Goal: Task Accomplishment & Management: Manage account settings

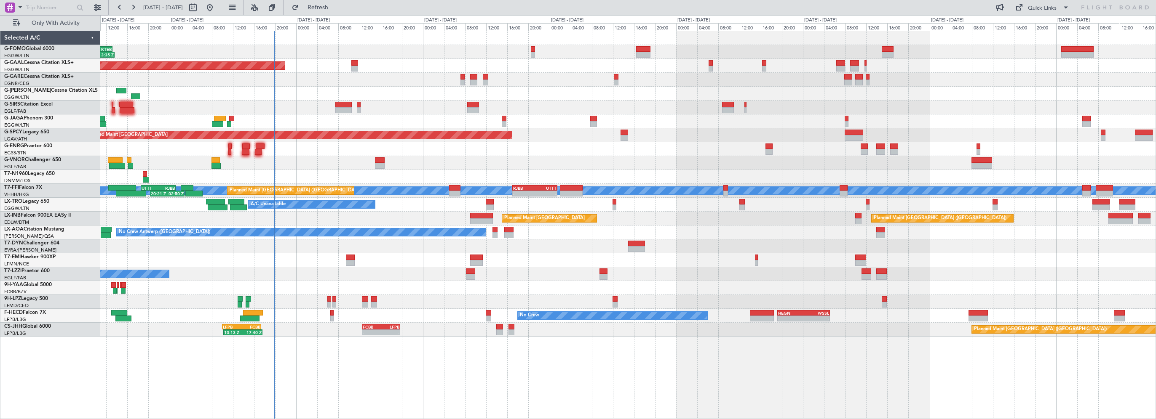
click at [410, 375] on div "06:10 Z 13:35 Z EGGW 06:00 Z KTEB 13:15 Z Planned [GEOGRAPHIC_DATA] Owner A/C U…" at bounding box center [627, 225] width 1055 height 389
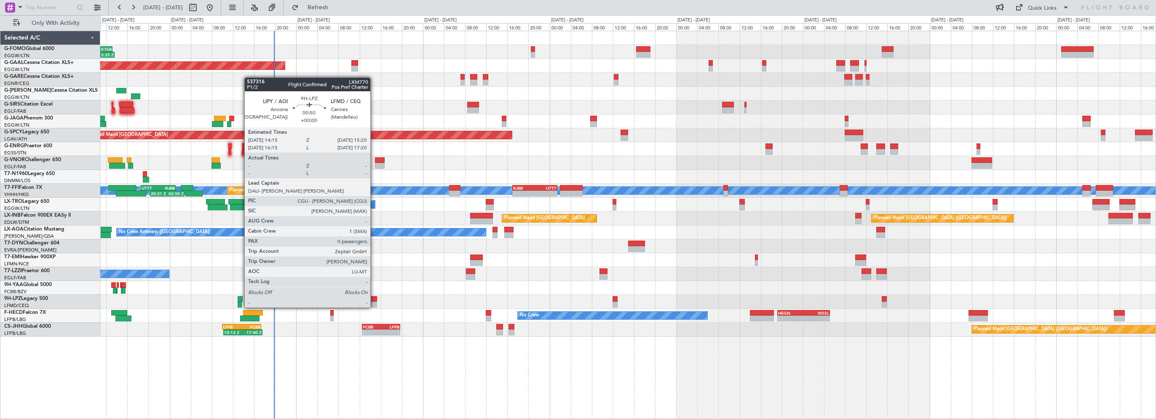
click at [374, 299] on div at bounding box center [374, 299] width 6 height 6
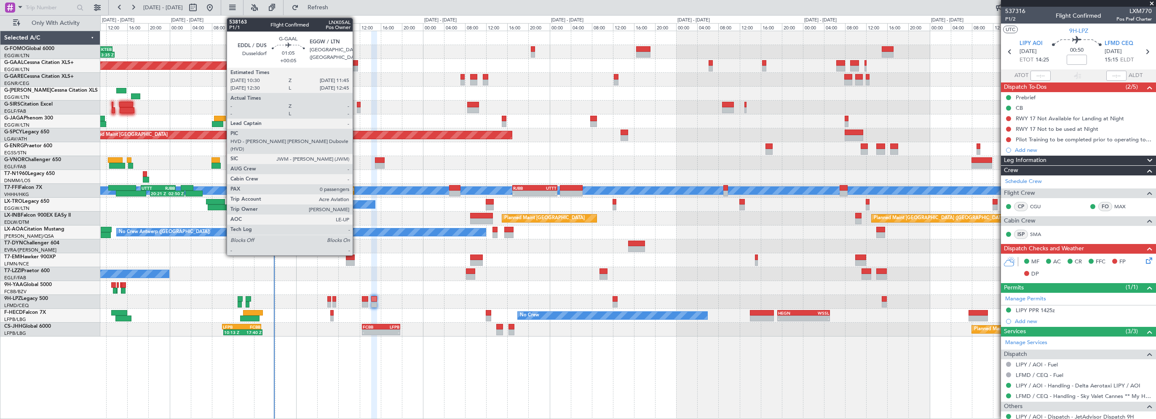
click at [356, 66] on div at bounding box center [354, 69] width 7 height 6
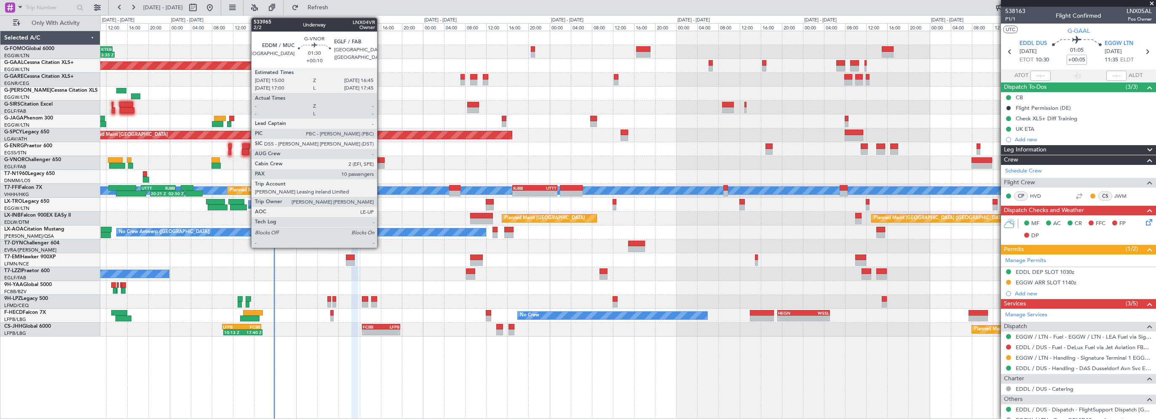
click at [381, 163] on div at bounding box center [379, 166] width 9 height 6
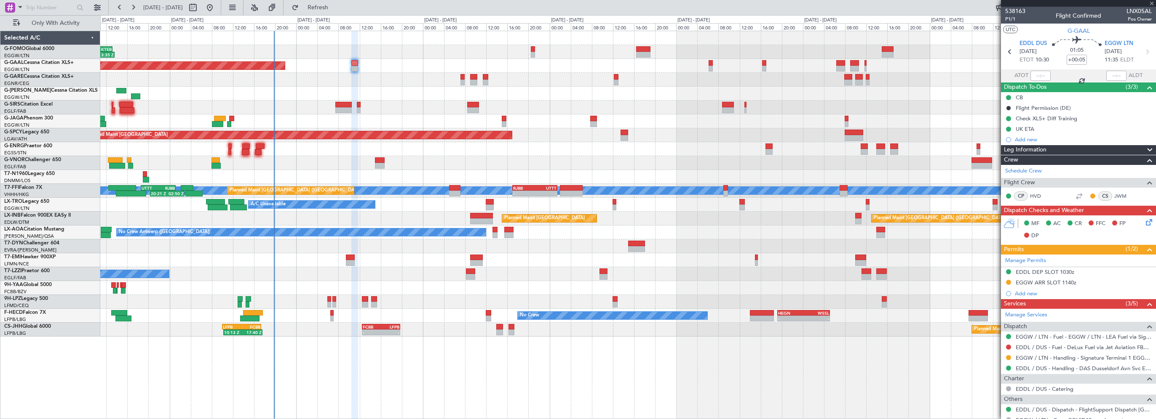
type input "+00:10"
type input "10"
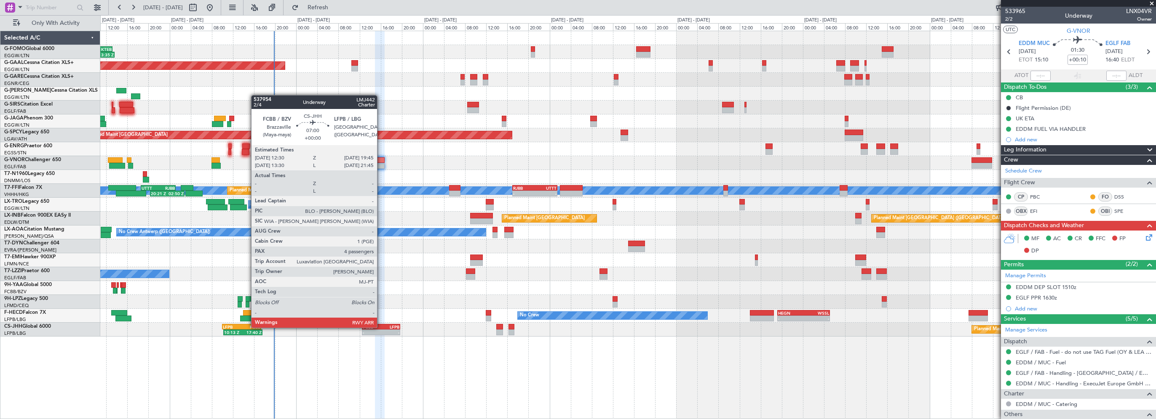
click at [381, 327] on div "LFPB" at bounding box center [390, 327] width 19 height 5
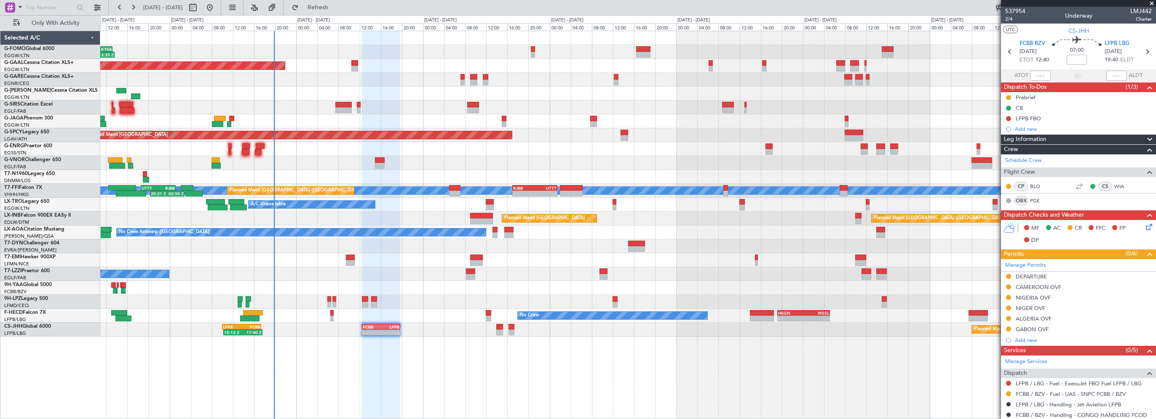
click at [1152, 2] on span at bounding box center [1151, 4] width 8 height 8
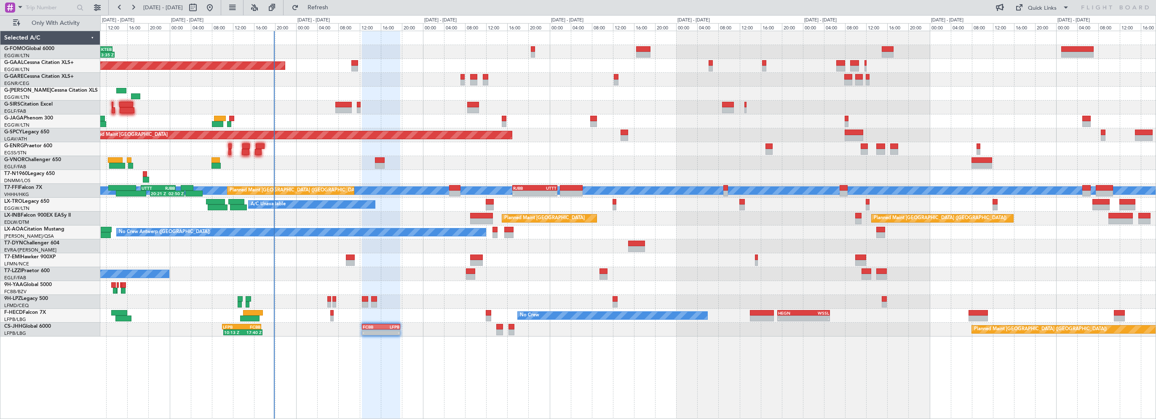
type input "0"
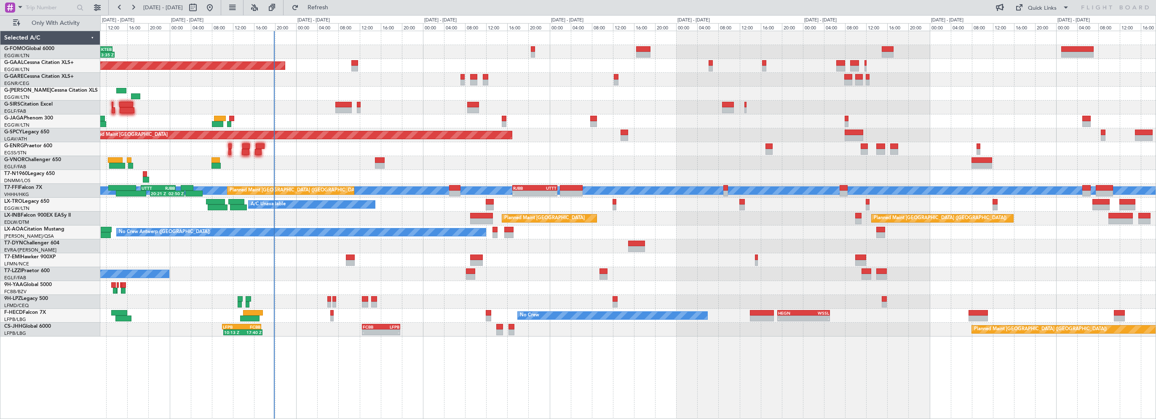
click at [352, 368] on div "06:10 Z 13:35 Z EGGW 06:00 Z KTEB 13:15 Z Planned [GEOGRAPHIC_DATA] Owner A/C U…" at bounding box center [627, 225] width 1055 height 389
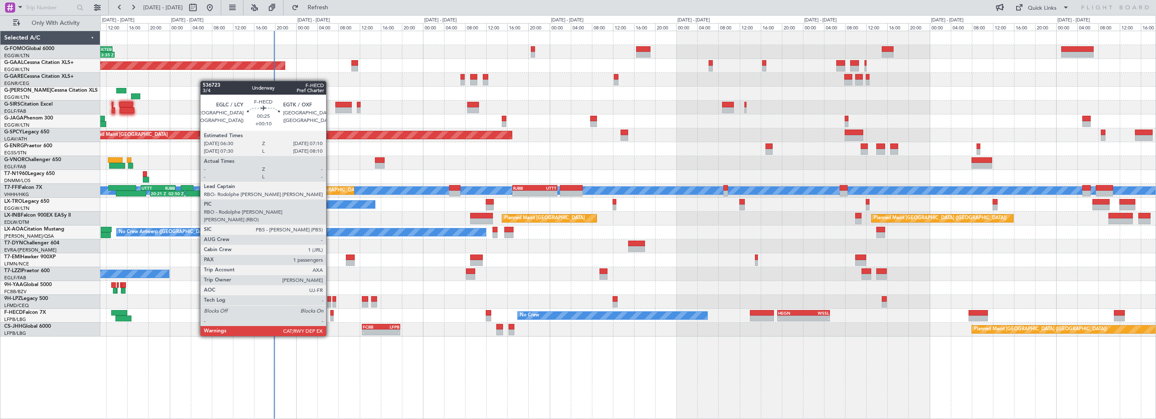
click at [330, 313] on div at bounding box center [332, 313] width 4 height 6
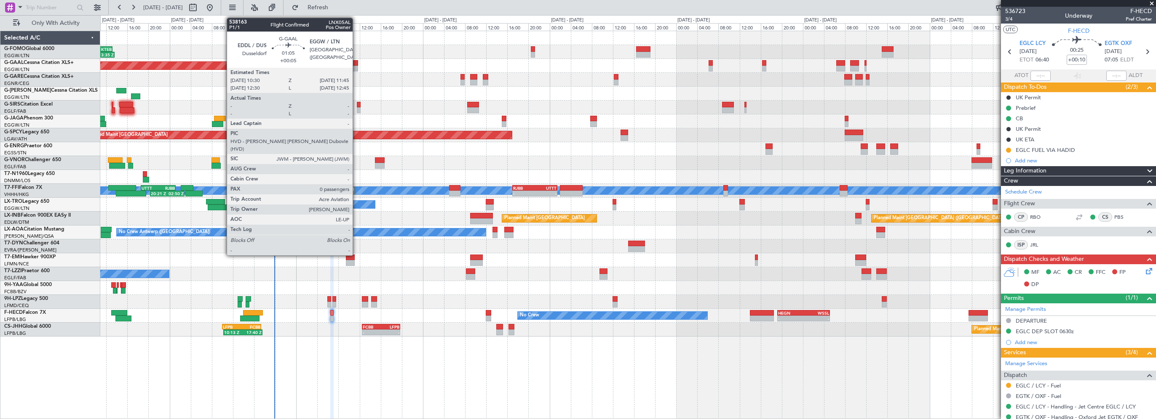
click at [356, 61] on div at bounding box center [354, 63] width 7 height 6
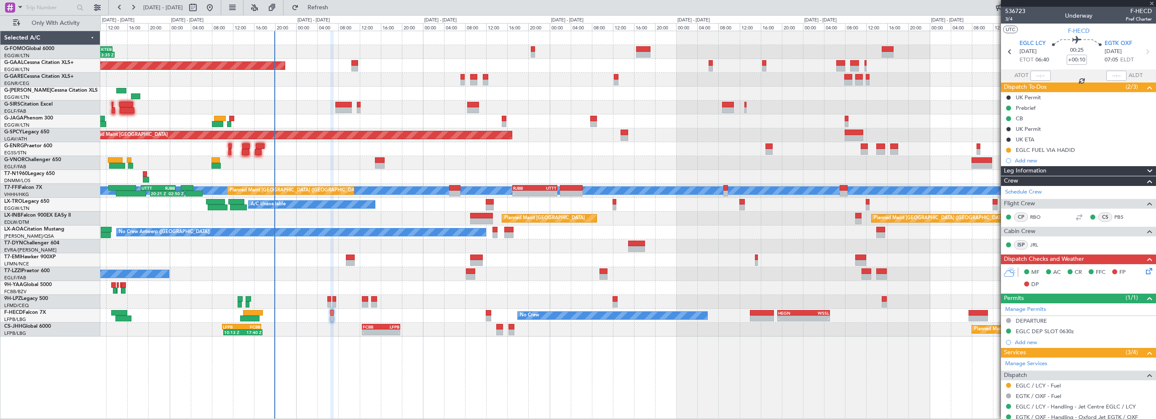
type input "+00:05"
type input "0"
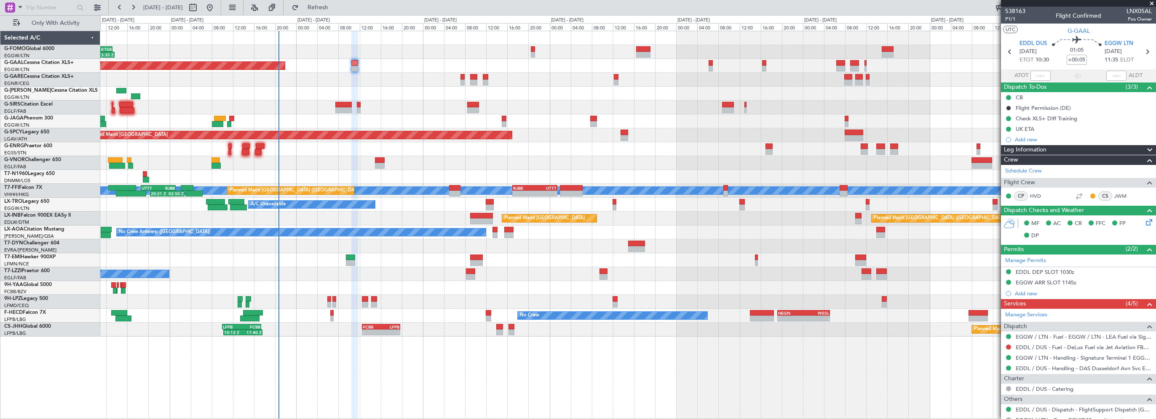
click at [412, 96] on div "A/C Unavailable" at bounding box center [627, 94] width 1055 height 14
click at [369, 390] on div "06:10 Z 13:35 Z EGGW 06:00 Z KTEB 13:15 Z Planned [GEOGRAPHIC_DATA] Owner A/C U…" at bounding box center [627, 225] width 1055 height 389
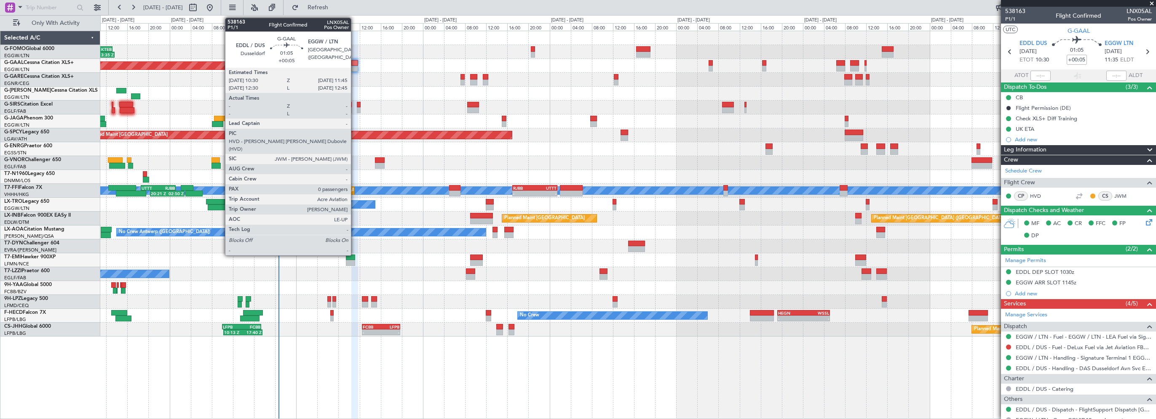
click at [355, 64] on div at bounding box center [354, 63] width 7 height 6
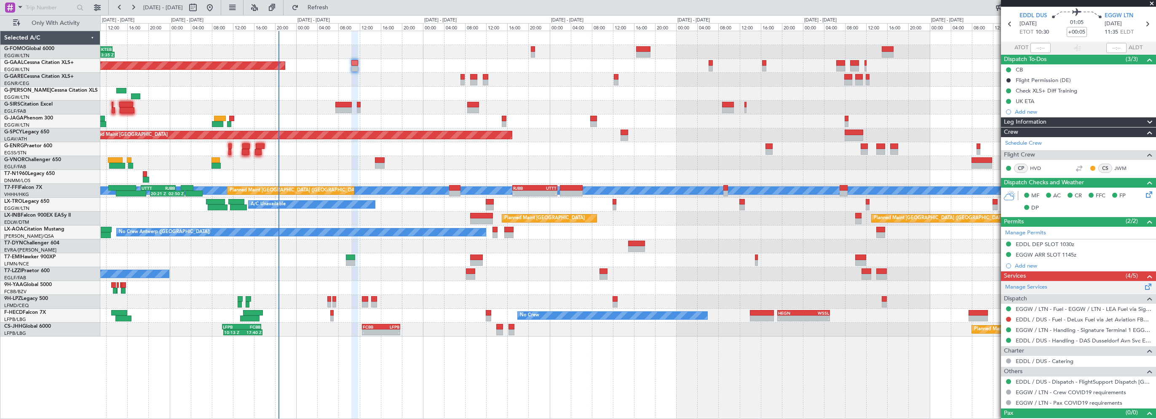
scroll to position [39, 0]
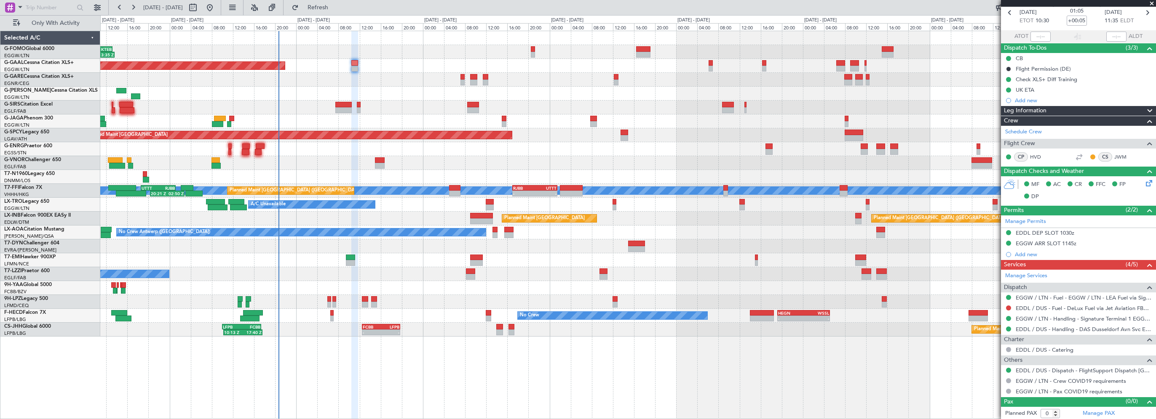
click at [413, 103] on div "Planned Maint [GEOGRAPHIC_DATA] ([GEOGRAPHIC_DATA])" at bounding box center [627, 108] width 1055 height 14
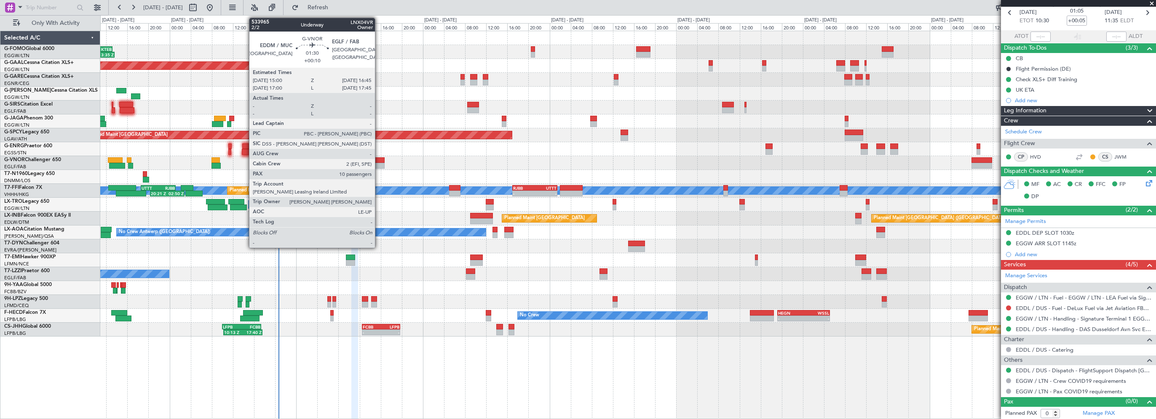
click at [379, 160] on div at bounding box center [379, 160] width 9 height 6
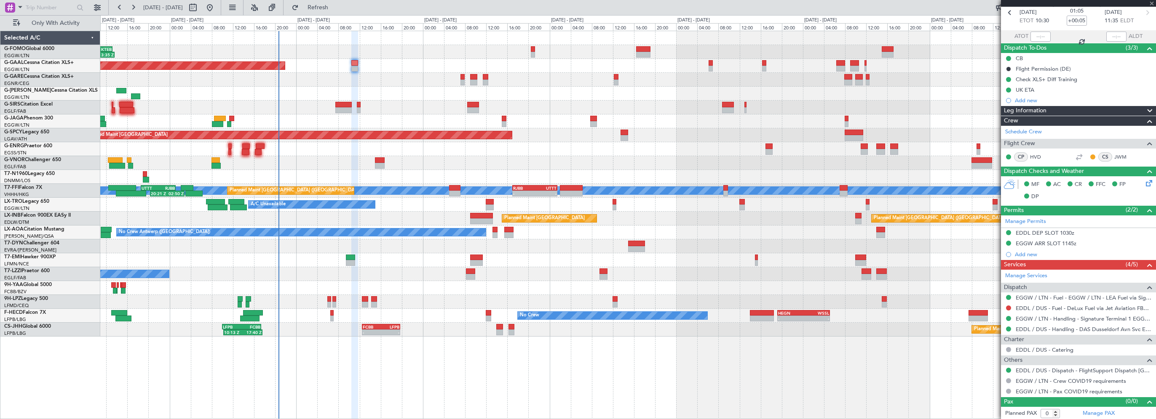
type input "+00:10"
type input "10"
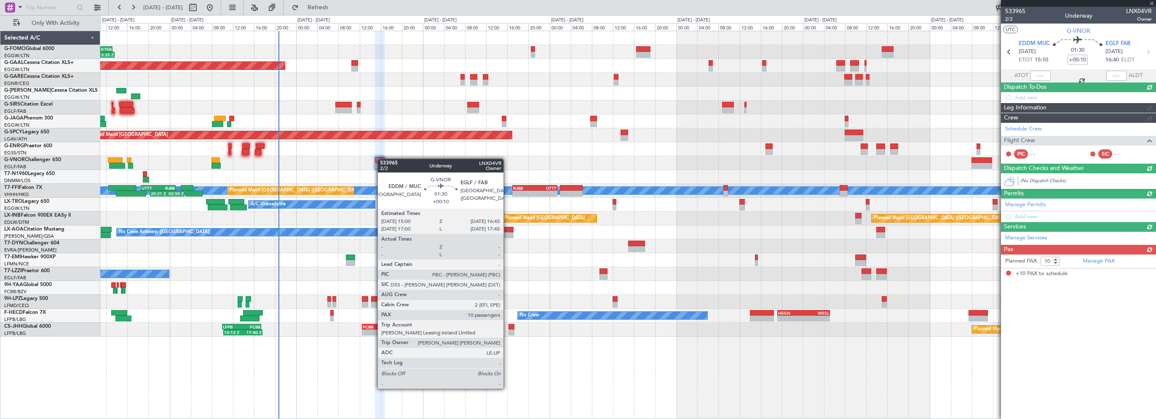
scroll to position [0, 0]
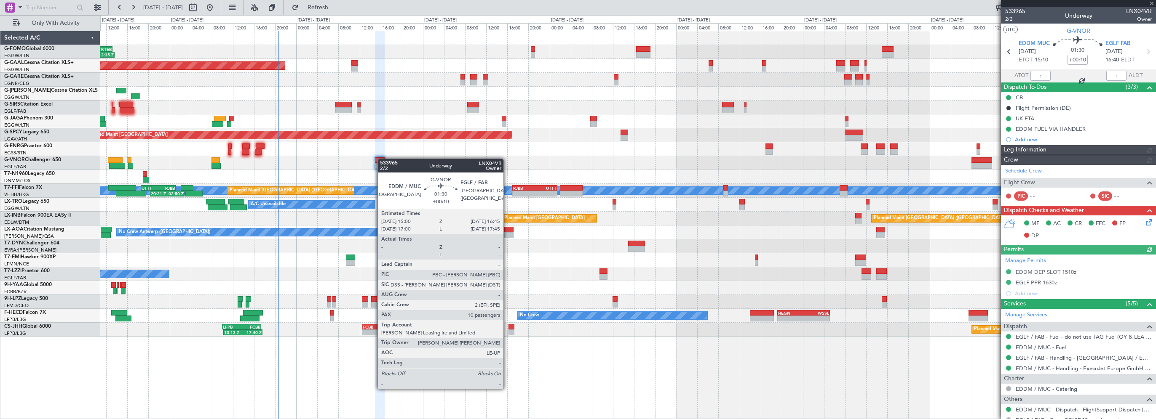
click at [382, 159] on div at bounding box center [379, 160] width 9 height 6
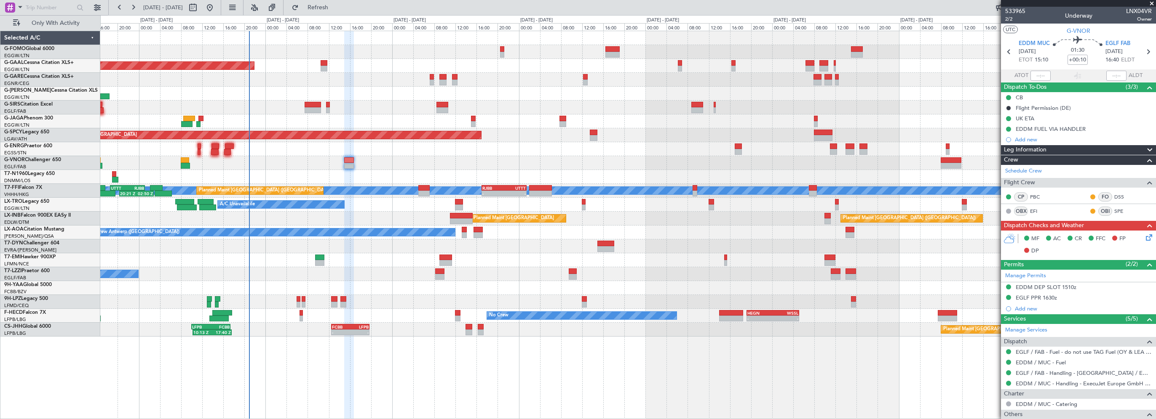
click at [416, 163] on div "06:10 Z 13:35 Z EGGW 06:00 Z KTEB 13:15 Z Planned [GEOGRAPHIC_DATA] Owner A/C U…" at bounding box center [627, 184] width 1055 height 306
click at [336, 5] on span "Refresh" at bounding box center [317, 8] width 35 height 6
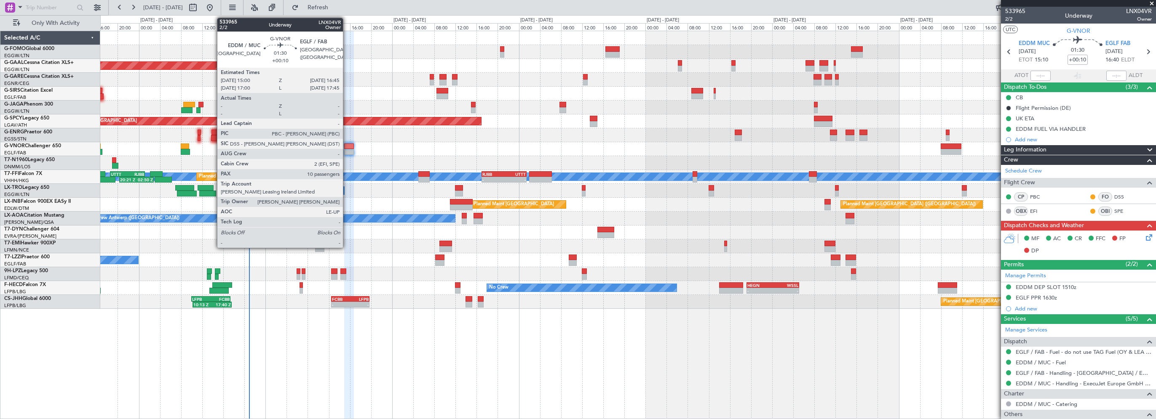
click at [347, 148] on div at bounding box center [348, 147] width 9 height 6
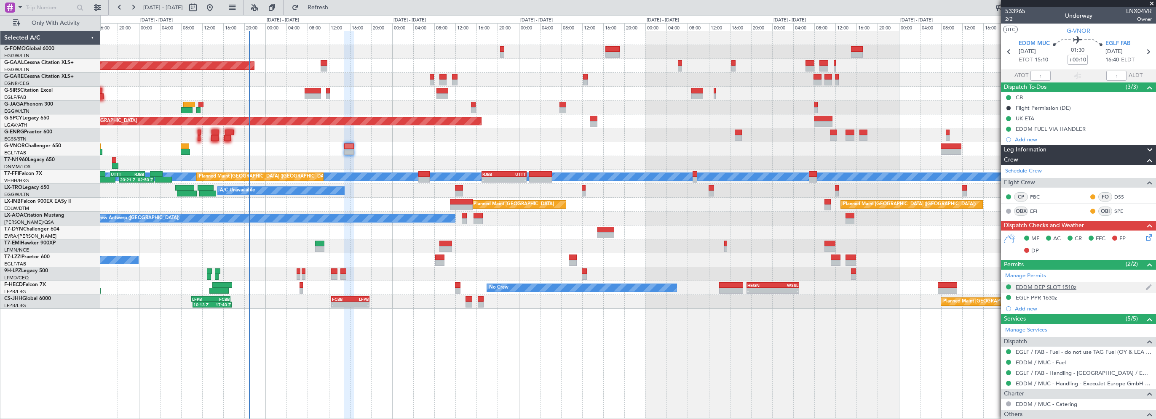
click at [1066, 287] on div "EDDM DEP SLOT 1510z" at bounding box center [1045, 287] width 61 height 7
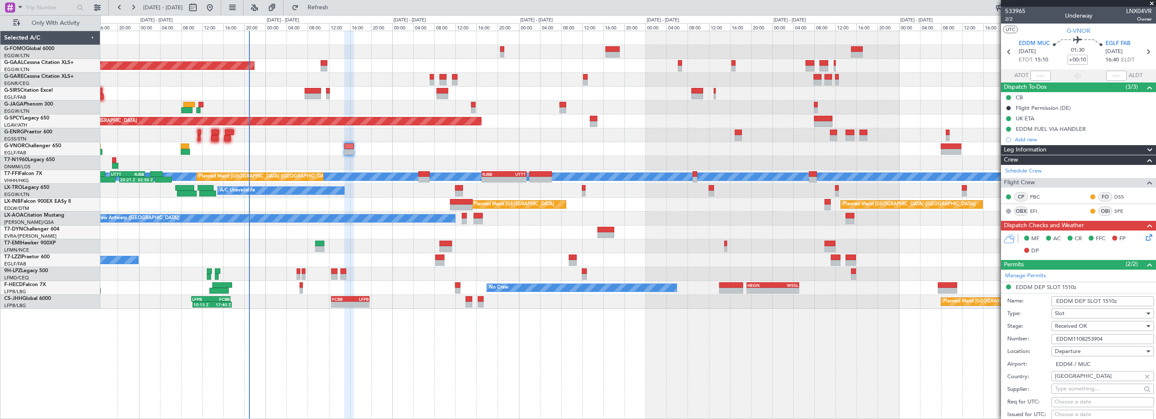
drag, startPoint x: 1127, startPoint y: 340, endPoint x: 974, endPoint y: 344, distance: 153.3
click at [982, 340] on fb-app "[DATE] - [DATE] Refresh Quick Links Only With Activity 06:10 Z 13:35 Z EGGW 06:…" at bounding box center [578, 212] width 1156 height 413
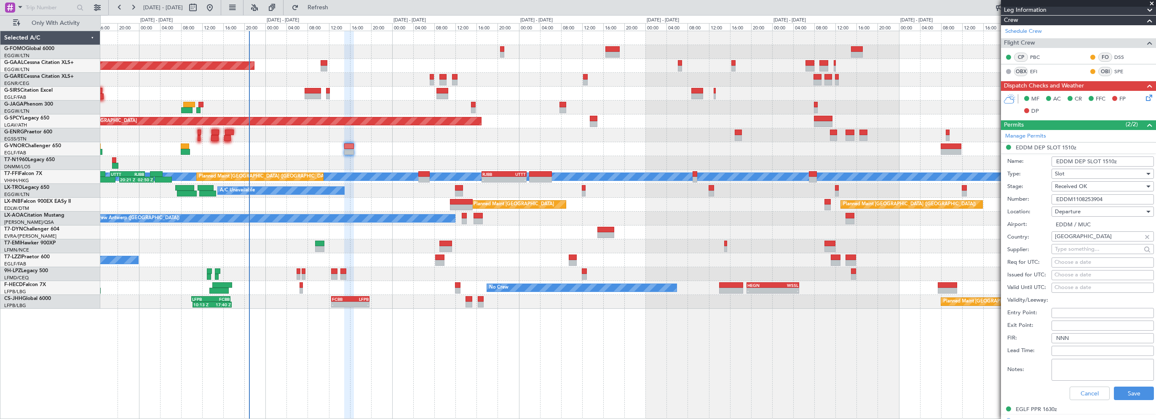
scroll to position [168, 0]
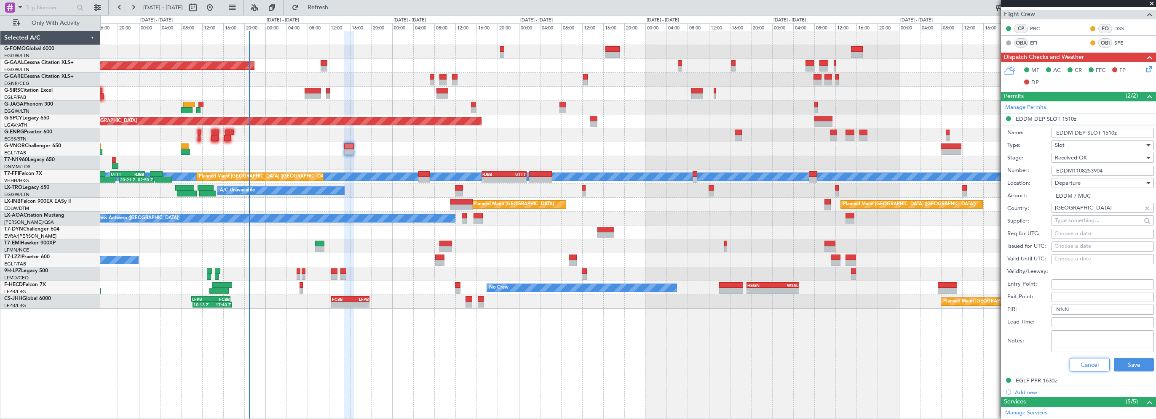
click at [1094, 367] on button "Cancel" at bounding box center [1089, 364] width 40 height 13
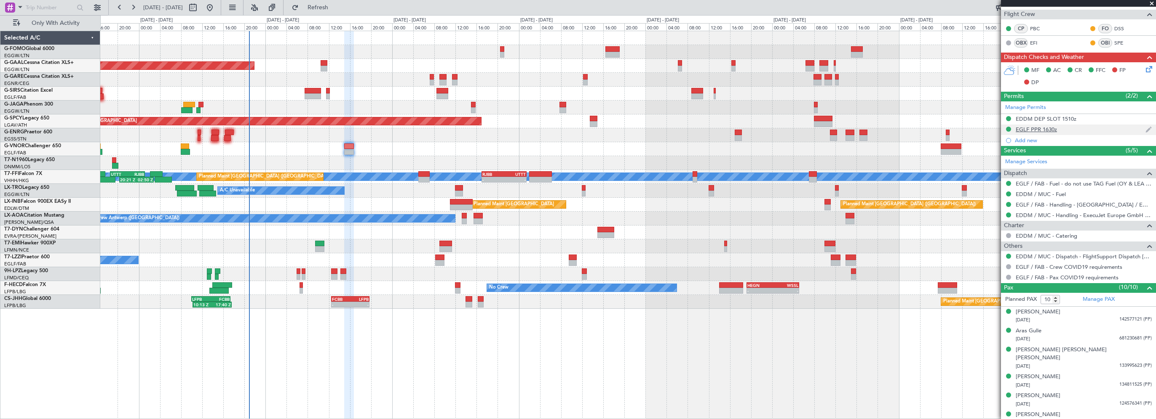
click at [1026, 130] on div "EGLF PPR 1630z" at bounding box center [1035, 129] width 41 height 7
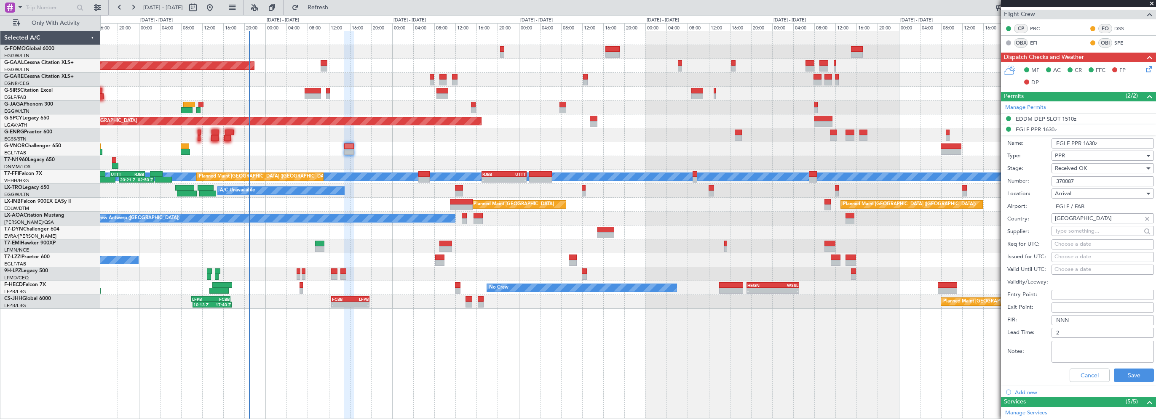
drag, startPoint x: 1081, startPoint y: 175, endPoint x: 1051, endPoint y: 179, distance: 31.0
click at [1051, 179] on div "Number: 370087" at bounding box center [1080, 181] width 147 height 13
drag, startPoint x: 1083, startPoint y: 378, endPoint x: 1078, endPoint y: 372, distance: 7.5
click at [1083, 377] on button "Cancel" at bounding box center [1089, 375] width 40 height 13
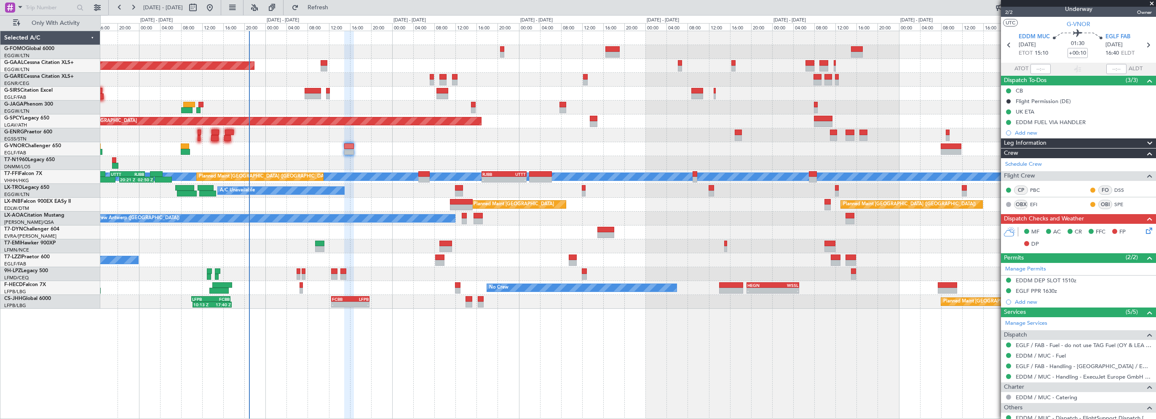
scroll to position [0, 0]
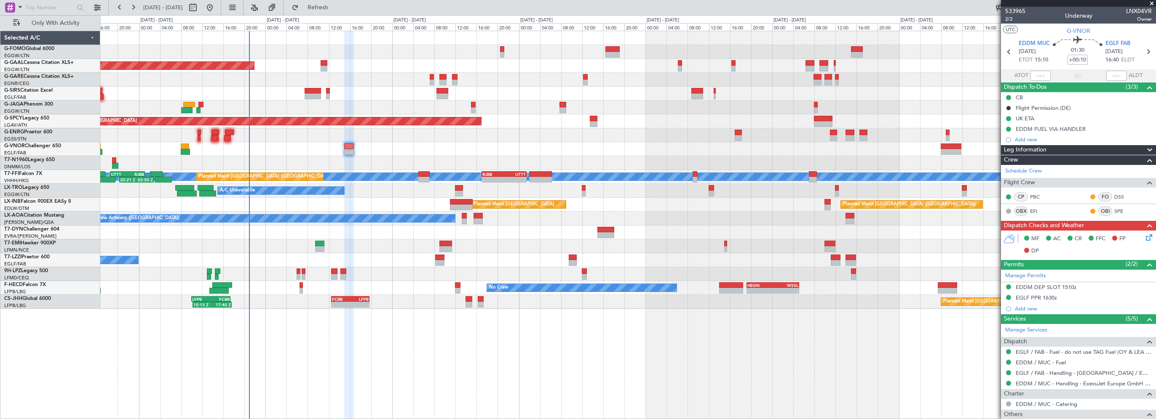
click at [1038, 152] on span "Leg Information" at bounding box center [1025, 150] width 43 height 10
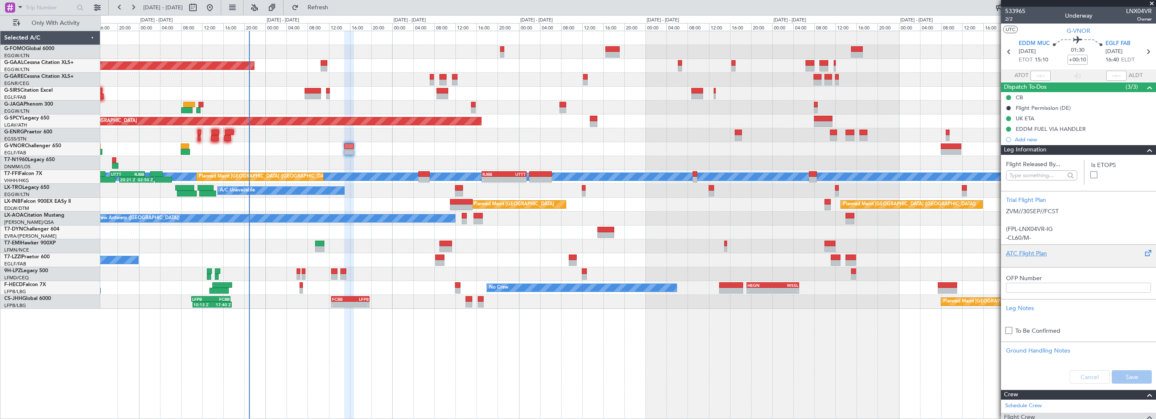
click at [1023, 254] on div "ATC Flight Plan" at bounding box center [1078, 253] width 145 height 9
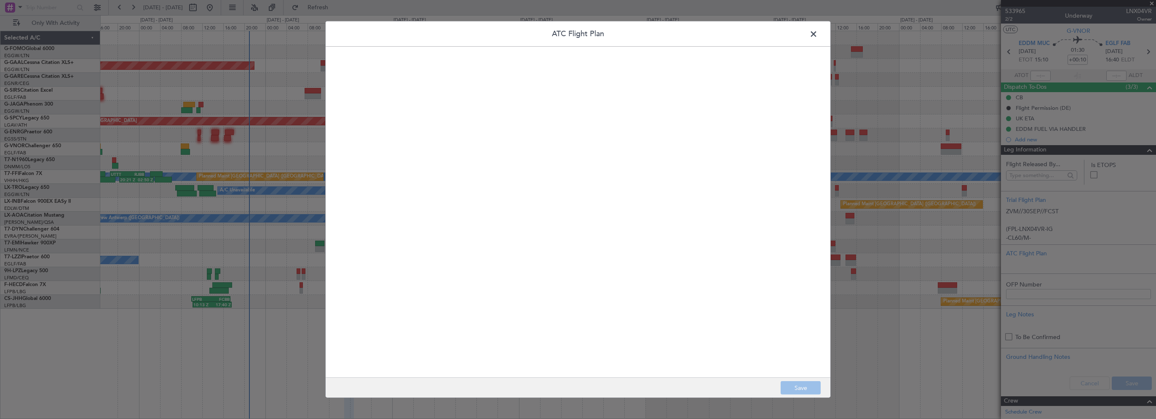
drag, startPoint x: 544, startPoint y: 150, endPoint x: 551, endPoint y: 148, distance: 7.5
click at [544, 149] on quill-editor at bounding box center [578, 203] width 488 height 296
click at [538, 131] on div at bounding box center [577, 222] width 487 height 296
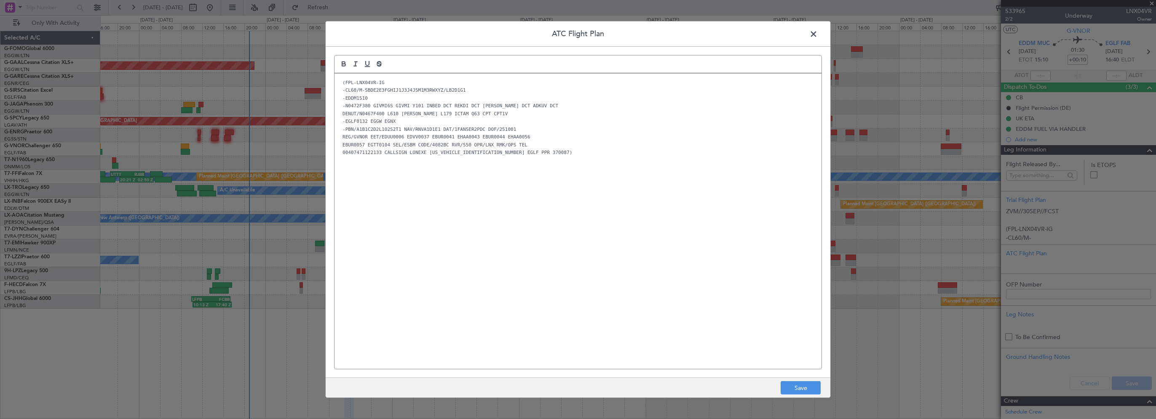
drag, startPoint x: 438, startPoint y: 317, endPoint x: 445, endPoint y: 313, distance: 7.5
click at [438, 317] on div "(FPL-LNX04VR-IG -CL60/M-SBDE2E3FGHIJ1J3J4J5M1M3RWXYZ/LB2D1G1 -EDDM1510 -N0472F3…" at bounding box center [577, 222] width 487 height 296
click at [797, 394] on button "Save" at bounding box center [800, 388] width 40 height 13
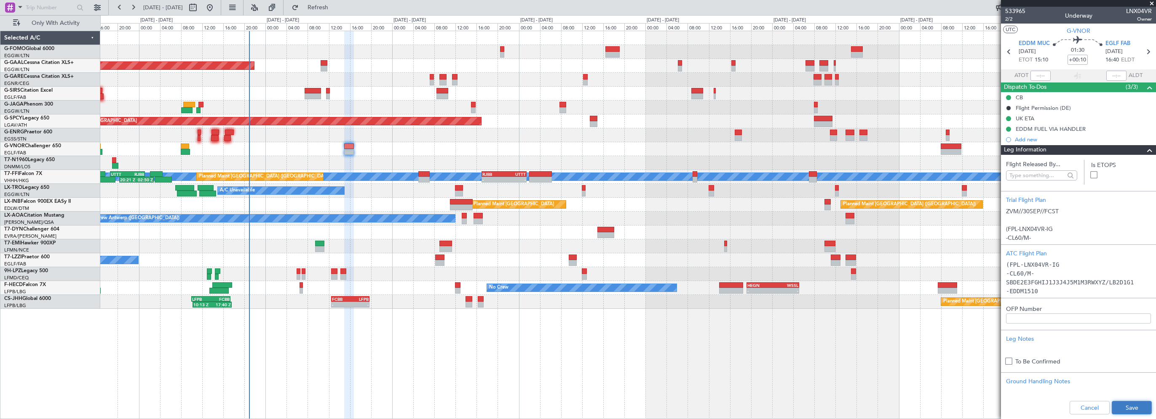
click at [1115, 407] on button "Save" at bounding box center [1131, 407] width 40 height 13
click at [1145, 147] on span at bounding box center [1149, 150] width 10 height 10
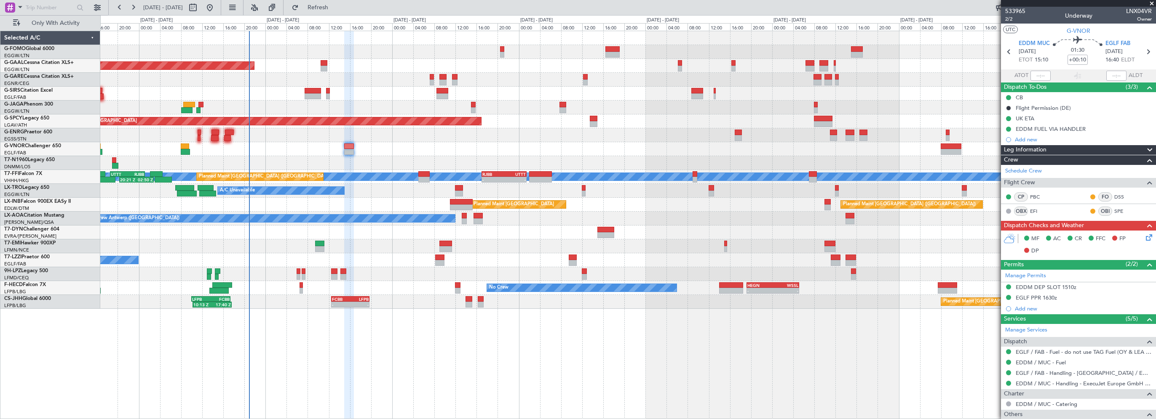
click at [1144, 239] on icon at bounding box center [1147, 236] width 7 height 7
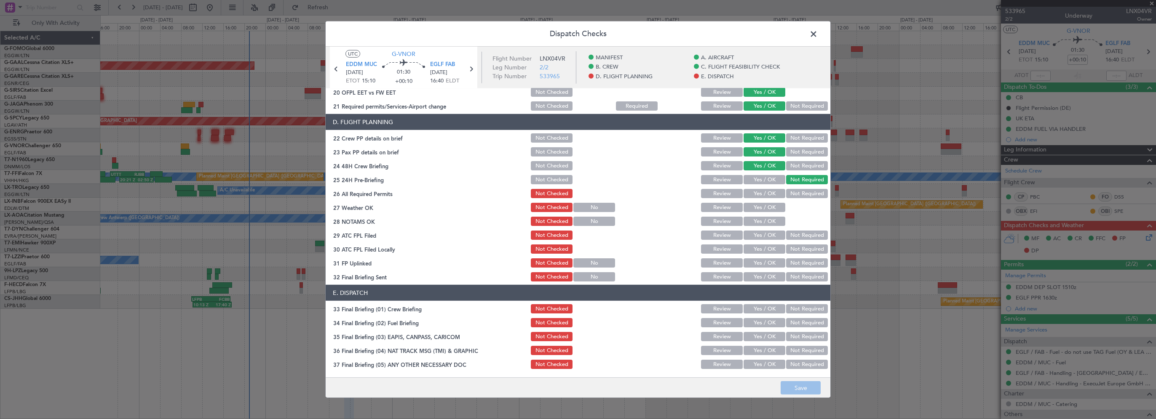
scroll to position [379, 0]
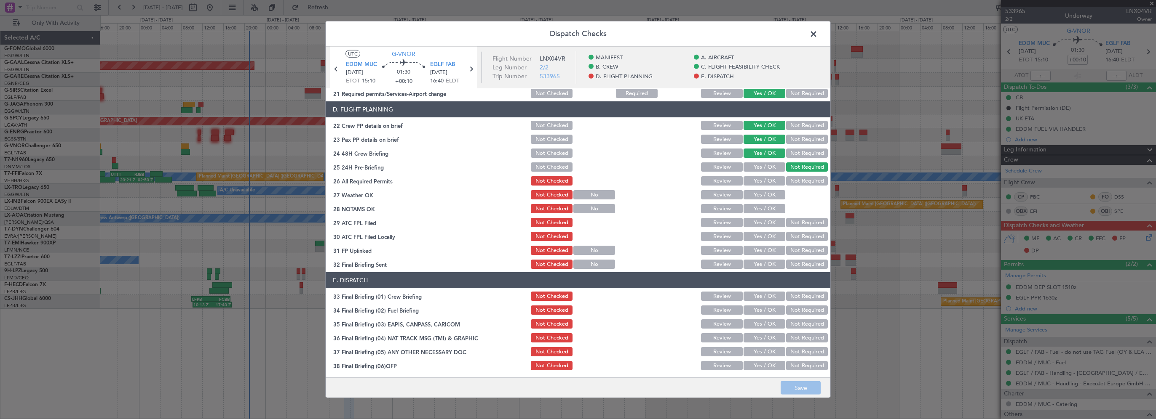
click at [762, 182] on button "Yes / OK" at bounding box center [764, 180] width 42 height 9
click at [762, 196] on button "Yes / OK" at bounding box center [764, 194] width 42 height 9
click at [760, 210] on button "Yes / OK" at bounding box center [764, 208] width 42 height 9
click at [758, 221] on button "Yes / OK" at bounding box center [764, 222] width 42 height 9
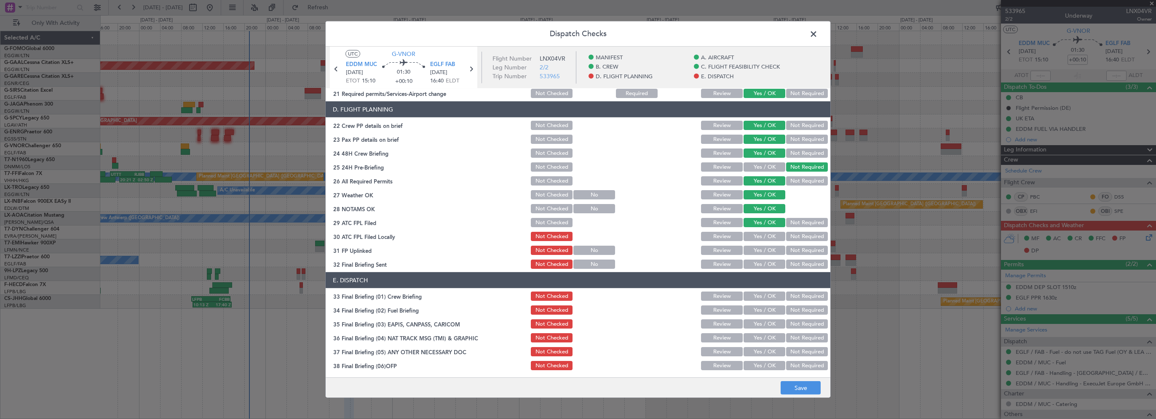
click at [809, 235] on button "Not Required" at bounding box center [807, 236] width 42 height 9
click at [774, 248] on button "Yes / OK" at bounding box center [764, 250] width 42 height 9
click at [765, 262] on button "Yes / OK" at bounding box center [764, 264] width 42 height 9
click at [764, 294] on button "Yes / OK" at bounding box center [764, 296] width 42 height 9
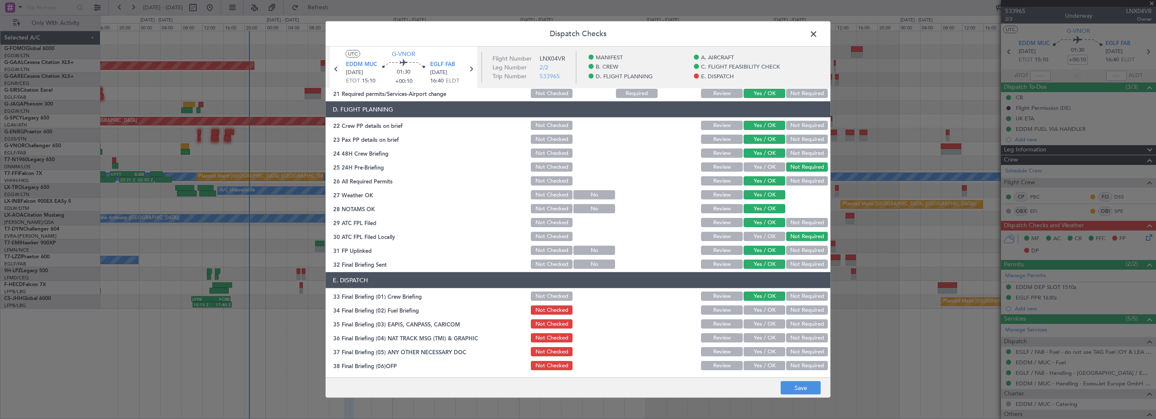
click at [760, 311] on button "Yes / OK" at bounding box center [764, 310] width 42 height 9
click at [792, 325] on button "Not Required" at bounding box center [807, 324] width 42 height 9
click at [790, 337] on button "Not Required" at bounding box center [807, 338] width 42 height 9
drag, startPoint x: 790, startPoint y: 350, endPoint x: 769, endPoint y: 363, distance: 25.2
click at [790, 351] on button "Not Required" at bounding box center [807, 351] width 42 height 9
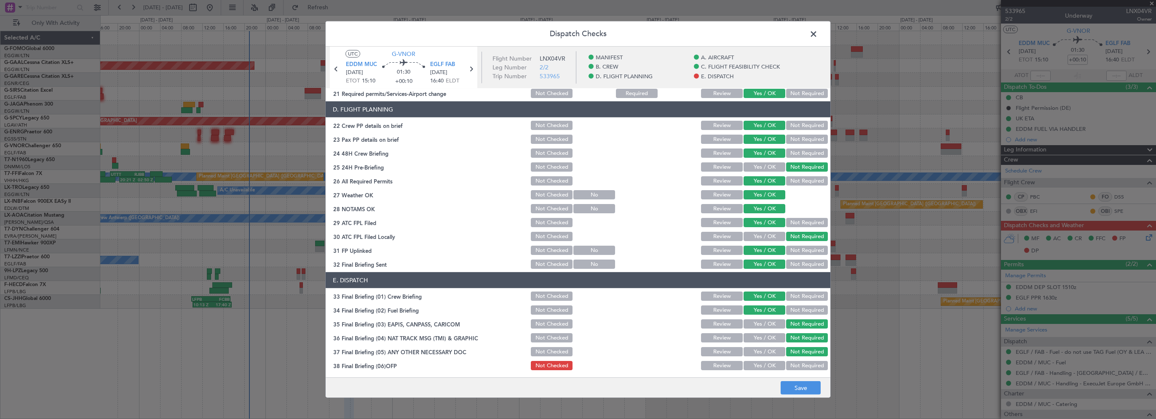
click at [769, 366] on button "Yes / OK" at bounding box center [764, 365] width 42 height 9
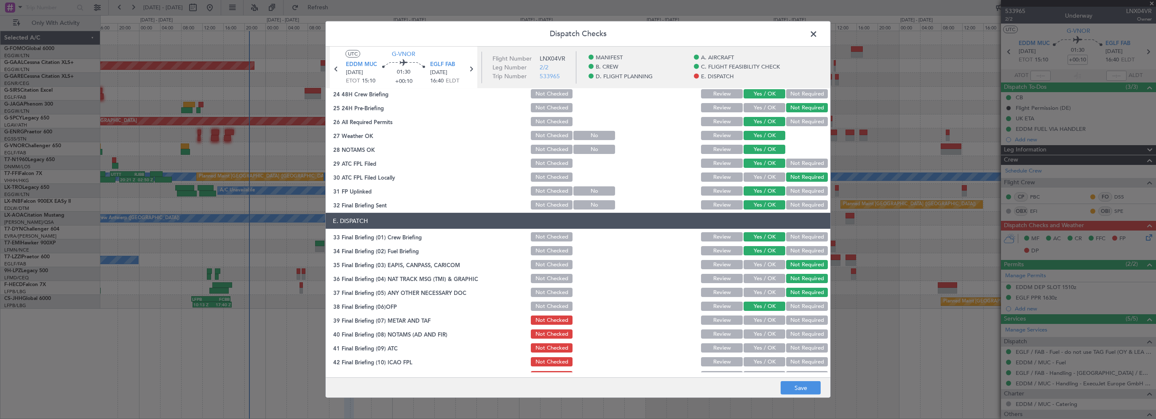
scroll to position [463, 0]
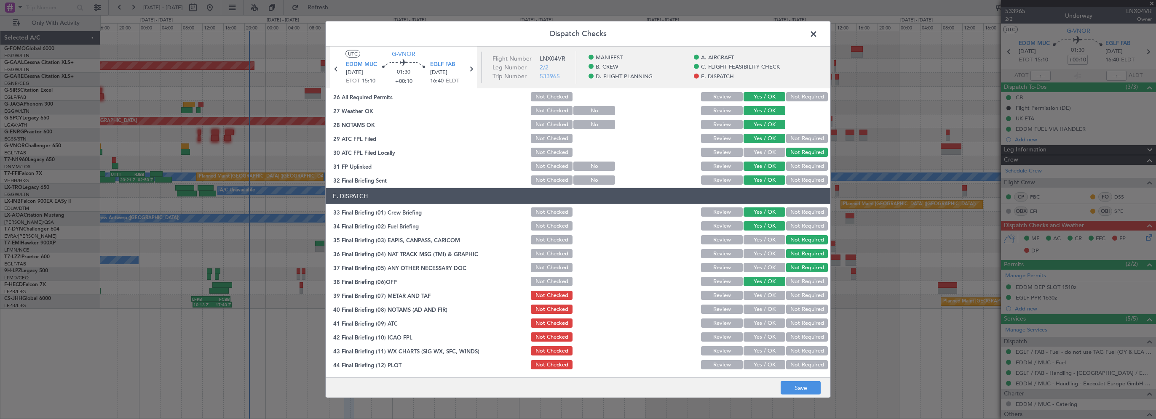
click at [766, 294] on button "Yes / OK" at bounding box center [764, 295] width 42 height 9
click at [761, 311] on button "Yes / OK" at bounding box center [764, 309] width 42 height 9
click at [761, 329] on section "E. DISPATCH 33 Final Briefing (01) Crew Briefing Not Checked Review Yes / OK No…" at bounding box center [578, 279] width 505 height 183
drag, startPoint x: 761, startPoint y: 322, endPoint x: 755, endPoint y: 343, distance: 21.7
click at [761, 323] on button "Yes / OK" at bounding box center [764, 323] width 42 height 9
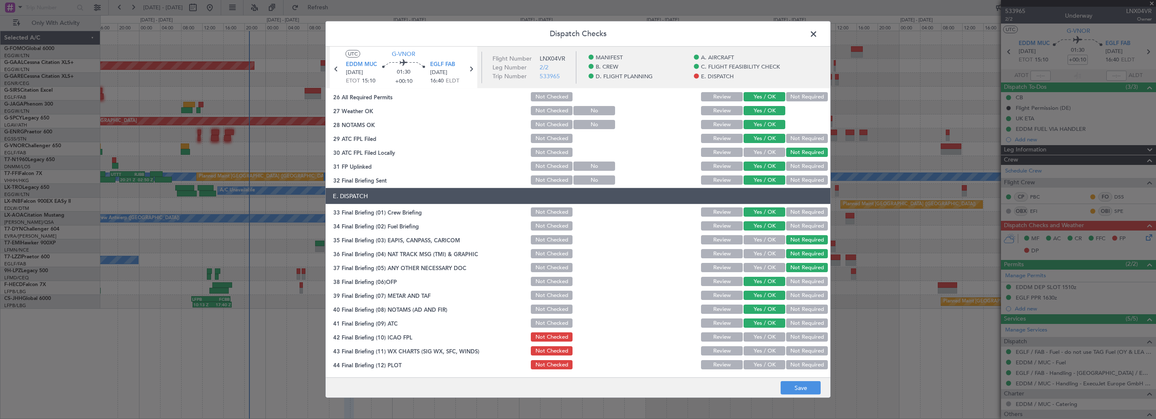
click at [755, 343] on section "E. DISPATCH 33 Final Briefing (01) Crew Briefing Not Checked Review Yes / OK No…" at bounding box center [578, 279] width 505 height 183
click at [760, 337] on button "Yes / OK" at bounding box center [764, 337] width 42 height 9
click at [758, 353] on button "Yes / OK" at bounding box center [764, 351] width 42 height 9
click at [753, 366] on button "Yes / OK" at bounding box center [764, 364] width 42 height 9
click at [801, 385] on button "Save" at bounding box center [800, 388] width 40 height 13
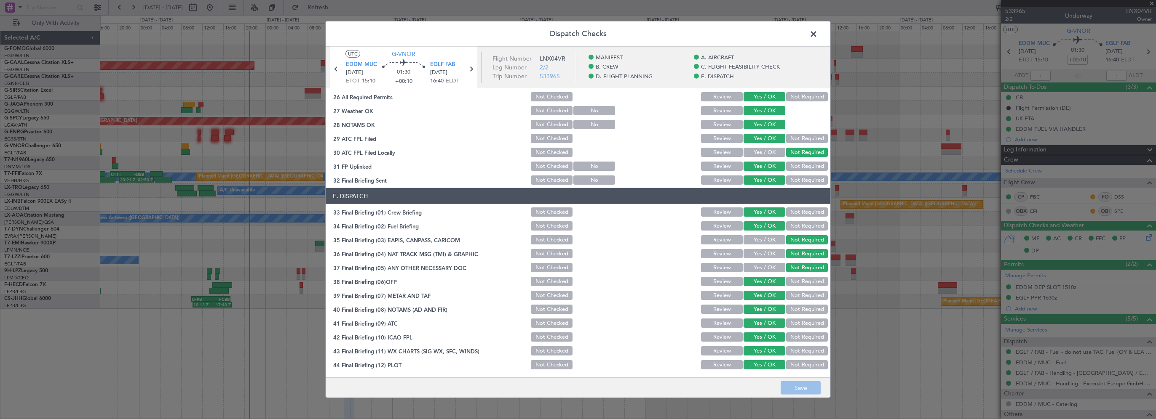
click at [817, 34] on span at bounding box center [817, 36] width 0 height 17
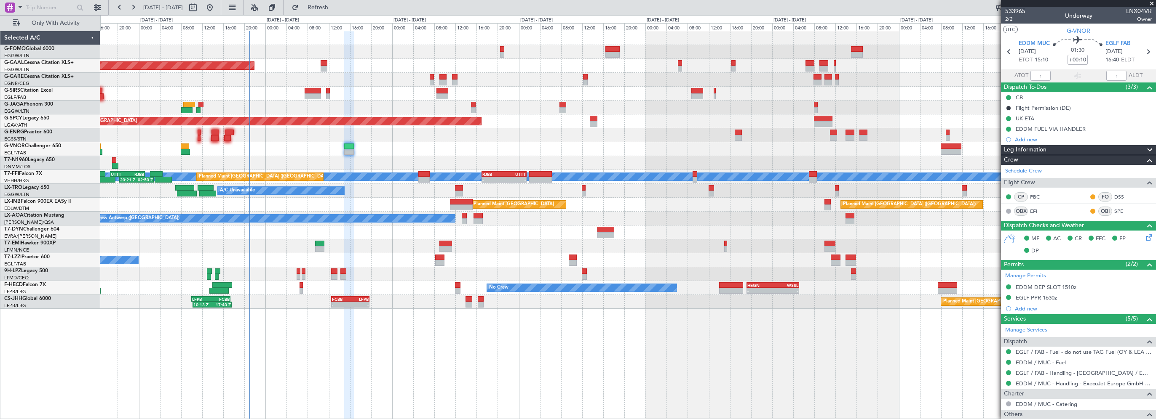
click at [677, 371] on div "06:10 Z 13:35 Z EGGW 06:00 Z KTEB 13:15 Z Planned [GEOGRAPHIC_DATA] Owner Plann…" at bounding box center [627, 225] width 1055 height 389
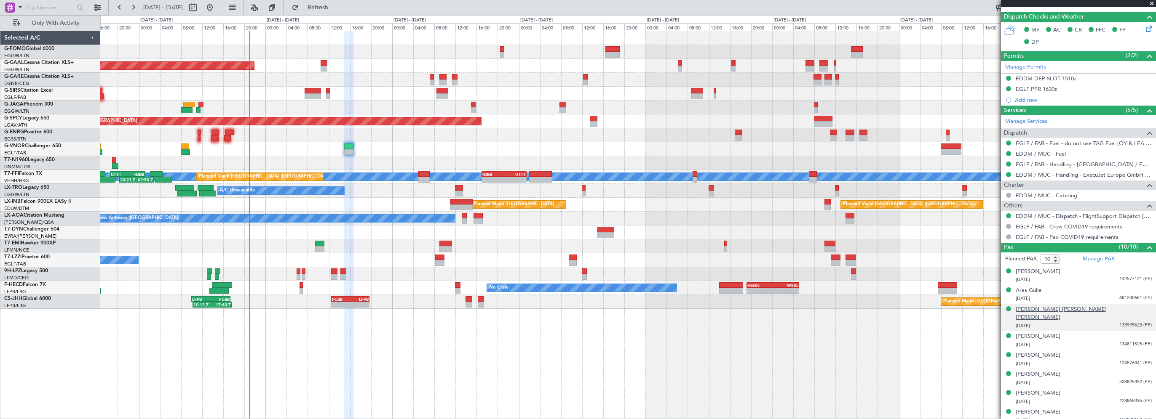
scroll to position [244, 0]
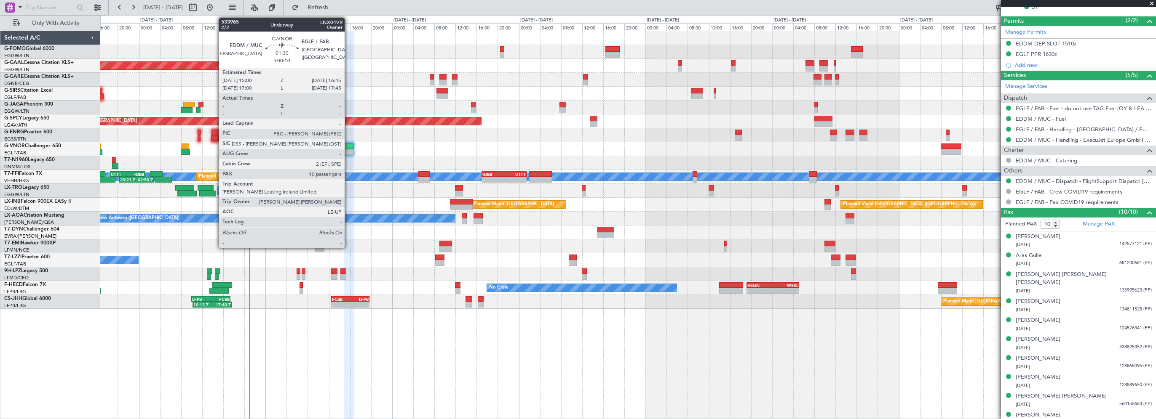
click at [348, 147] on div at bounding box center [348, 147] width 9 height 6
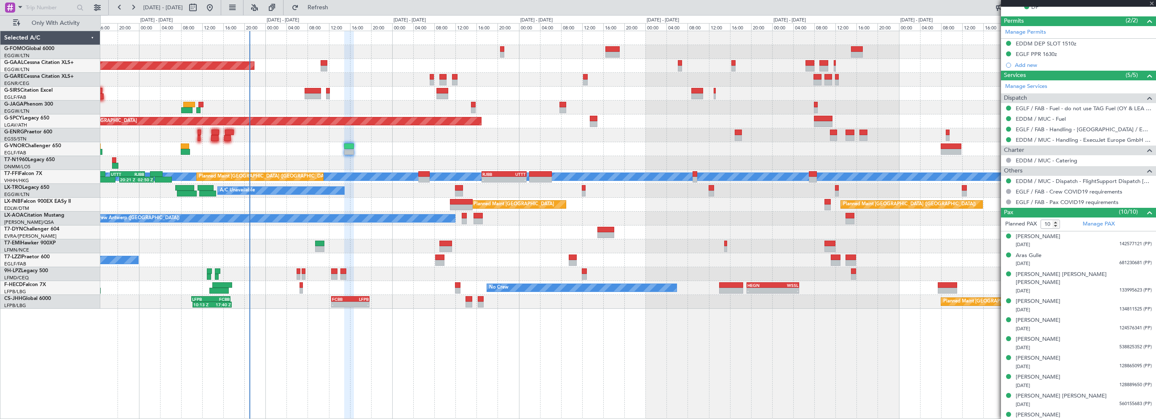
click at [348, 147] on div at bounding box center [348, 147] width 9 height 6
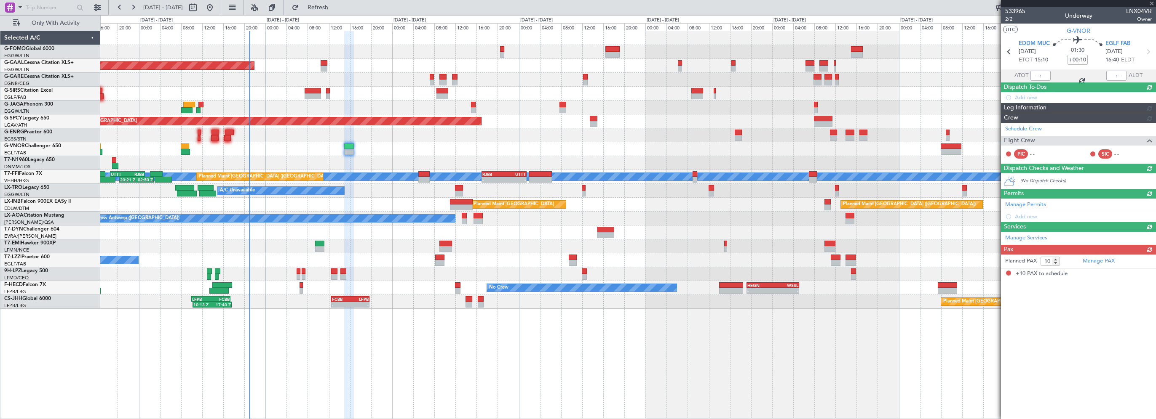
scroll to position [0, 0]
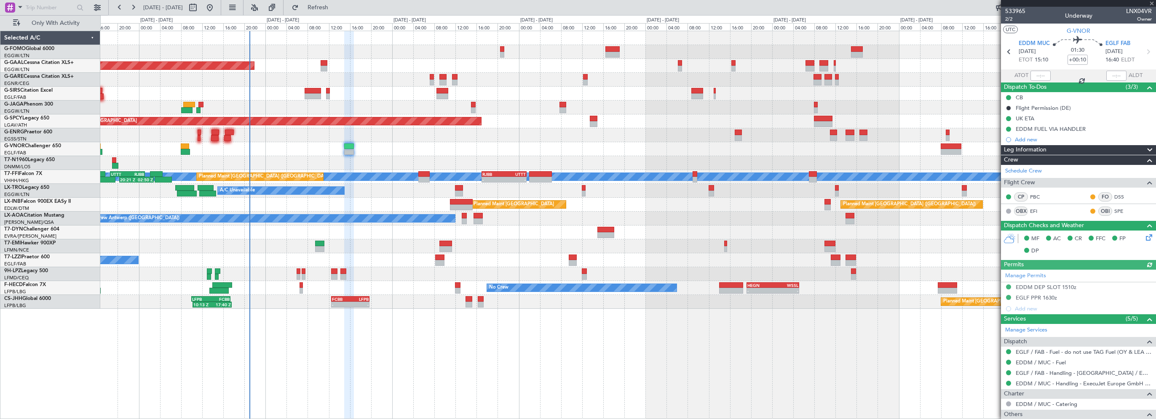
click at [398, 139] on div at bounding box center [627, 135] width 1055 height 14
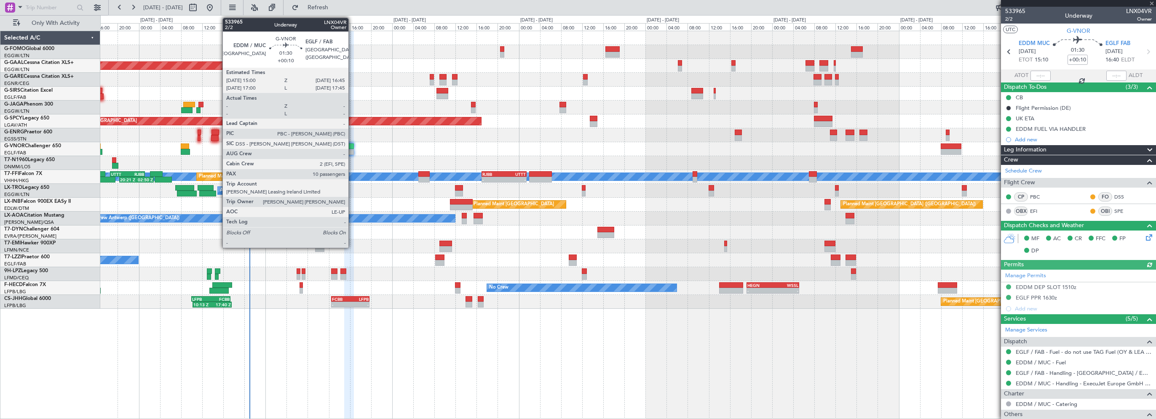
click at [352, 147] on div at bounding box center [348, 147] width 9 height 6
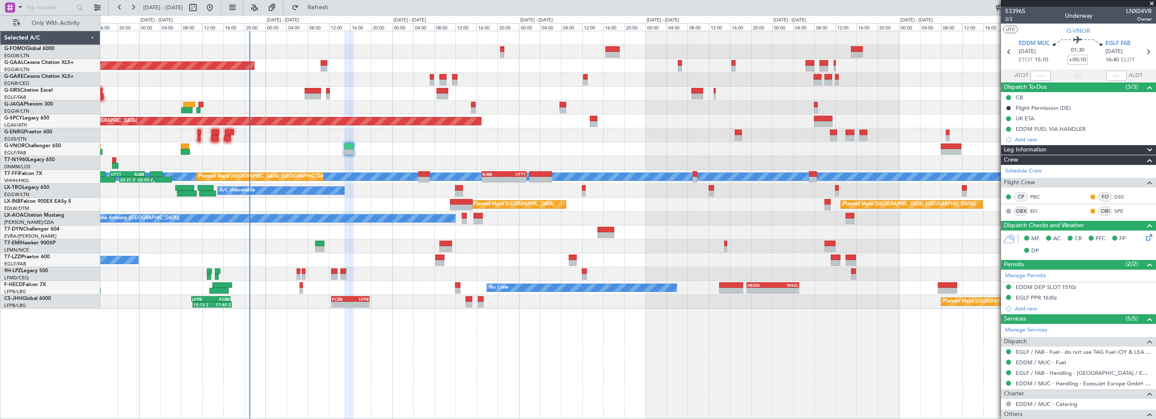
click at [448, 366] on div "06:10 Z 13:35 Z EGGW 06:00 Z KTEB 13:15 Z Planned [GEOGRAPHIC_DATA] Owner Plann…" at bounding box center [627, 225] width 1055 height 389
click at [336, 11] on span "Refresh" at bounding box center [317, 8] width 35 height 6
click at [450, 142] on div at bounding box center [627, 149] width 1055 height 14
click at [333, 2] on button "Refresh" at bounding box center [313, 7] width 51 height 13
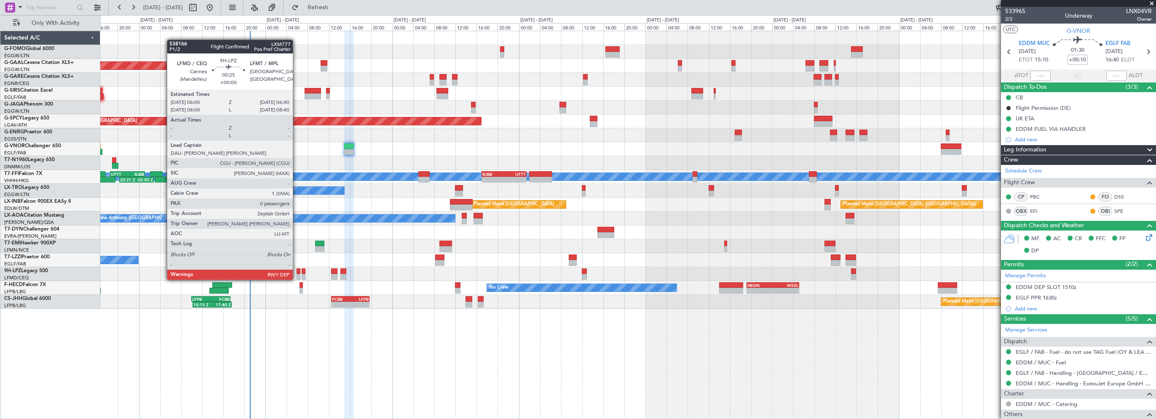
click at [296, 272] on div at bounding box center [298, 272] width 4 height 6
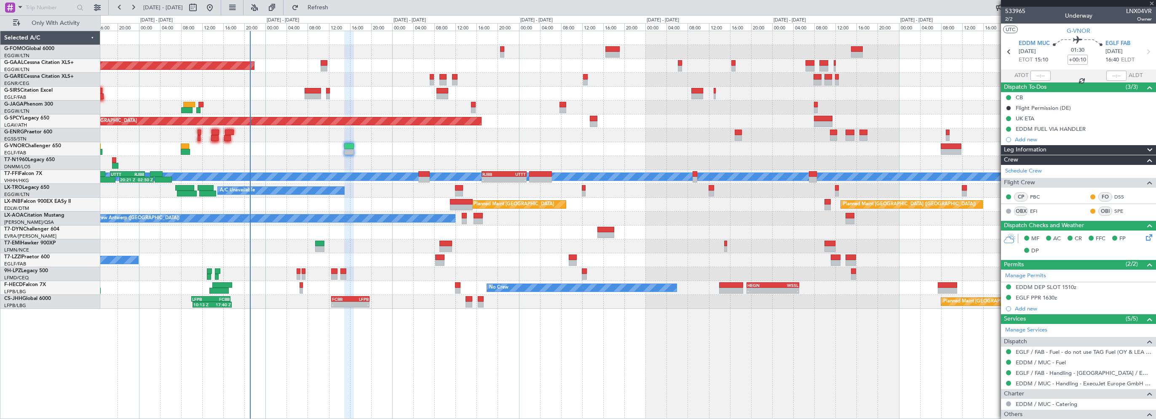
type input "0"
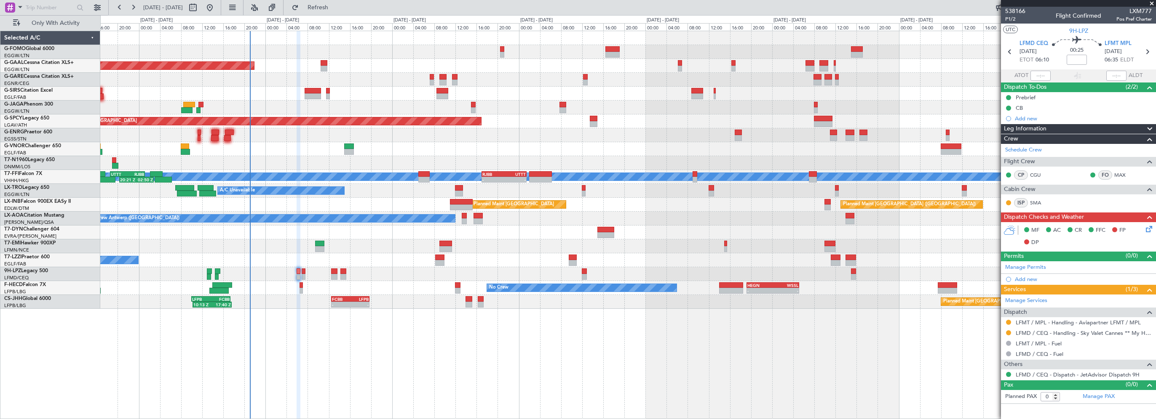
drag, startPoint x: 1026, startPoint y: 97, endPoint x: 1017, endPoint y: 100, distance: 9.7
click at [1026, 97] on div "Prebrief" at bounding box center [1025, 97] width 20 height 7
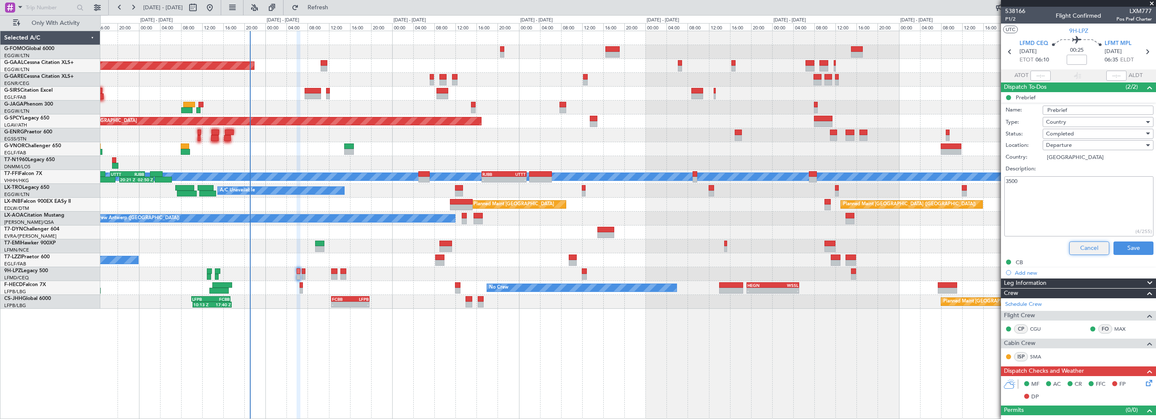
click at [1078, 248] on button "Cancel" at bounding box center [1089, 248] width 40 height 13
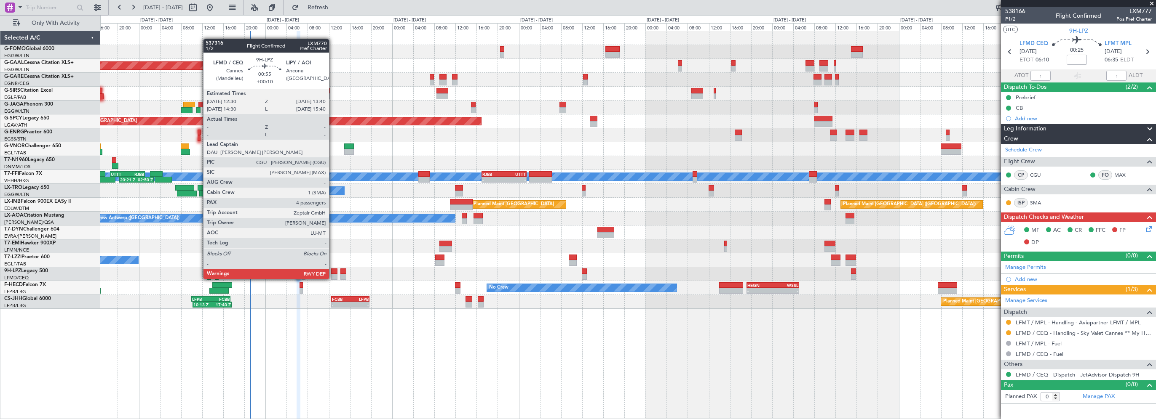
click at [333, 271] on div at bounding box center [334, 272] width 6 height 6
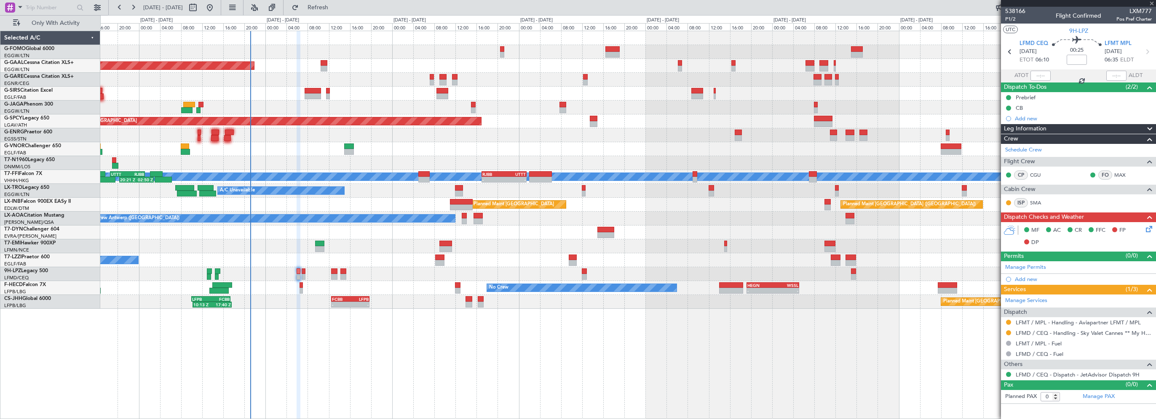
type input "+00:10"
type input "4"
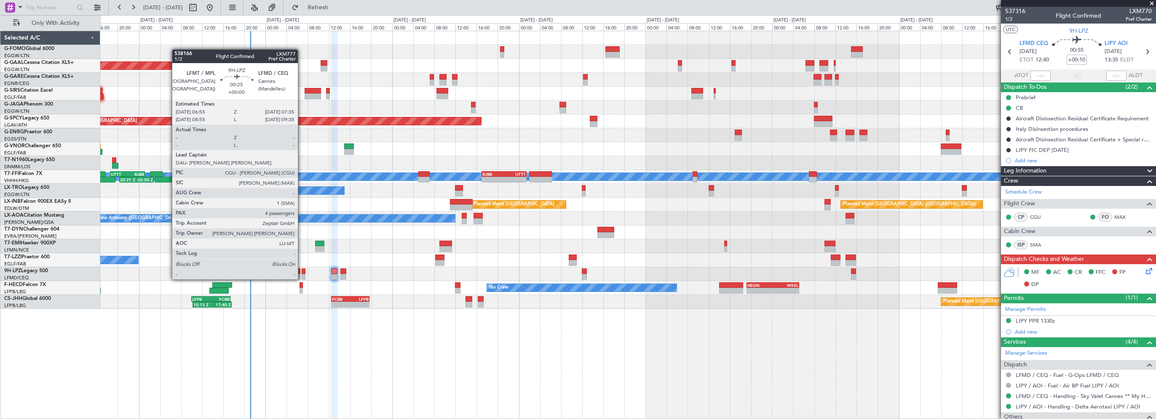
click at [302, 271] on div at bounding box center [304, 272] width 4 height 6
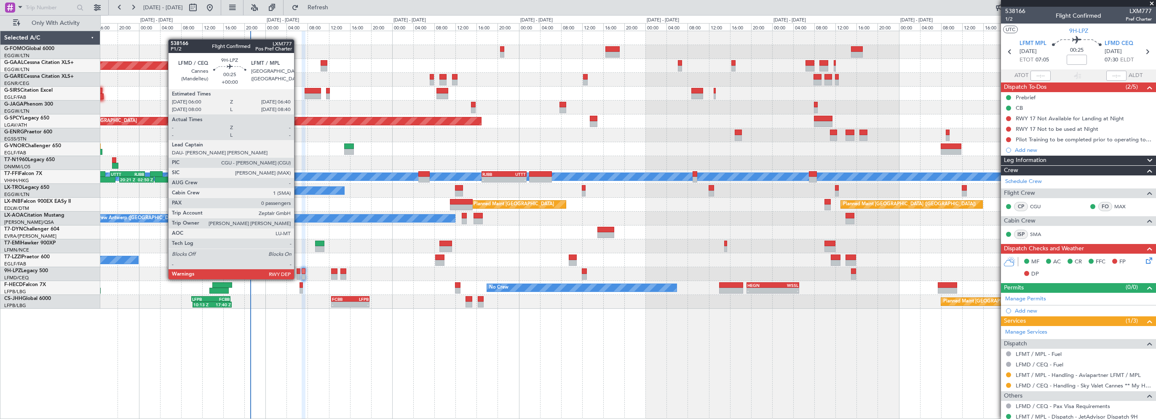
click at [298, 271] on div at bounding box center [298, 272] width 4 height 6
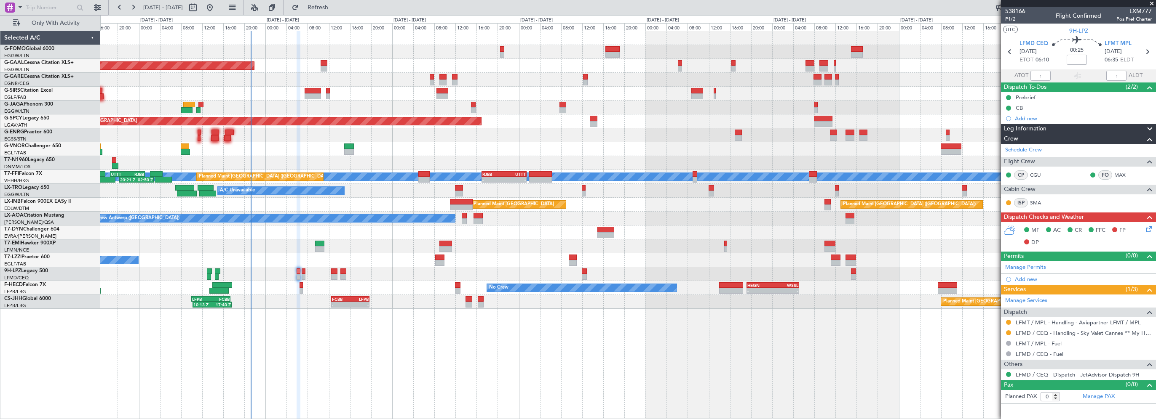
click at [1053, 129] on div "Leg Information" at bounding box center [1078, 129] width 155 height 10
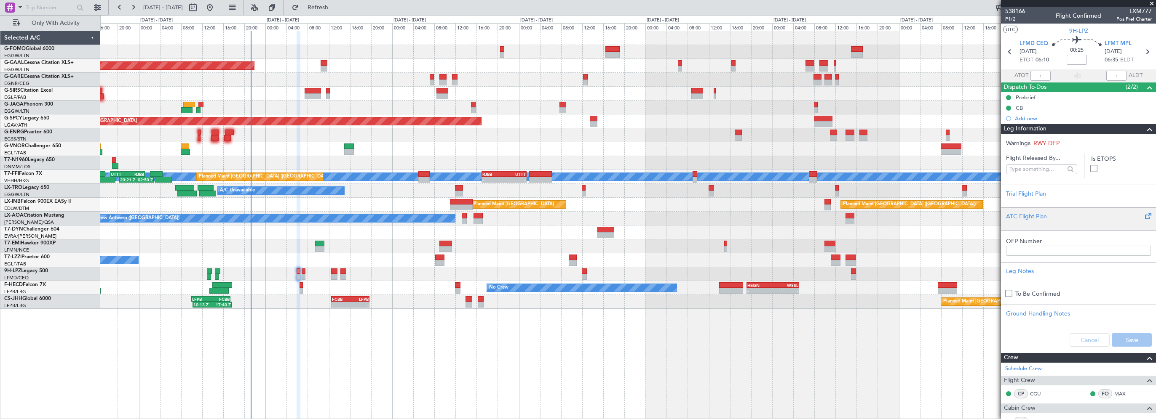
click at [1028, 213] on div "ATC Flight Plan" at bounding box center [1078, 216] width 145 height 9
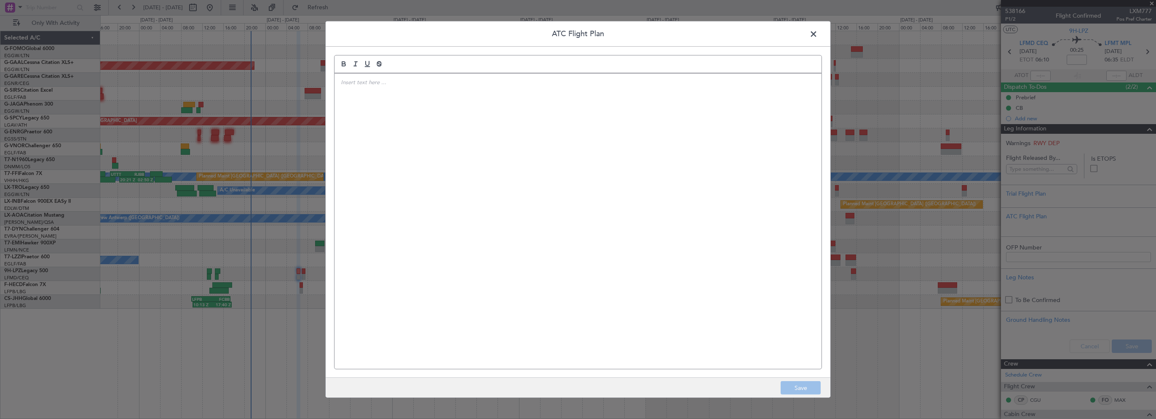
drag, startPoint x: 521, startPoint y: 162, endPoint x: 535, endPoint y: 150, distance: 18.9
click at [521, 162] on div at bounding box center [577, 222] width 487 height 296
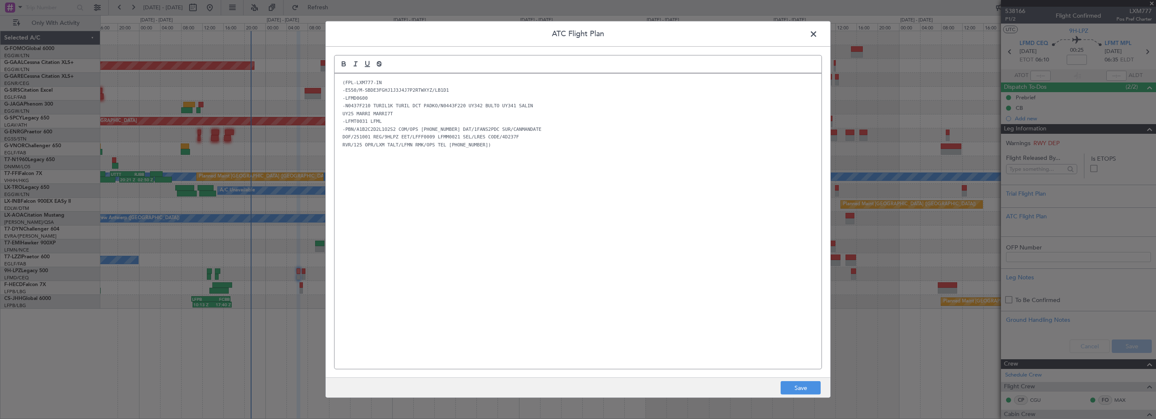
drag, startPoint x: 506, startPoint y: 246, endPoint x: 520, endPoint y: 240, distance: 14.9
click at [507, 246] on div "(FPL-LXM777-IN -E550/M-SBDE3FGHJ1J3J4J7P2RTWXYZ/LB1D1 -LFMD0600 -N0437F210 TURI…" at bounding box center [577, 222] width 487 height 296
click at [818, 389] on button "Save" at bounding box center [800, 388] width 40 height 13
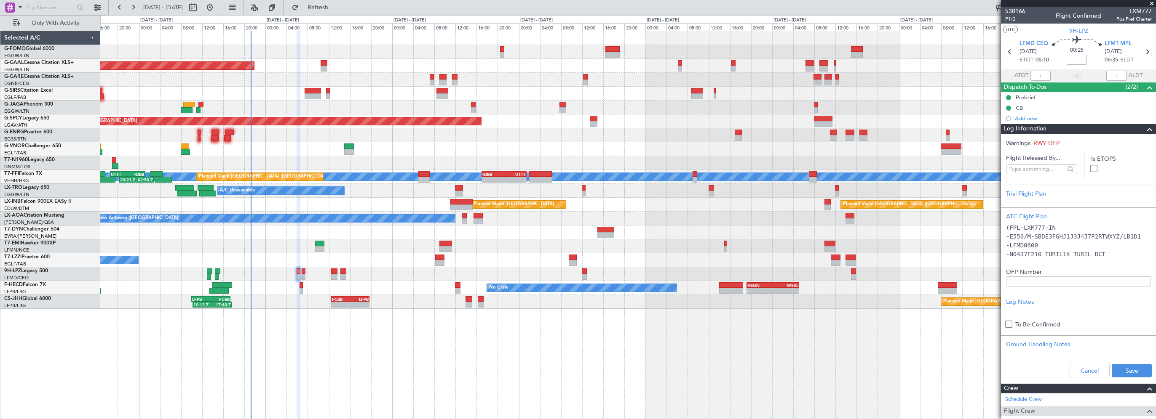
click at [1144, 129] on span at bounding box center [1149, 129] width 10 height 10
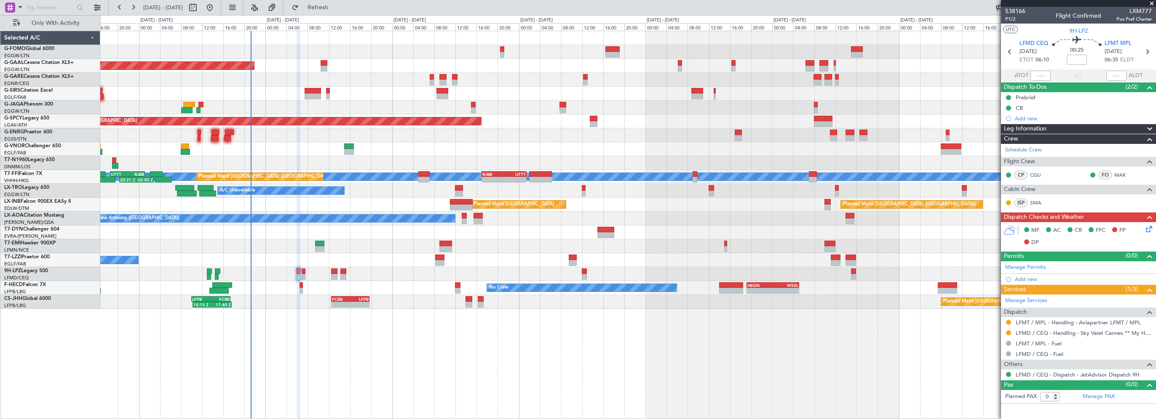
click at [360, 338] on div "06:10 Z 13:35 Z EGGW 06:00 Z KTEB 13:15 Z Planned [GEOGRAPHIC_DATA] Owner Plann…" at bounding box center [627, 225] width 1055 height 389
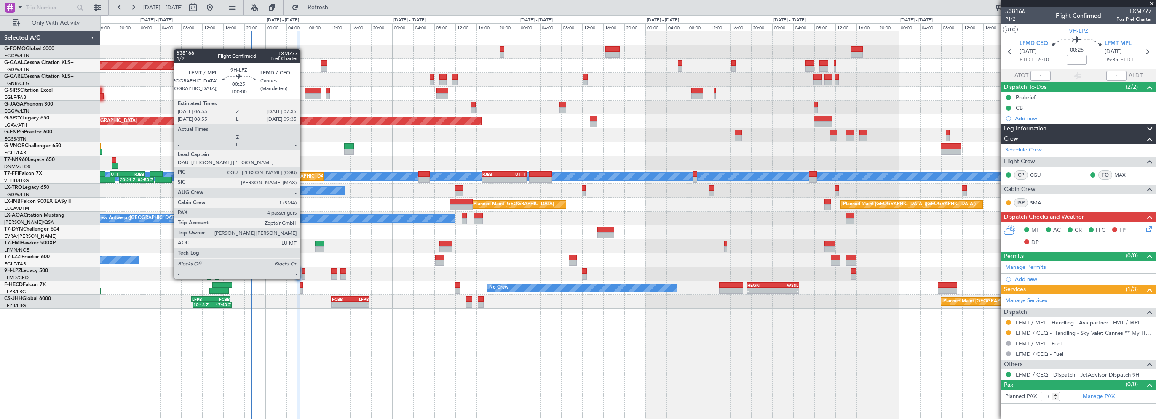
click at [304, 271] on div at bounding box center [304, 272] width 4 height 6
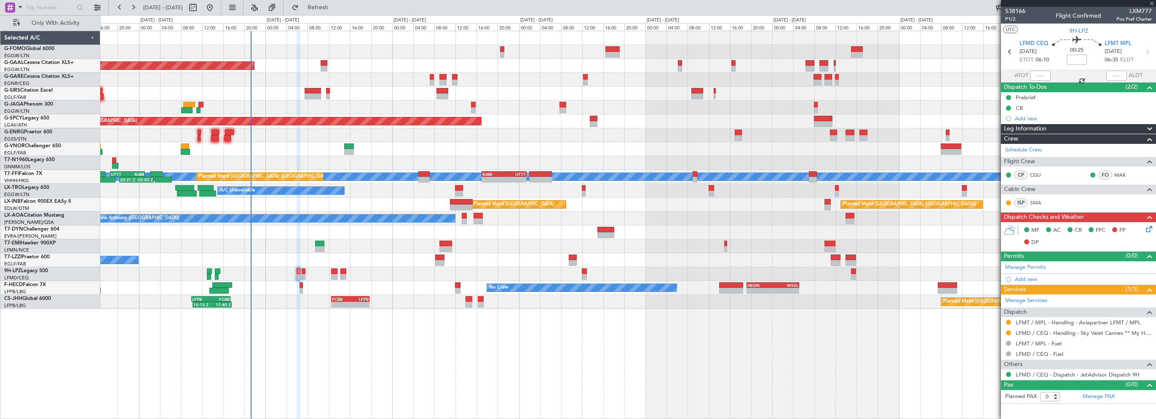
type input "4"
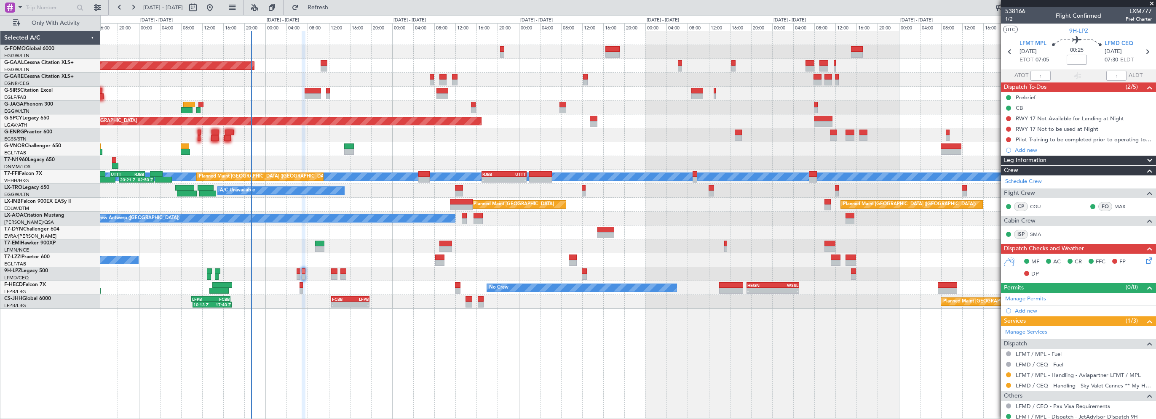
click at [871, 360] on div "06:10 Z 13:35 Z EGGW 06:00 Z KTEB 13:15 Z Planned [GEOGRAPHIC_DATA] Owner Plann…" at bounding box center [627, 225] width 1055 height 389
click at [430, 337] on div "06:10 Z 13:35 Z EGGW 06:00 Z KTEB 13:15 Z Planned [GEOGRAPHIC_DATA] Owner Plann…" at bounding box center [627, 225] width 1055 height 389
click at [336, 8] on span "Refresh" at bounding box center [317, 8] width 35 height 6
click at [1035, 99] on div "Prebrief" at bounding box center [1078, 97] width 155 height 11
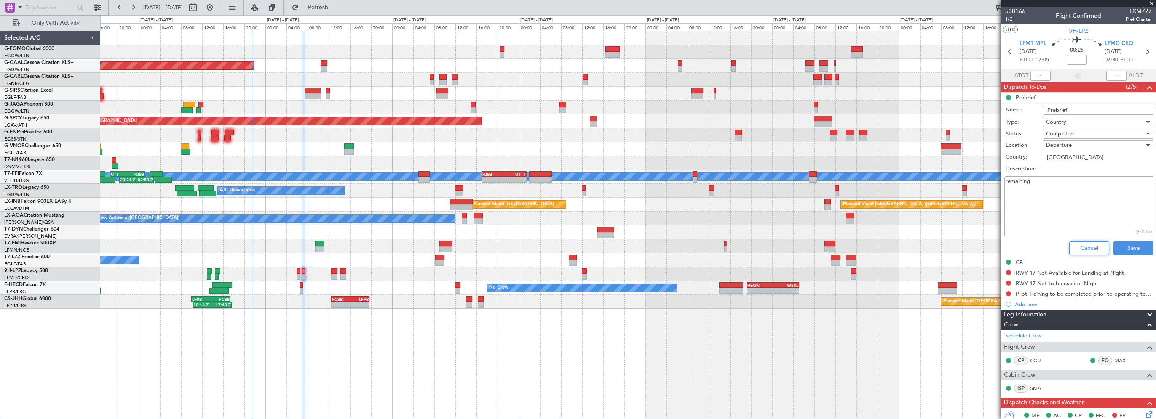
click at [1081, 251] on button "Cancel" at bounding box center [1089, 248] width 40 height 13
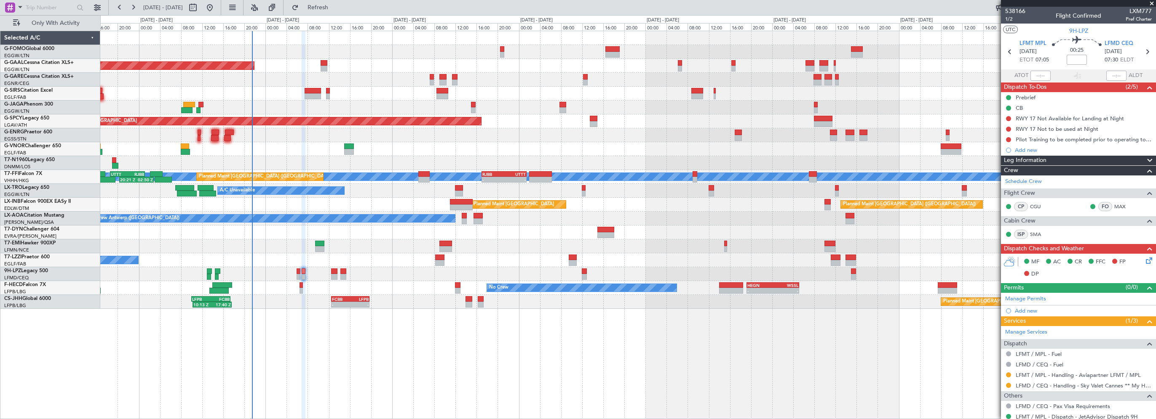
drag, startPoint x: 1053, startPoint y: 159, endPoint x: 1058, endPoint y: 158, distance: 5.1
click at [1053, 159] on div "Leg Information" at bounding box center [1078, 161] width 155 height 10
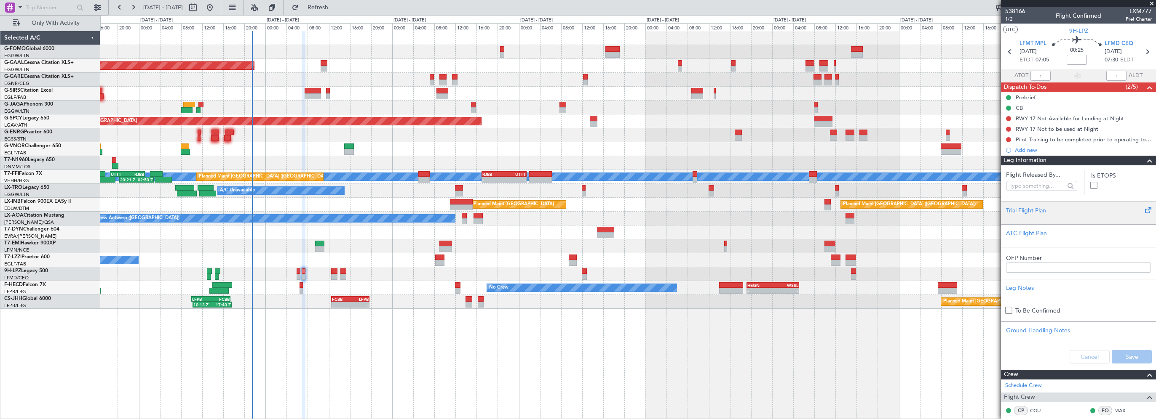
click at [1035, 210] on div "Trial Flight Plan" at bounding box center [1078, 210] width 145 height 9
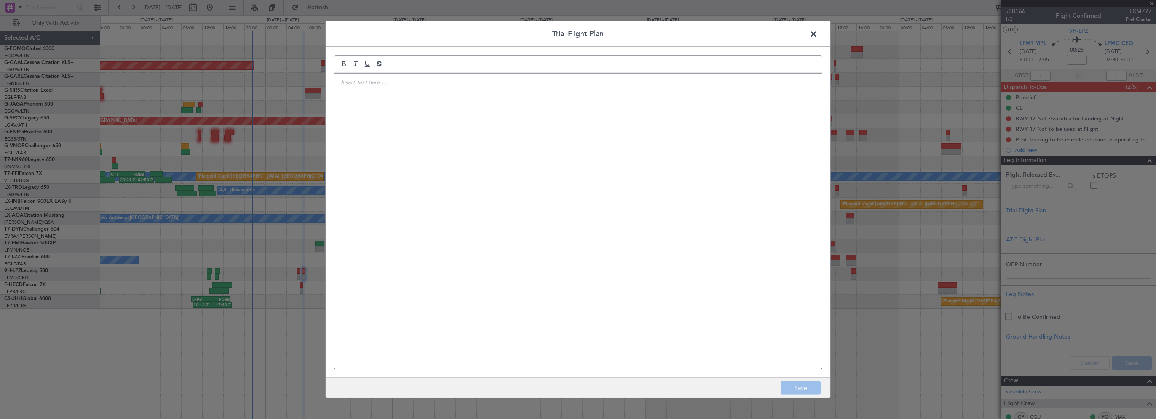
click at [517, 189] on div at bounding box center [577, 222] width 487 height 296
drag, startPoint x: 813, startPoint y: 34, endPoint x: 997, endPoint y: 170, distance: 229.1
click at [817, 34] on span at bounding box center [817, 36] width 0 height 17
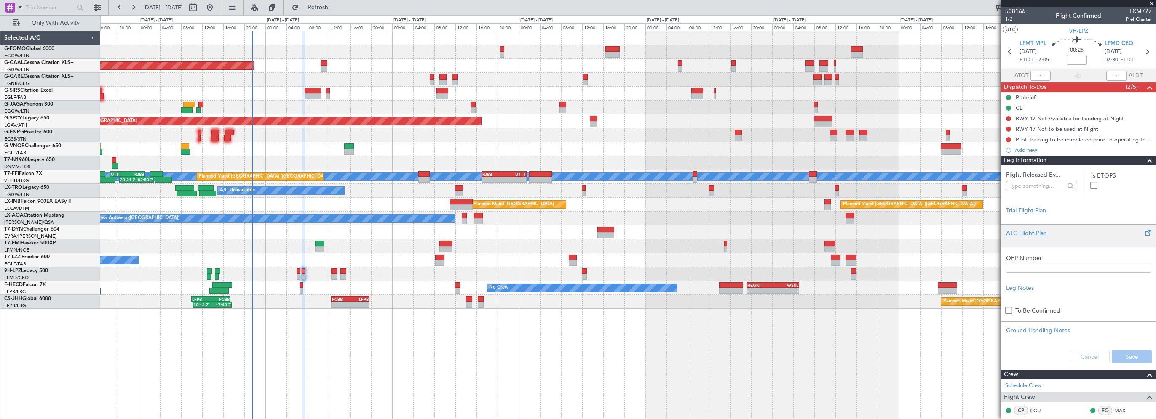
click at [1022, 230] on div "ATC Flight Plan" at bounding box center [1078, 233] width 145 height 9
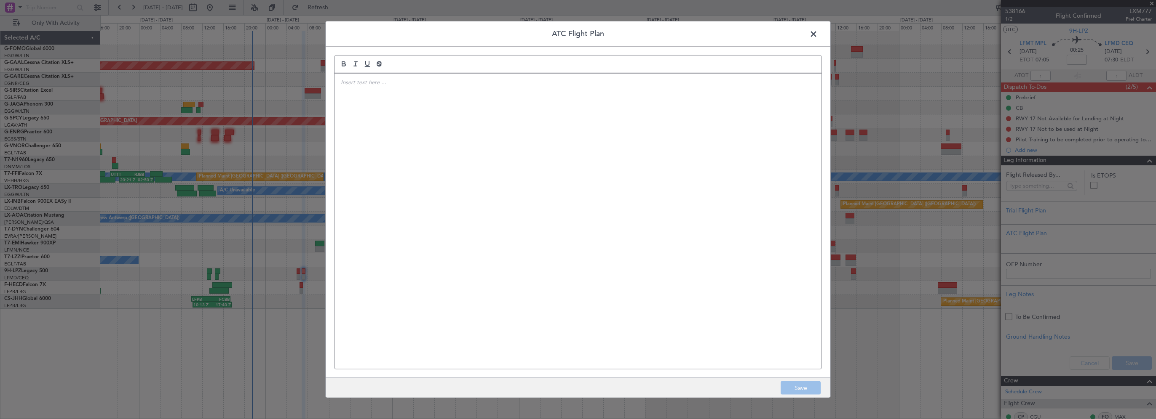
click at [490, 137] on div at bounding box center [577, 222] width 487 height 296
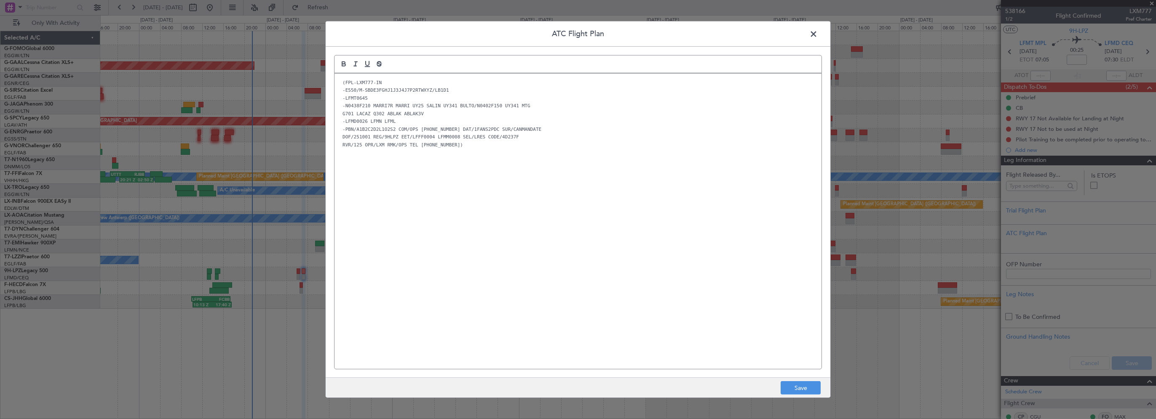
click at [499, 162] on div "(FPL-LXM777-IN -E550/M-SBDE3FGHJ1J3J4J7P2RTWXYZ/LB1D1 -LFMT0645 -N0438F210 MARR…" at bounding box center [577, 222] width 487 height 296
click at [425, 202] on div "(FPL-LXM777-IN -E550/M-SBDE3FGHJ1J3J4J7P2RTWXYZ/LB1D1 -LFMT0645 -N0438F210 MARR…" at bounding box center [577, 222] width 487 height 296
drag, startPoint x: 795, startPoint y: 386, endPoint x: 873, endPoint y: 368, distance: 80.0
click at [795, 386] on button "Save" at bounding box center [800, 388] width 40 height 13
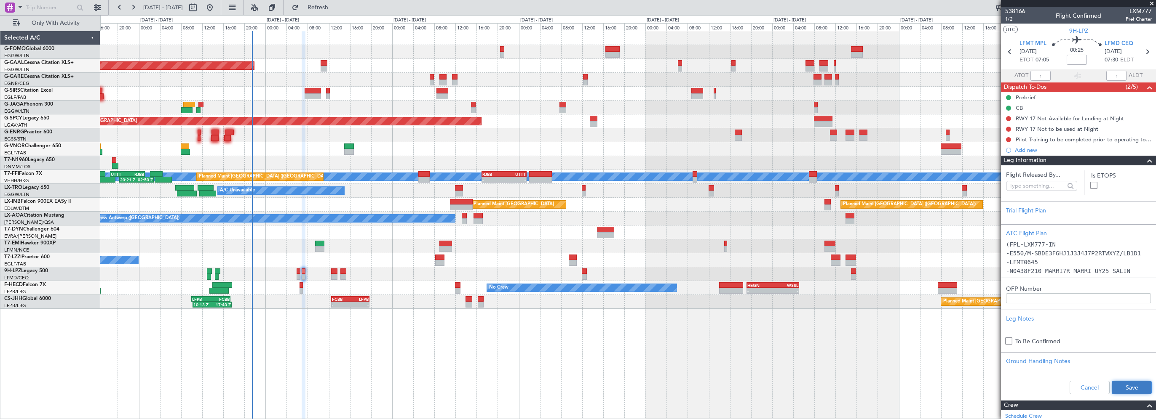
click at [1116, 384] on button "Save" at bounding box center [1131, 387] width 40 height 13
drag, startPoint x: 1144, startPoint y: 160, endPoint x: 685, endPoint y: 243, distance: 466.5
click at [1144, 160] on span at bounding box center [1149, 161] width 10 height 10
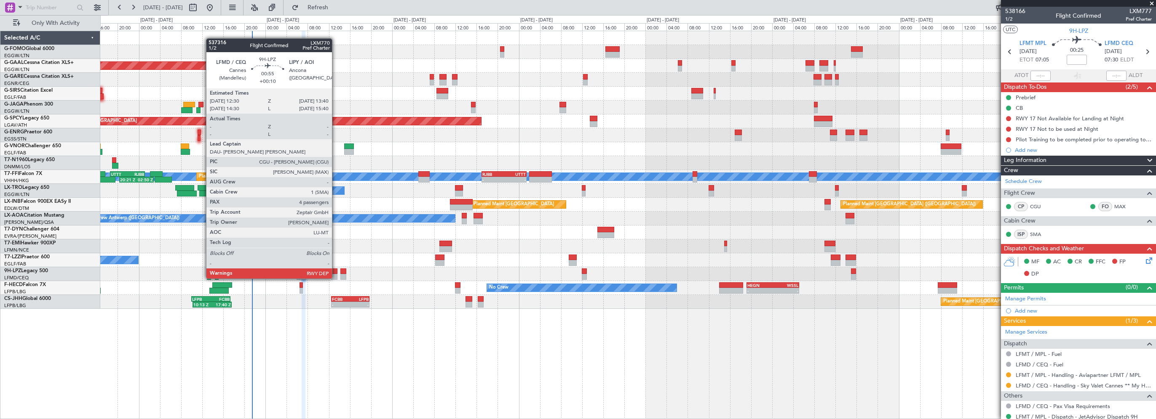
click at [336, 270] on div at bounding box center [334, 272] width 6 height 6
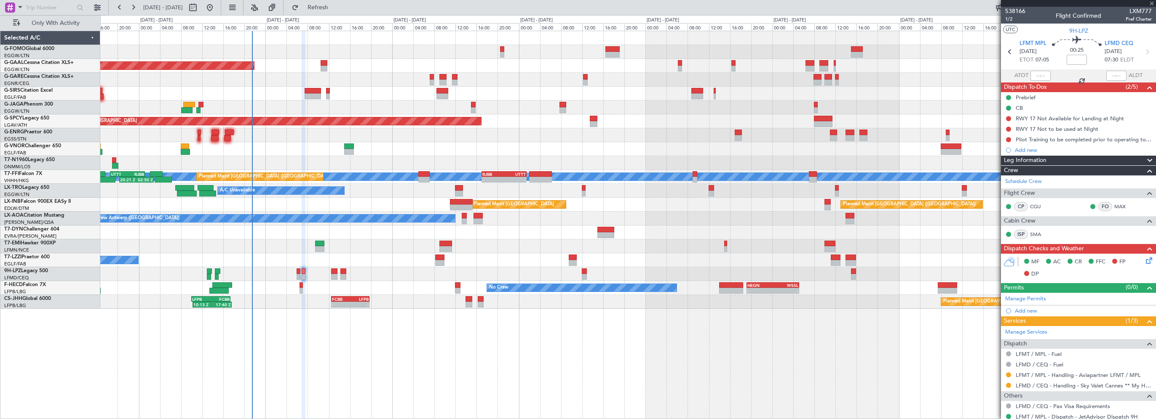
type input "+00:10"
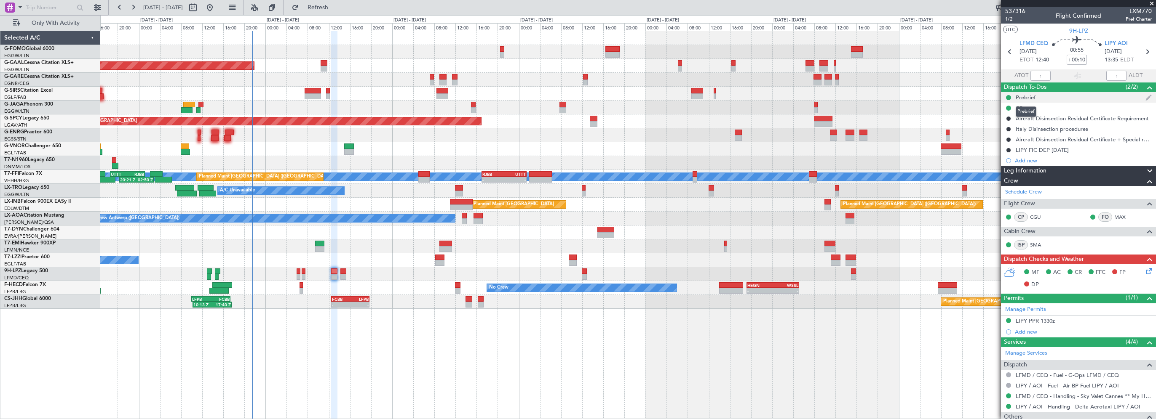
click at [1026, 99] on div "Prebrief" at bounding box center [1025, 97] width 20 height 7
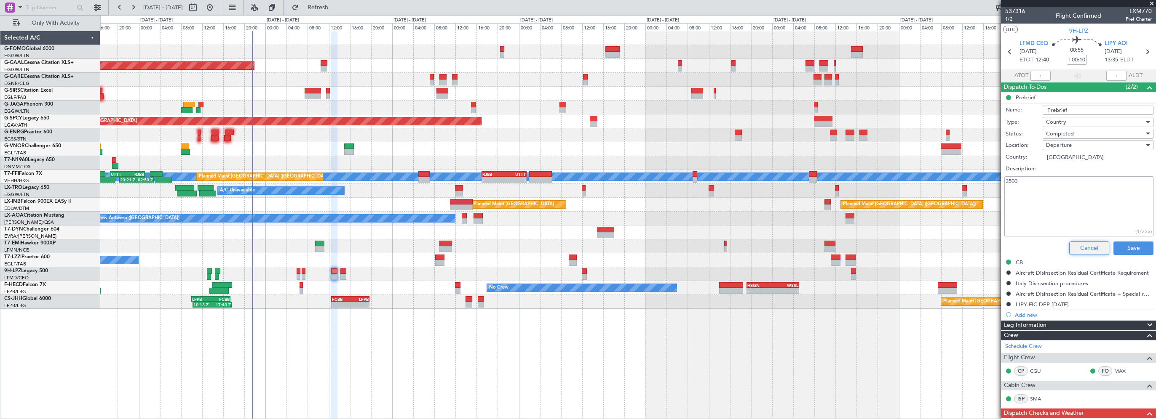
click at [1078, 247] on button "Cancel" at bounding box center [1089, 248] width 40 height 13
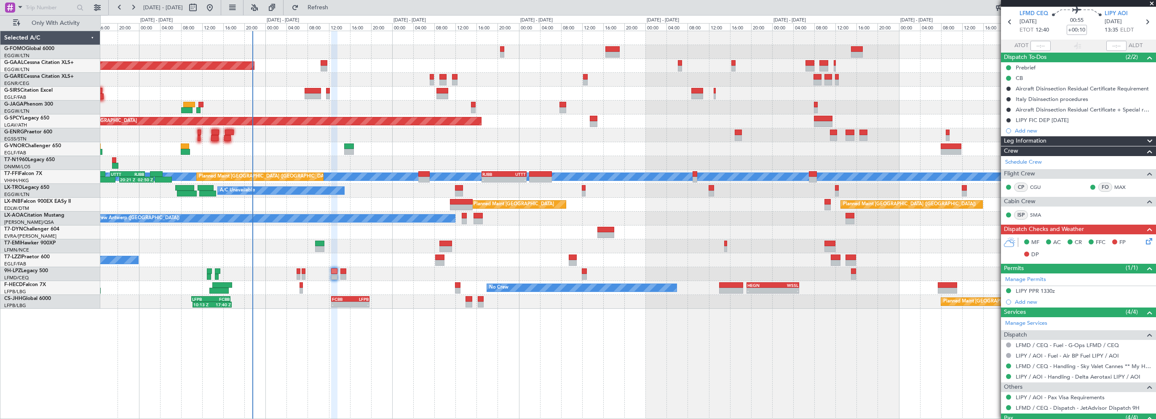
scroll to position [122, 0]
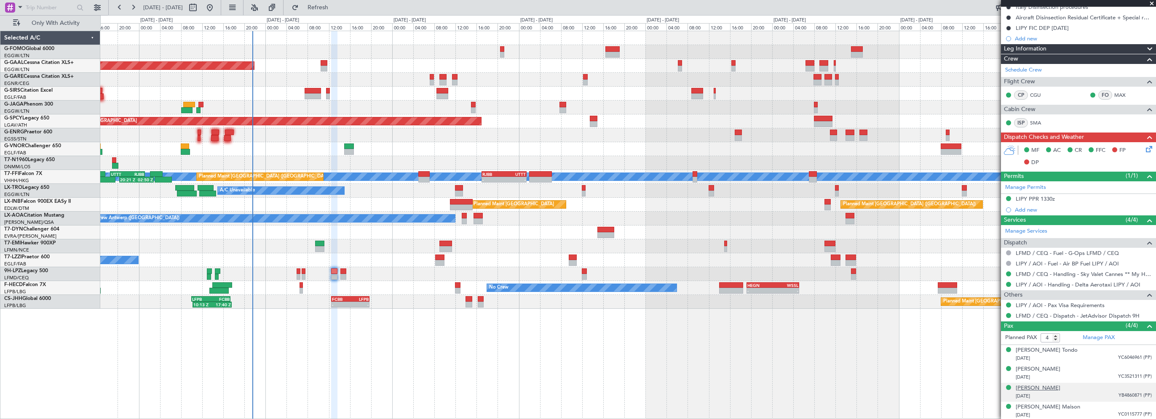
click at [1053, 386] on div "[PERSON_NAME]" at bounding box center [1037, 388] width 45 height 8
click at [1144, 403] on img at bounding box center [1148, 407] width 8 height 8
click at [705, 391] on div "06:10 Z 13:35 Z EGGW 06:00 Z KTEB 13:15 Z Planned [GEOGRAPHIC_DATA] Owner Plann…" at bounding box center [627, 225] width 1055 height 389
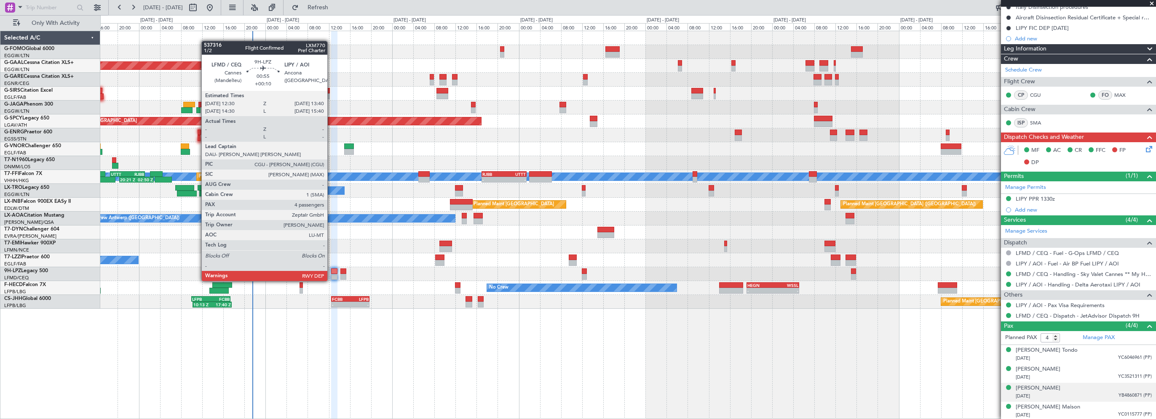
click at [331, 273] on div at bounding box center [334, 272] width 6 height 6
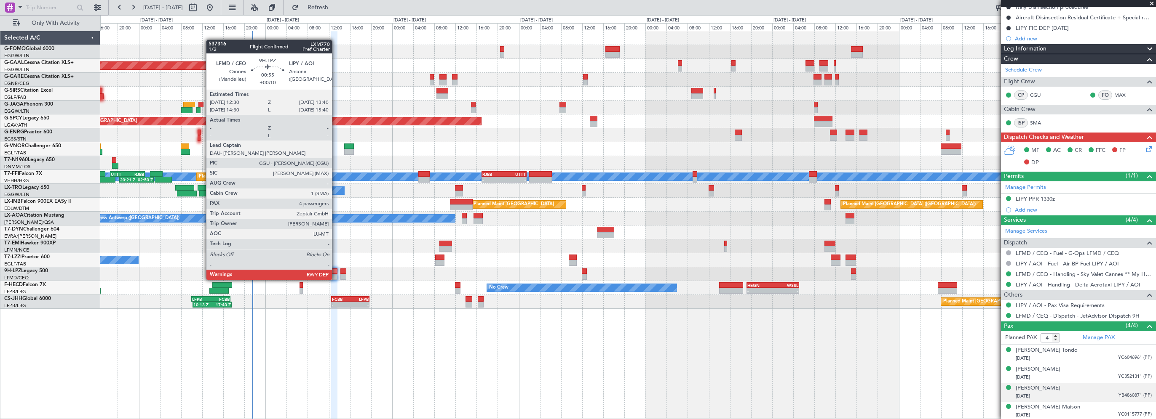
click at [336, 271] on div at bounding box center [334, 272] width 6 height 6
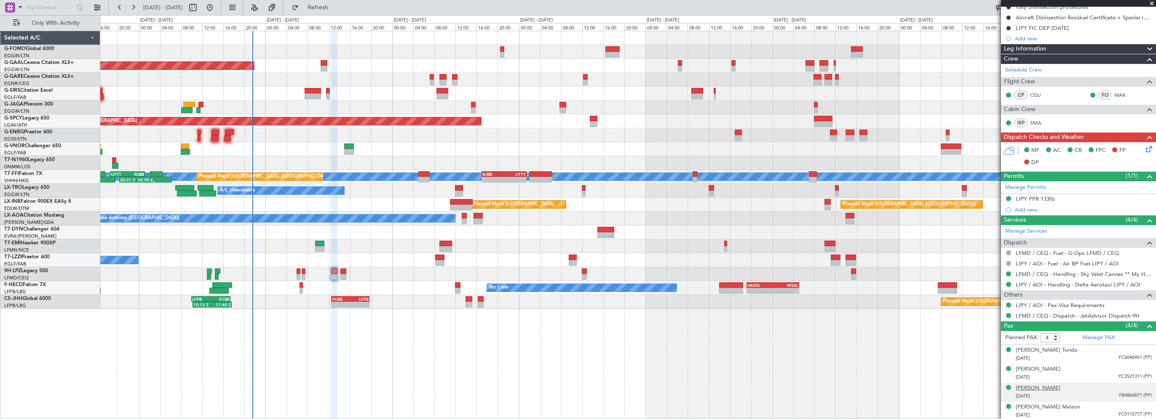
click at [1044, 387] on div "[PERSON_NAME]" at bounding box center [1037, 388] width 45 height 8
drag, startPoint x: 1140, startPoint y: 404, endPoint x: 1129, endPoint y: 403, distance: 11.0
click at [1144, 404] on img at bounding box center [1148, 407] width 8 height 8
click at [1031, 366] on div "[PERSON_NAME]" at bounding box center [1037, 370] width 45 height 8
click at [1144, 386] on img at bounding box center [1148, 388] width 8 height 8
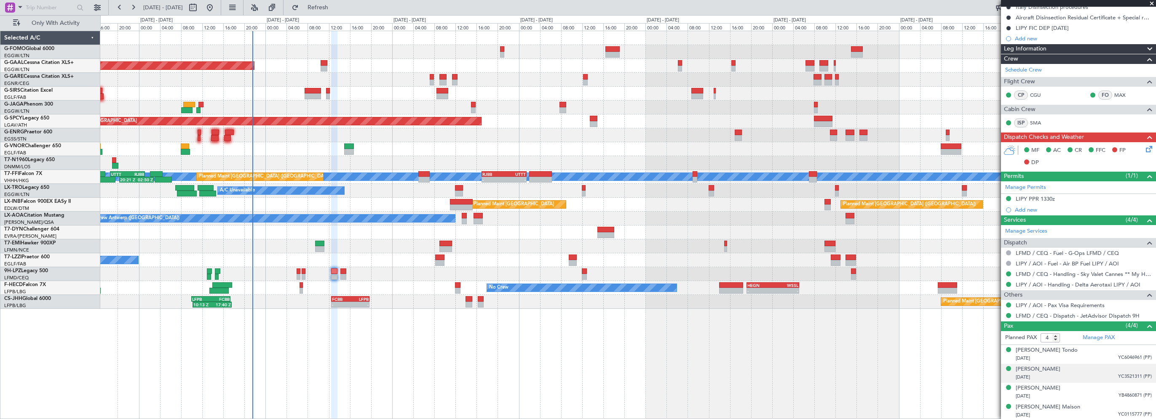
click at [851, 379] on div "06:10 Z 13:35 Z EGGW 06:00 Z KTEB 13:15 Z Planned [GEOGRAPHIC_DATA] Owner Plann…" at bounding box center [627, 225] width 1055 height 389
click at [1036, 198] on div "LIPY PPR 1330z" at bounding box center [1034, 198] width 39 height 7
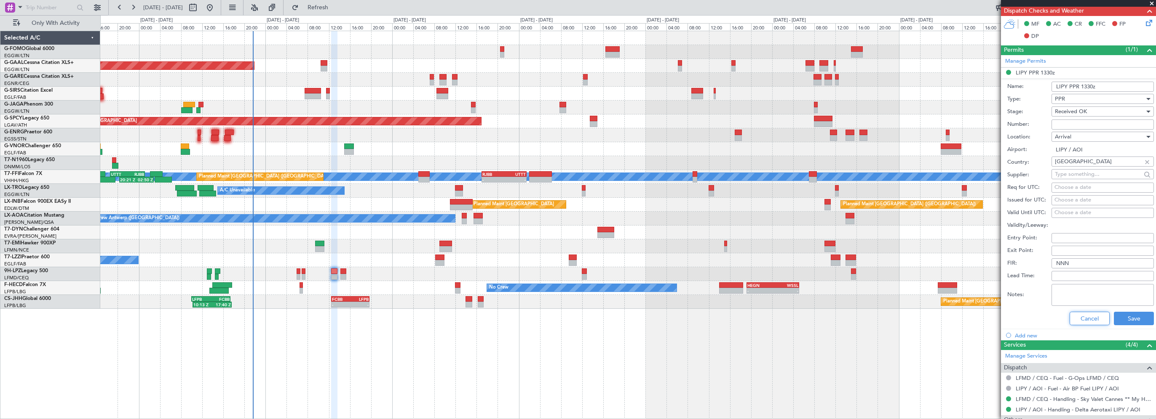
click at [1087, 316] on button "Cancel" at bounding box center [1089, 318] width 40 height 13
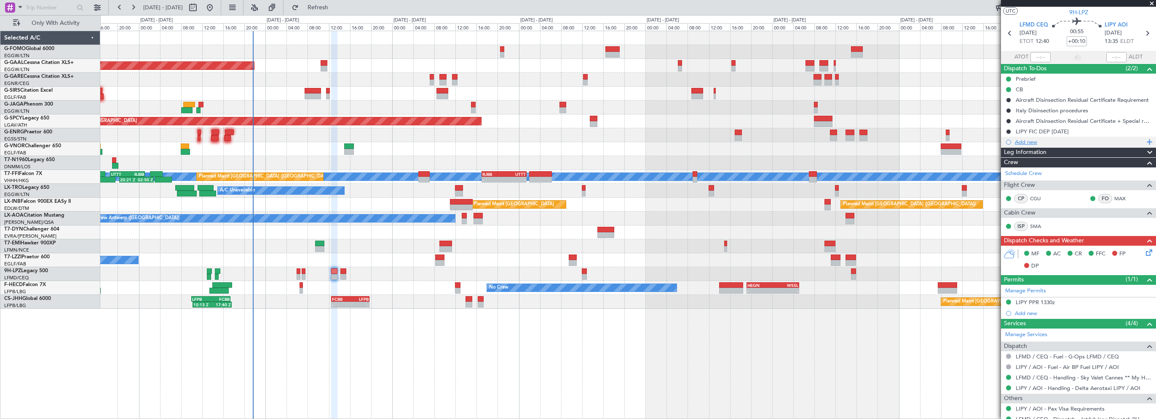
scroll to position [0, 0]
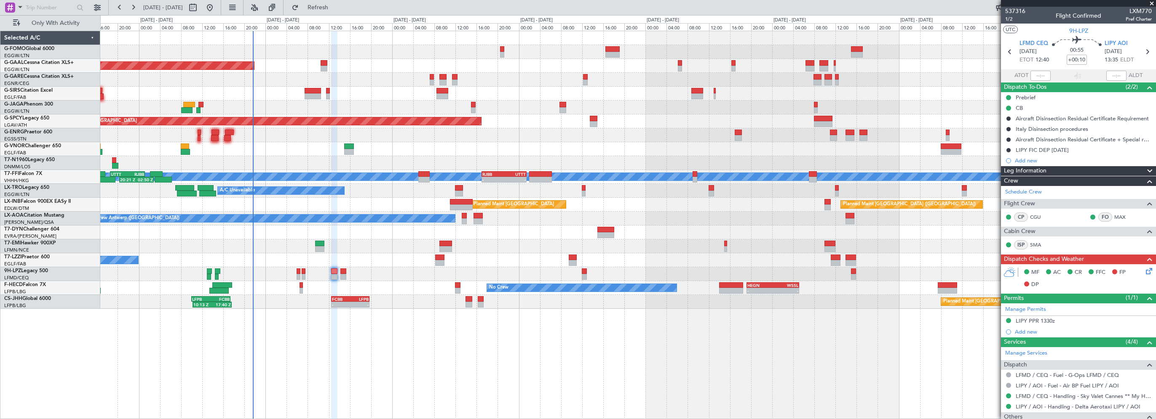
click at [1048, 171] on div "Leg Information" at bounding box center [1078, 171] width 155 height 10
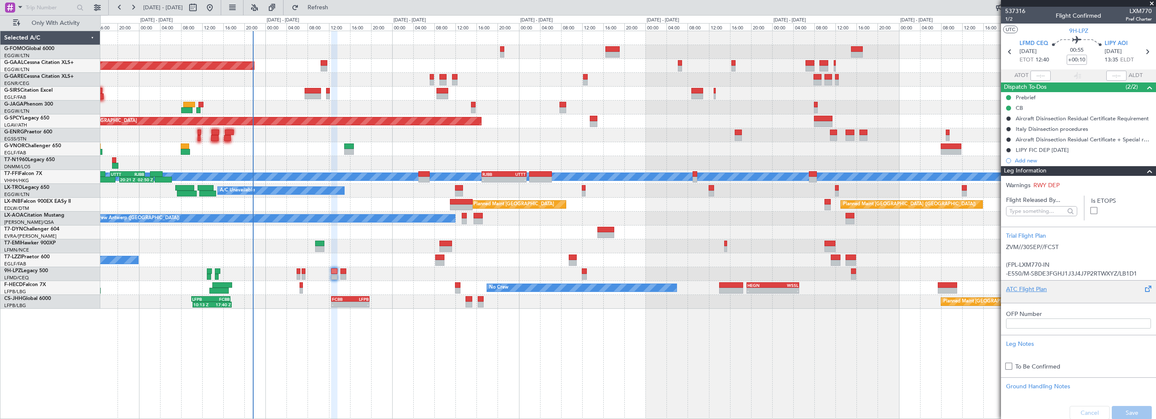
click at [1021, 285] on div "ATC Flight Plan" at bounding box center [1078, 289] width 145 height 9
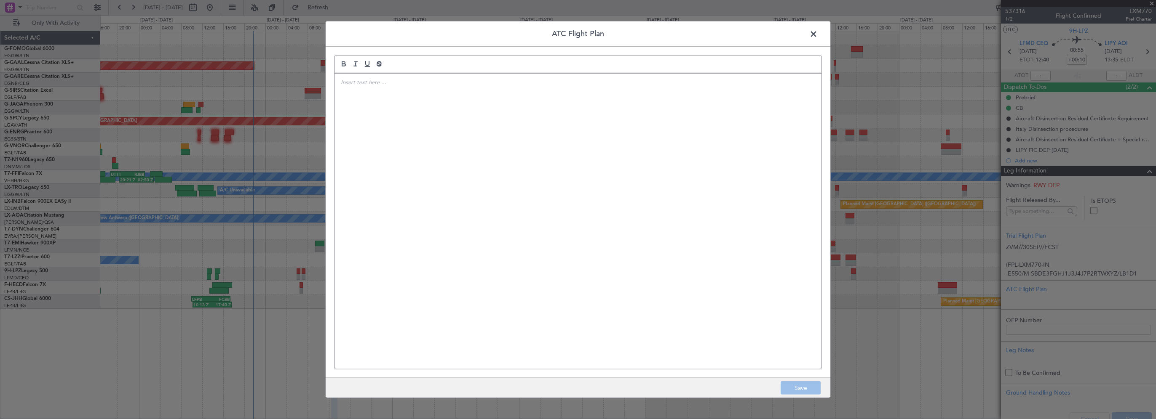
click at [492, 152] on div at bounding box center [577, 222] width 487 height 296
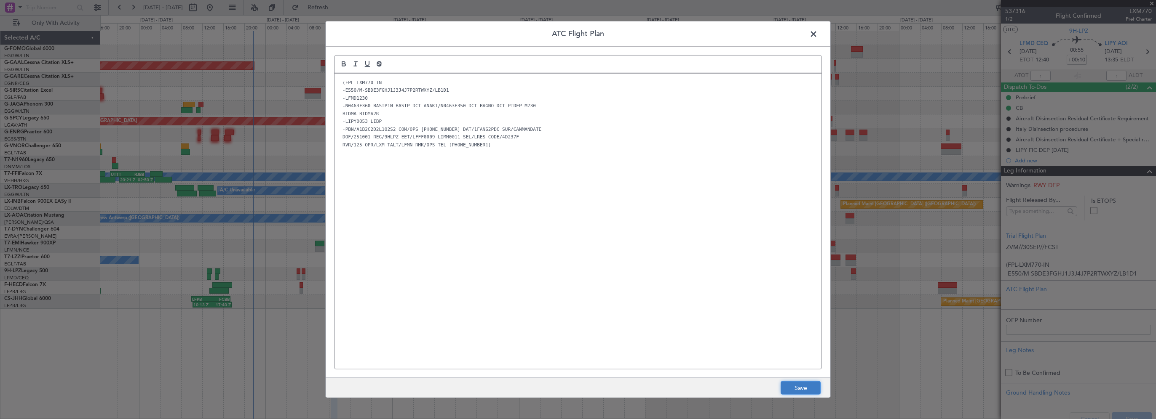
click at [808, 390] on button "Save" at bounding box center [800, 388] width 40 height 13
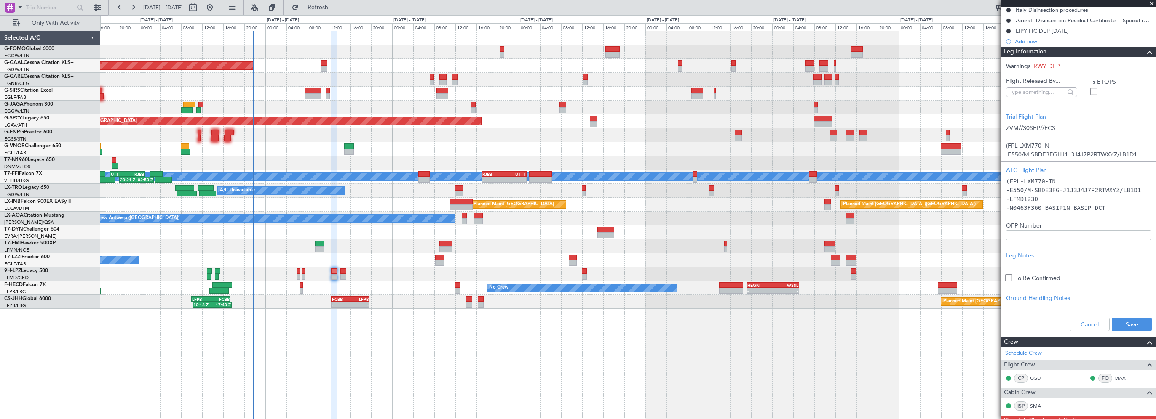
scroll to position [211, 0]
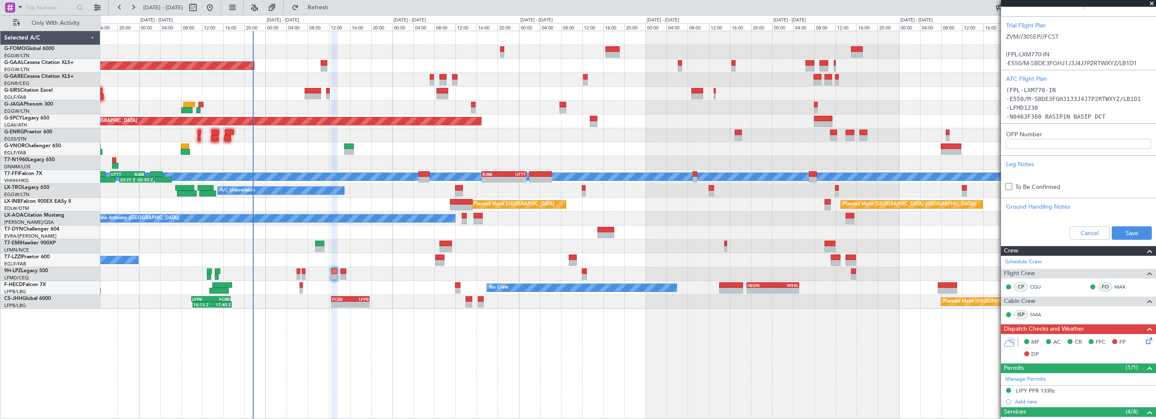
click at [1124, 225] on div "Cancel Save" at bounding box center [1078, 233] width 155 height 25
click at [1123, 232] on button "Save" at bounding box center [1131, 233] width 40 height 13
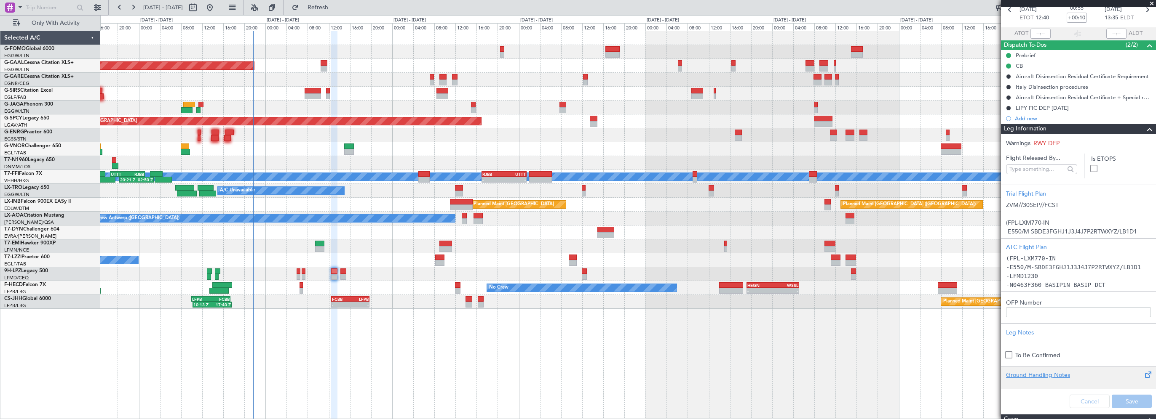
scroll to position [0, 0]
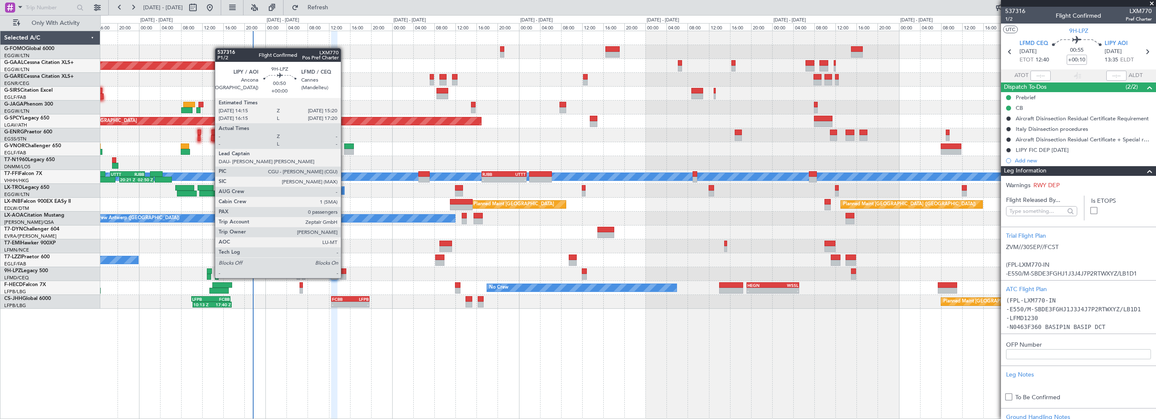
click at [344, 270] on div at bounding box center [343, 272] width 6 height 6
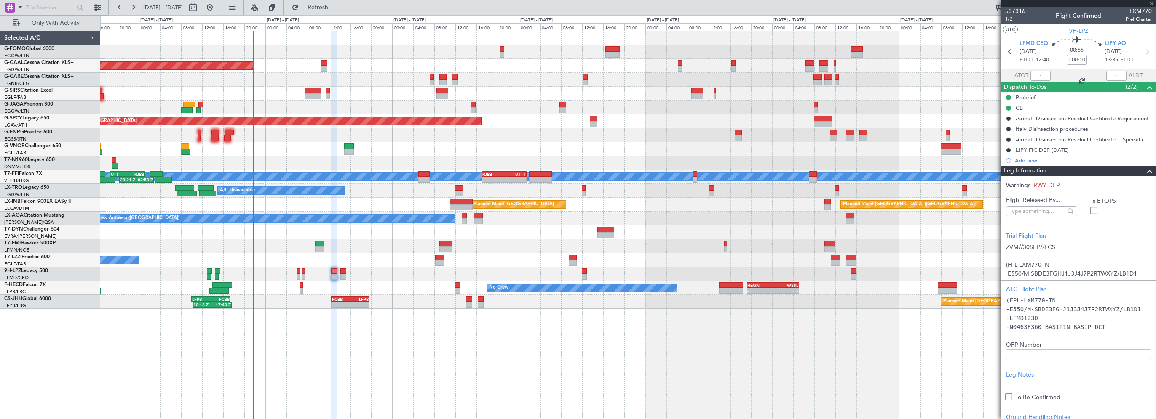
type input "0"
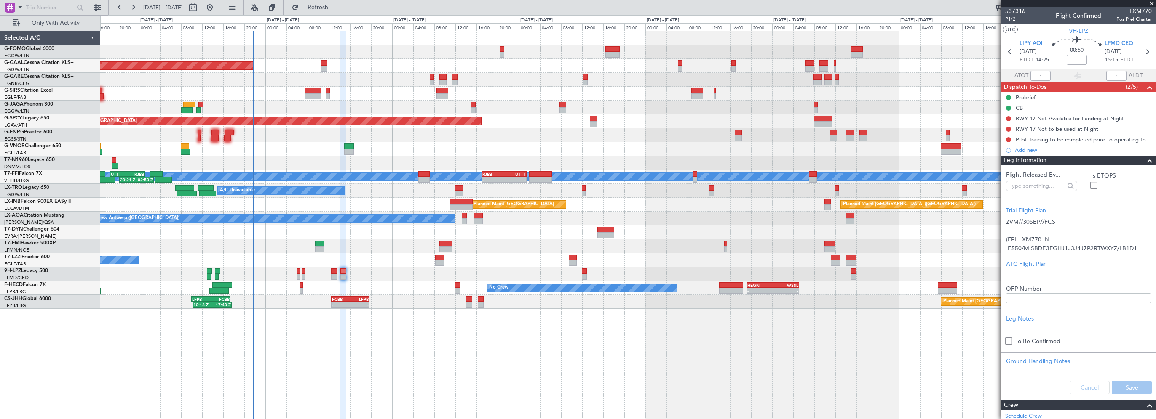
click at [1144, 161] on span at bounding box center [1149, 161] width 10 height 10
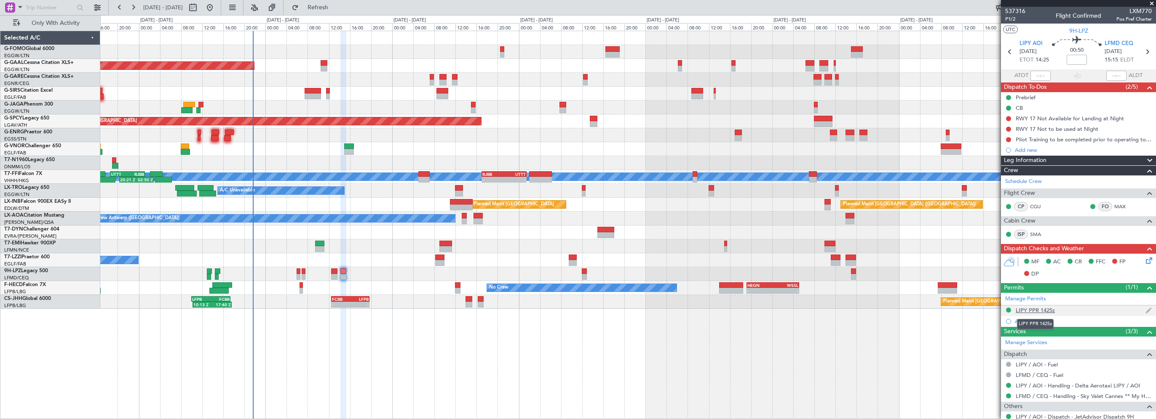
click at [1041, 311] on div "LIPY PPR 1425z" at bounding box center [1034, 310] width 39 height 7
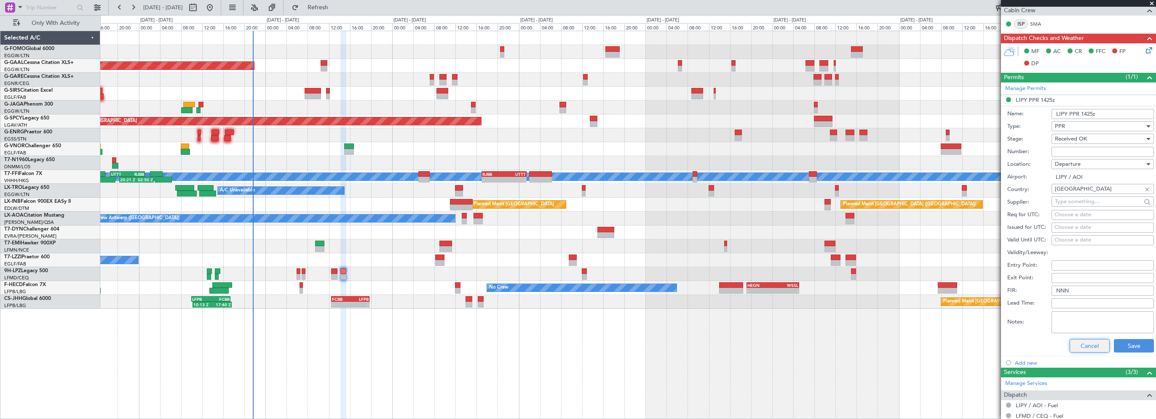
click at [1097, 345] on button "Cancel" at bounding box center [1089, 345] width 40 height 13
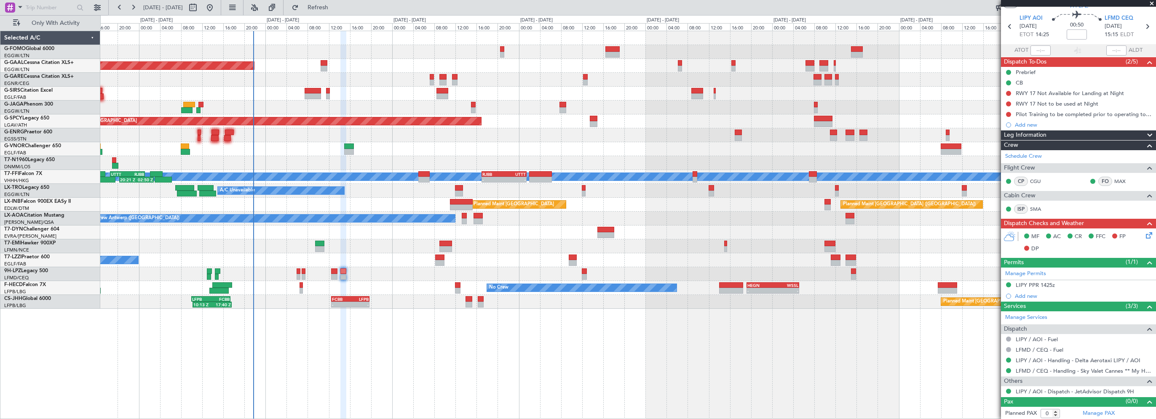
click at [1024, 136] on span "Leg Information" at bounding box center [1025, 136] width 43 height 10
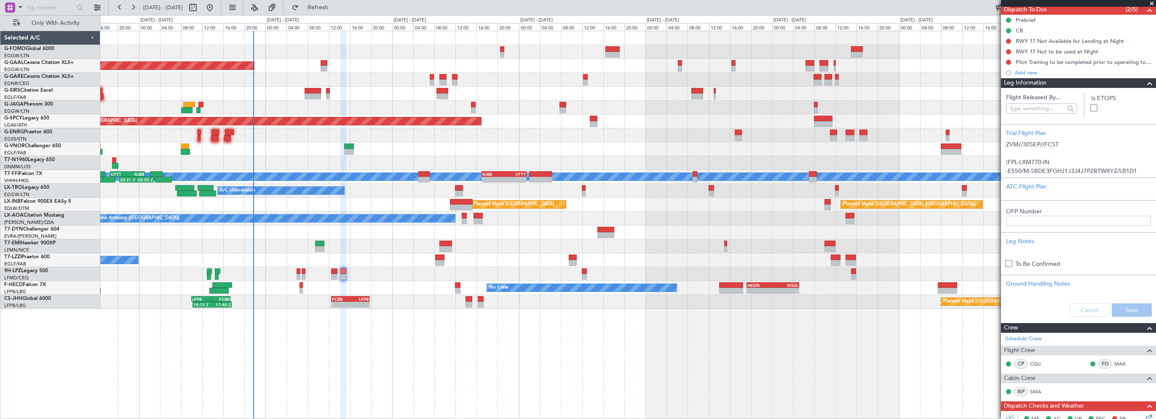
scroll to position [7, 0]
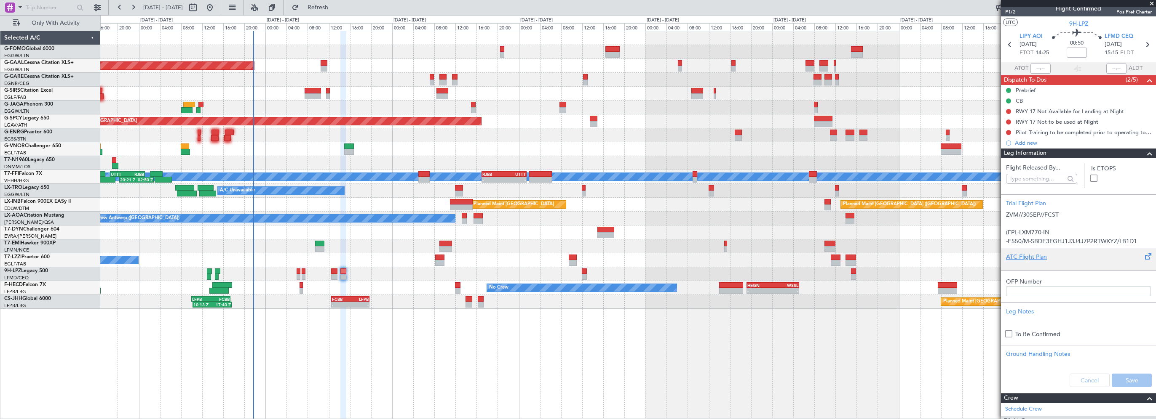
click at [1026, 256] on div "ATC Flight Plan" at bounding box center [1078, 257] width 145 height 9
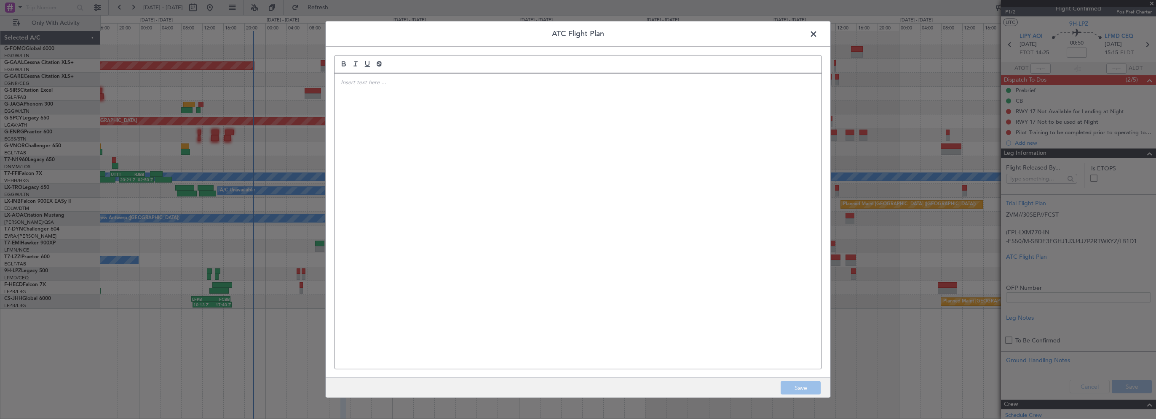
click at [460, 150] on div at bounding box center [577, 222] width 487 height 296
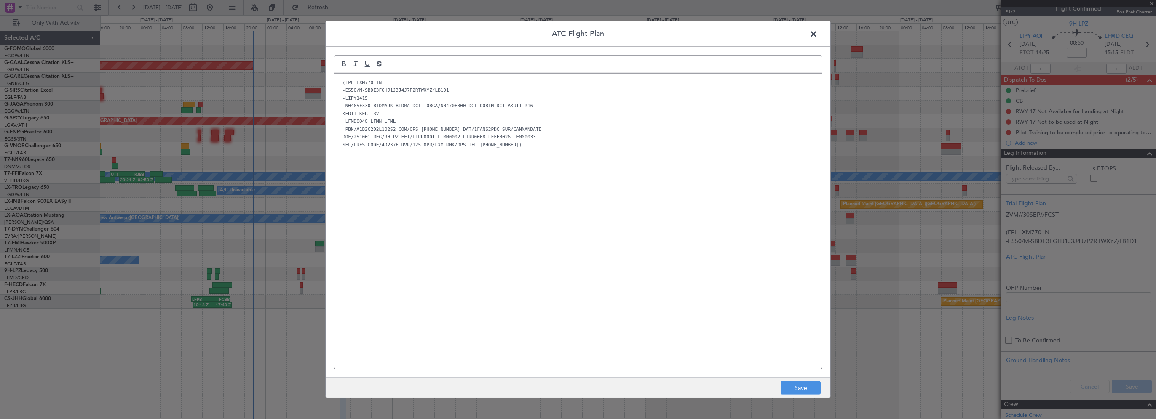
scroll to position [0, 0]
click at [807, 387] on button "Save" at bounding box center [800, 388] width 40 height 13
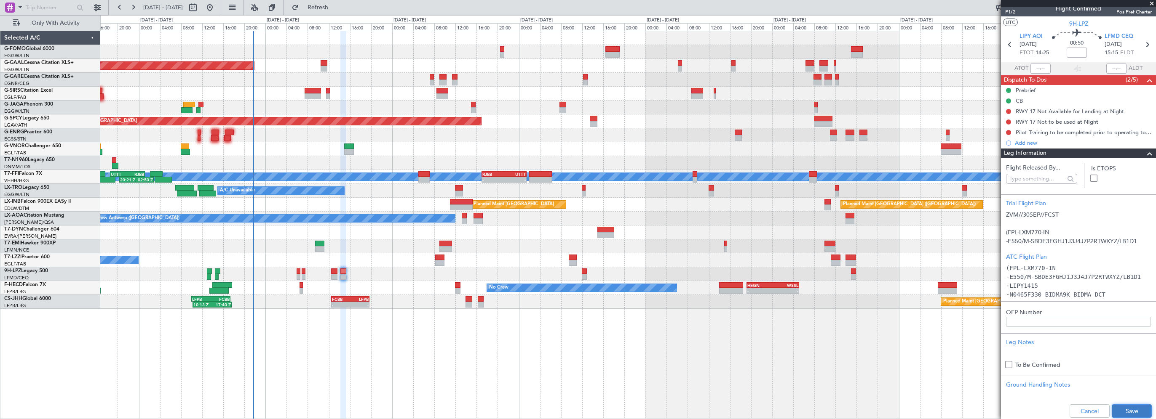
click at [1121, 407] on button "Save" at bounding box center [1131, 411] width 40 height 13
click at [1144, 154] on span at bounding box center [1149, 154] width 10 height 10
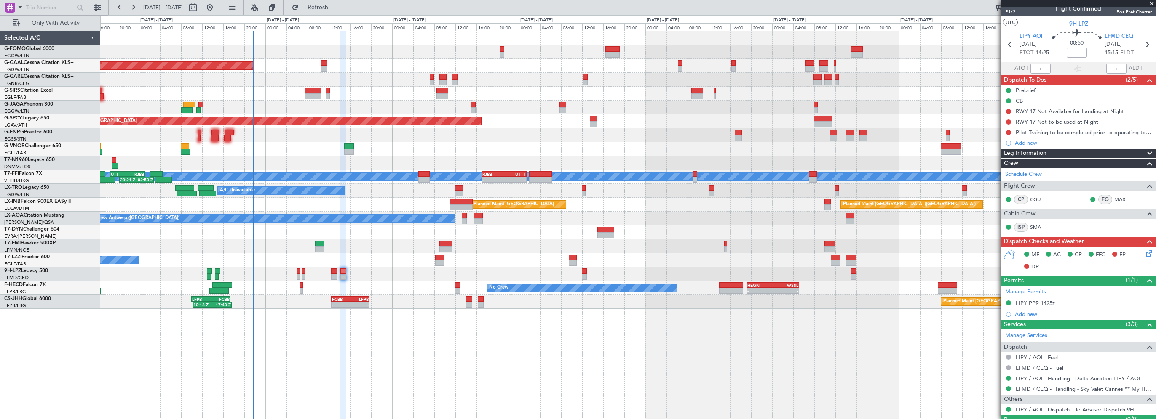
click at [1144, 252] on icon at bounding box center [1147, 252] width 7 height 7
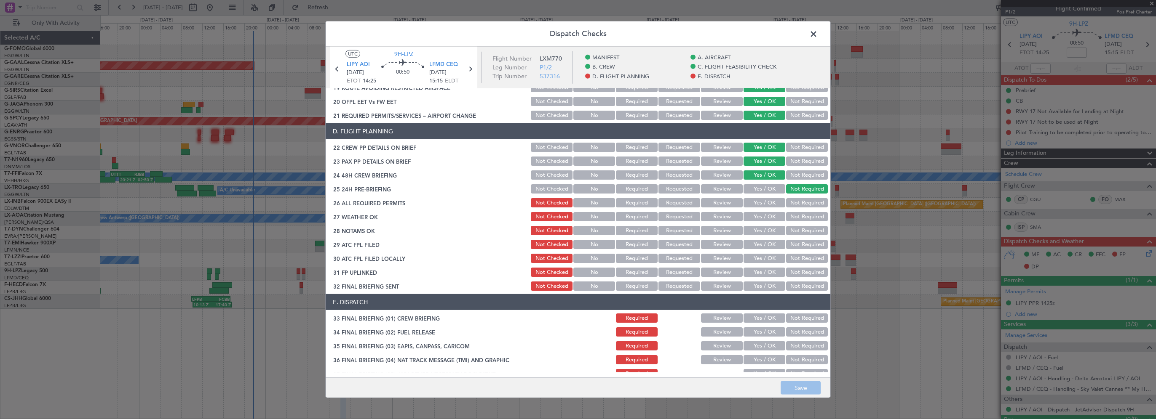
scroll to position [337, 0]
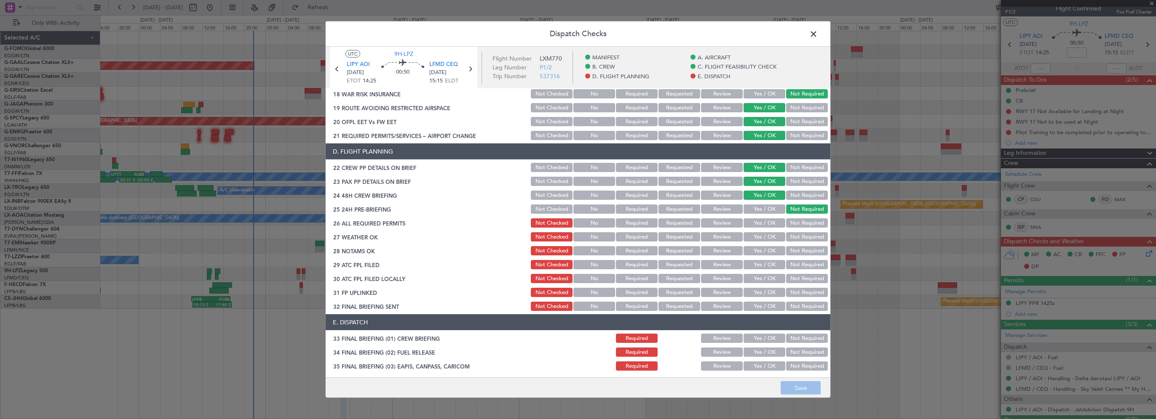
click at [756, 223] on button "Yes / OK" at bounding box center [764, 223] width 42 height 9
drag, startPoint x: 753, startPoint y: 234, endPoint x: 752, endPoint y: 238, distance: 4.2
click at [753, 235] on button "Yes / OK" at bounding box center [764, 236] width 42 height 9
click at [753, 249] on button "Yes / OK" at bounding box center [764, 250] width 42 height 9
drag, startPoint x: 756, startPoint y: 263, endPoint x: 755, endPoint y: 269, distance: 5.9
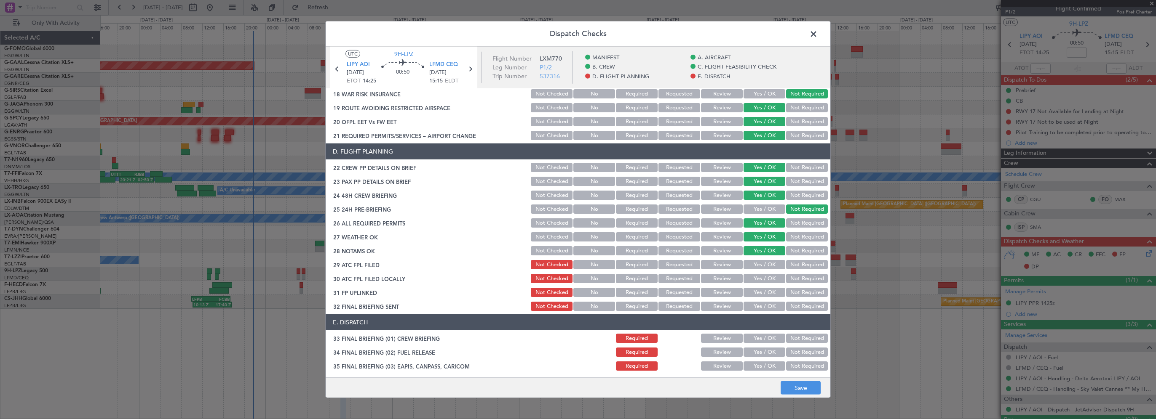
click at [756, 263] on button "Yes / OK" at bounding box center [764, 264] width 42 height 9
click at [755, 278] on button "Yes / OK" at bounding box center [764, 278] width 42 height 9
click at [802, 281] on button "Not Required" at bounding box center [807, 278] width 42 height 9
drag, startPoint x: 760, startPoint y: 291, endPoint x: 758, endPoint y: 302, distance: 11.2
click at [760, 292] on button "Yes / OK" at bounding box center [764, 292] width 42 height 9
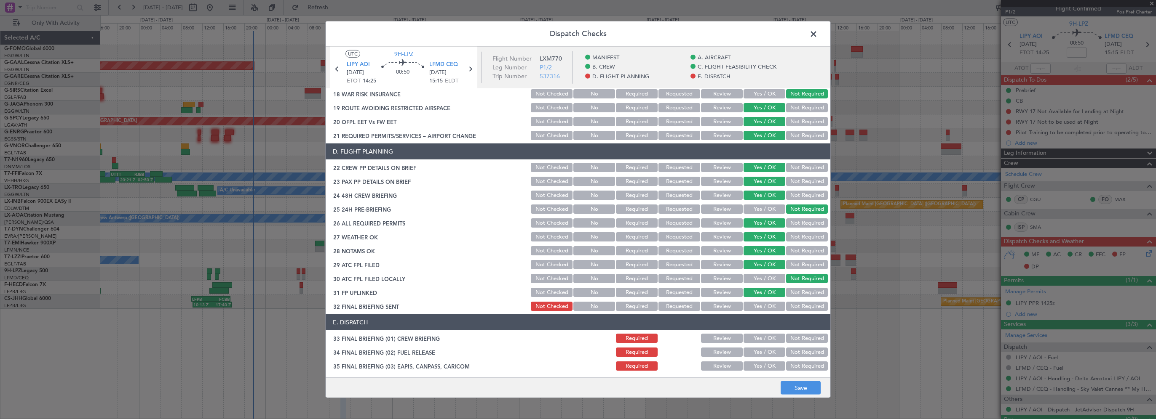
click at [758, 302] on button "Yes / OK" at bounding box center [764, 306] width 42 height 9
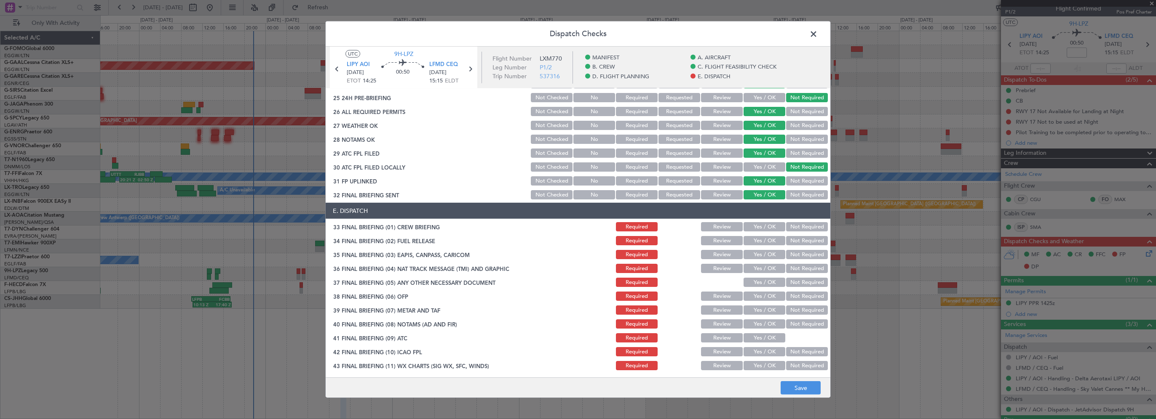
scroll to position [463, 0]
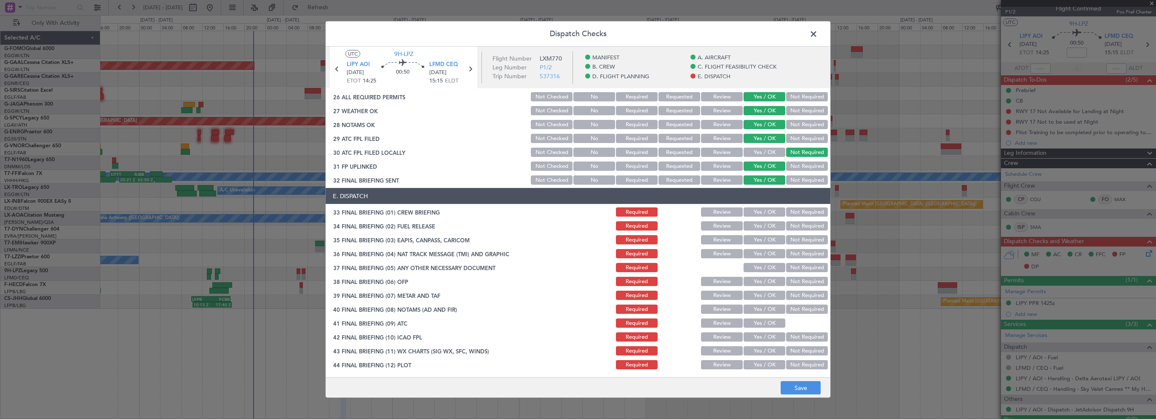
click at [768, 214] on button "Yes / OK" at bounding box center [764, 212] width 42 height 9
click at [766, 229] on button "Yes / OK" at bounding box center [764, 226] width 42 height 9
click at [794, 245] on div "Not Required" at bounding box center [806, 240] width 43 height 12
click at [796, 239] on button "Not Required" at bounding box center [807, 239] width 42 height 9
click at [793, 252] on button "Not Required" at bounding box center [807, 253] width 42 height 9
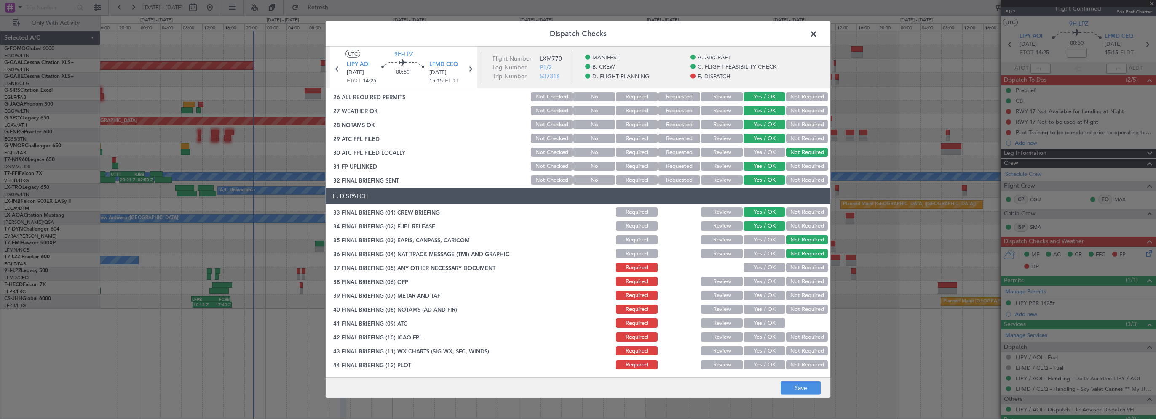
click at [787, 266] on button "Not Required" at bounding box center [807, 267] width 42 height 9
click at [775, 280] on button "Yes / OK" at bounding box center [764, 281] width 42 height 9
click at [766, 294] on button "Yes / OK" at bounding box center [764, 295] width 42 height 9
drag, startPoint x: 765, startPoint y: 307, endPoint x: 765, endPoint y: 316, distance: 9.3
click at [765, 307] on button "Yes / OK" at bounding box center [764, 309] width 42 height 9
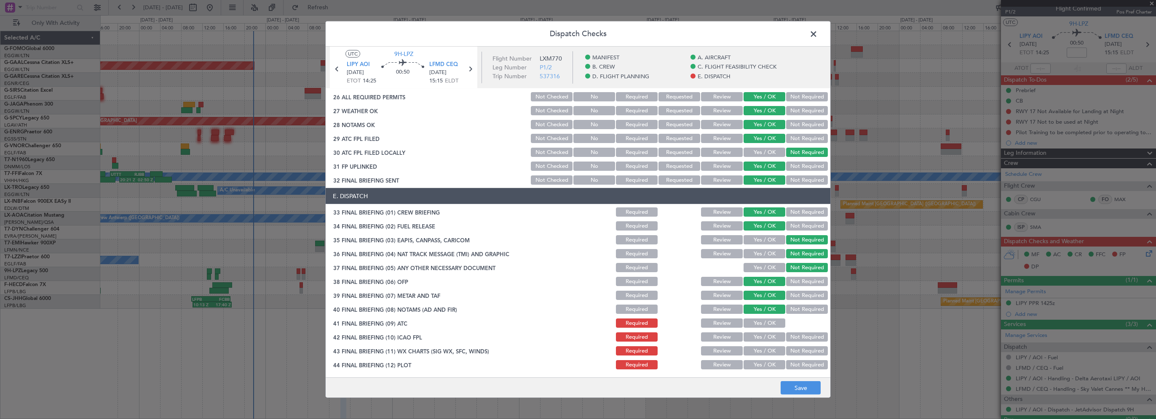
drag, startPoint x: 765, startPoint y: 321, endPoint x: 766, endPoint y: 339, distance: 17.7
click at [765, 323] on button "Yes / OK" at bounding box center [764, 323] width 42 height 9
drag, startPoint x: 766, startPoint y: 339, endPoint x: 765, endPoint y: 344, distance: 5.1
click at [766, 339] on button "Yes / OK" at bounding box center [764, 337] width 42 height 9
click at [765, 352] on button "Yes / OK" at bounding box center [764, 351] width 42 height 9
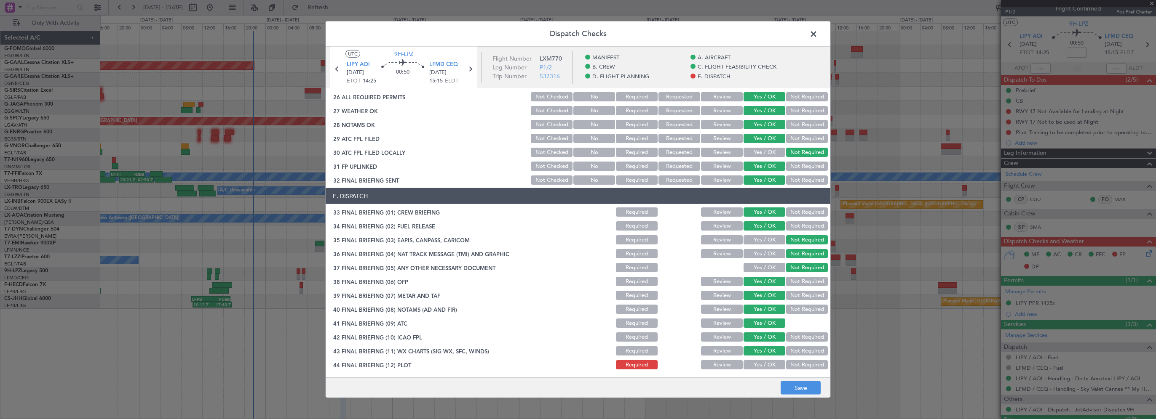
click at [762, 362] on div "Yes / OK" at bounding box center [763, 365] width 43 height 12
click at [763, 363] on button "Yes / OK" at bounding box center [764, 364] width 42 height 9
click at [788, 386] on button "Save" at bounding box center [800, 388] width 40 height 13
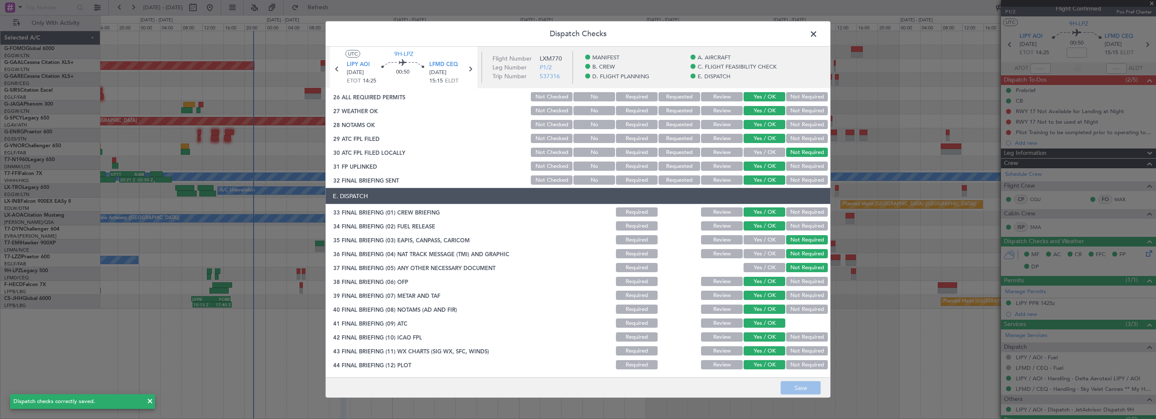
click at [817, 34] on span at bounding box center [817, 36] width 0 height 17
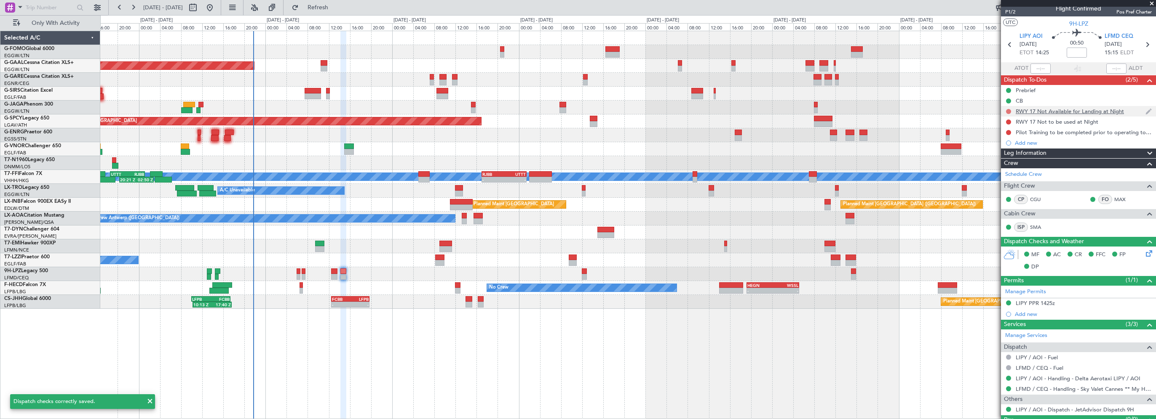
click at [1009, 111] on button at bounding box center [1008, 111] width 5 height 5
click at [1002, 158] on span "Cancelled" at bounding box center [1010, 161] width 24 height 8
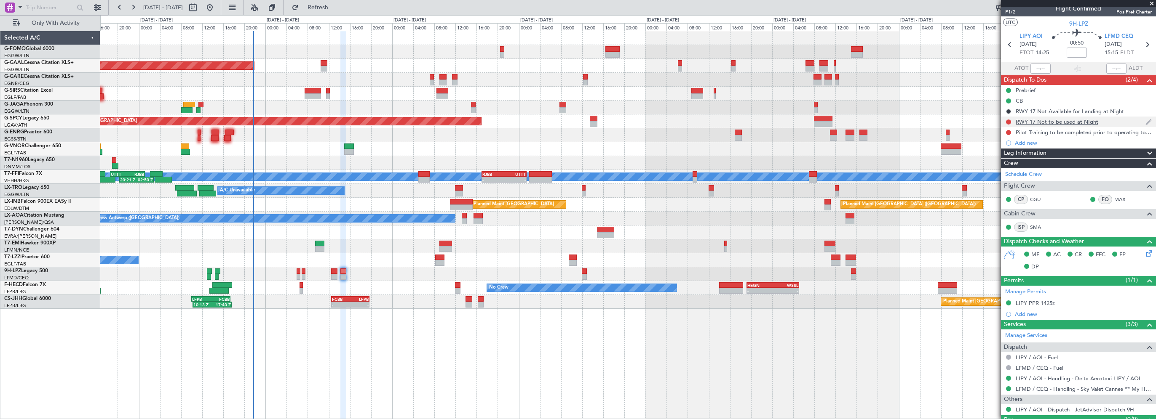
click at [1011, 121] on div at bounding box center [1008, 122] width 7 height 7
click at [1009, 123] on button at bounding box center [1008, 122] width 5 height 5
click at [1002, 171] on span "Cancelled" at bounding box center [1010, 171] width 24 height 8
click at [1008, 131] on button at bounding box center [1008, 132] width 5 height 5
click at [1004, 179] on span "Cancelled" at bounding box center [1010, 182] width 24 height 8
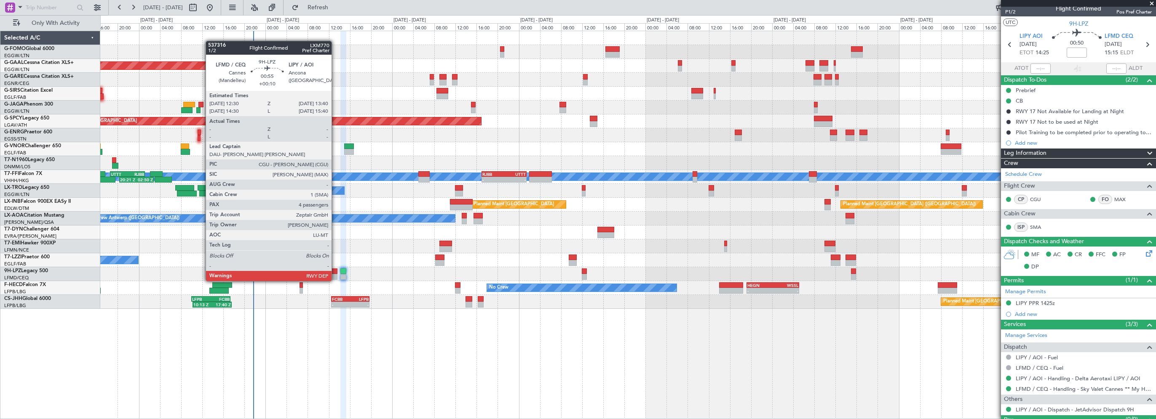
click at [335, 273] on div at bounding box center [334, 272] width 6 height 6
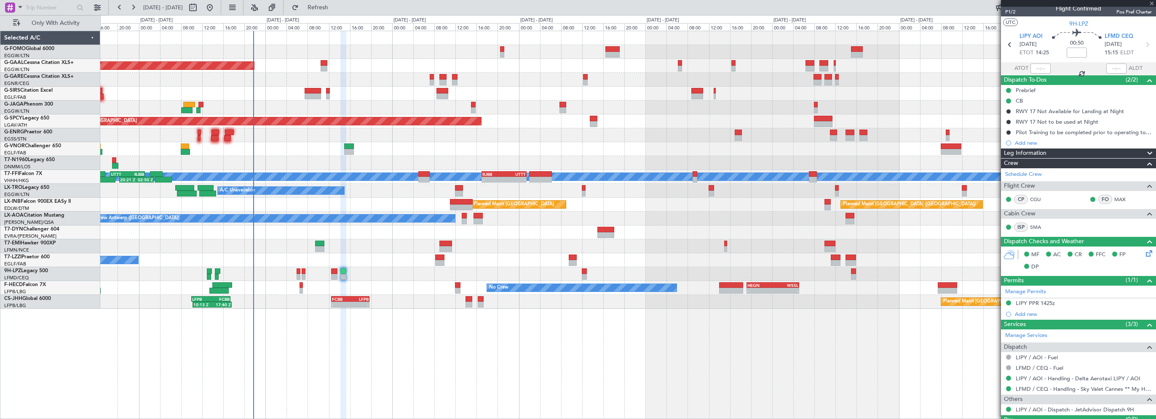
type input "+00:10"
type input "4"
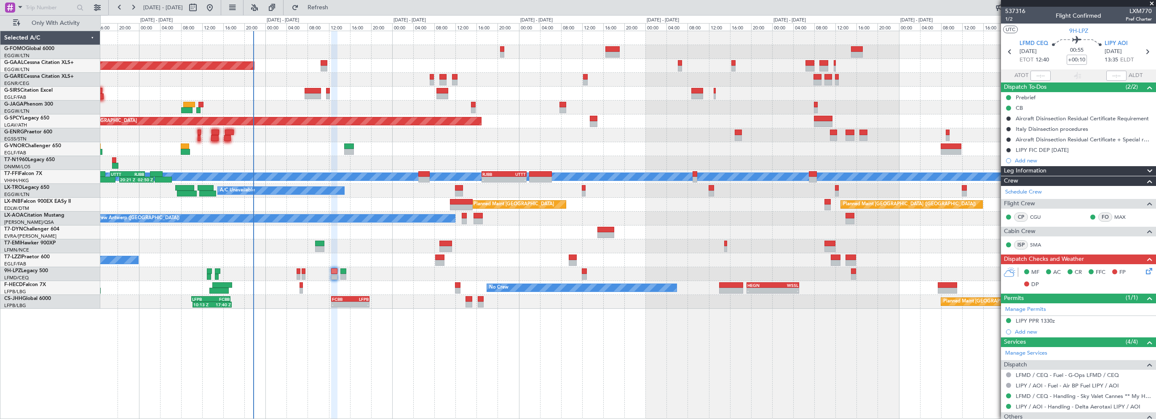
click at [1144, 270] on icon at bounding box center [1147, 270] width 7 height 7
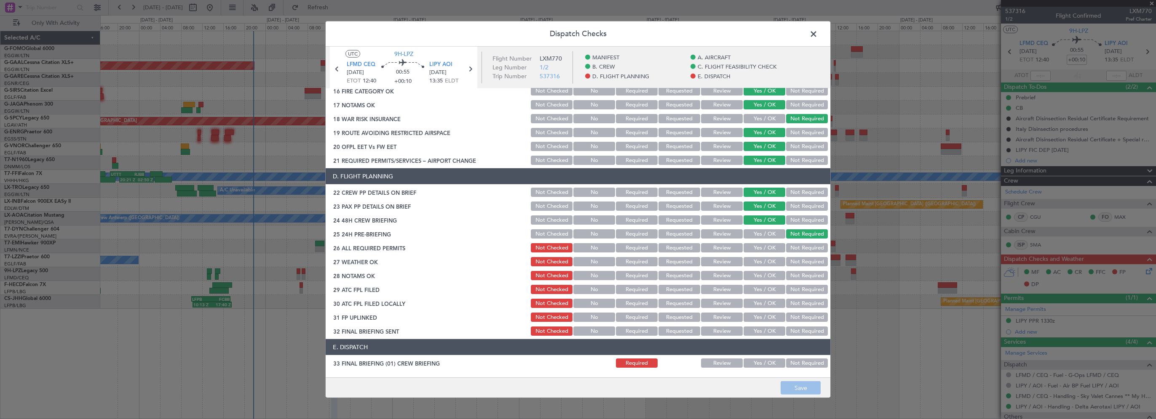
scroll to position [337, 0]
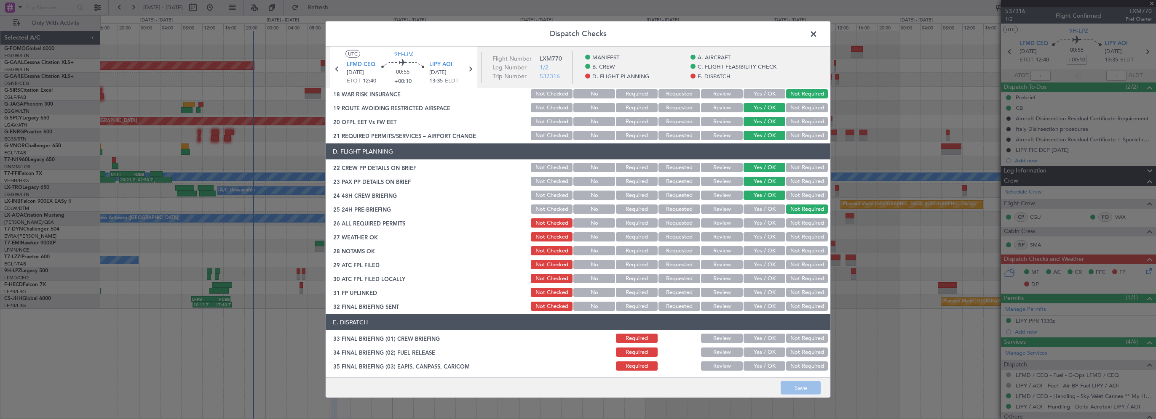
click at [766, 224] on button "Yes / OK" at bounding box center [764, 223] width 42 height 9
click at [764, 235] on button "Yes / OK" at bounding box center [764, 236] width 42 height 9
click at [762, 253] on button "Yes / OK" at bounding box center [764, 250] width 42 height 9
click at [759, 266] on button "Yes / OK" at bounding box center [764, 264] width 42 height 9
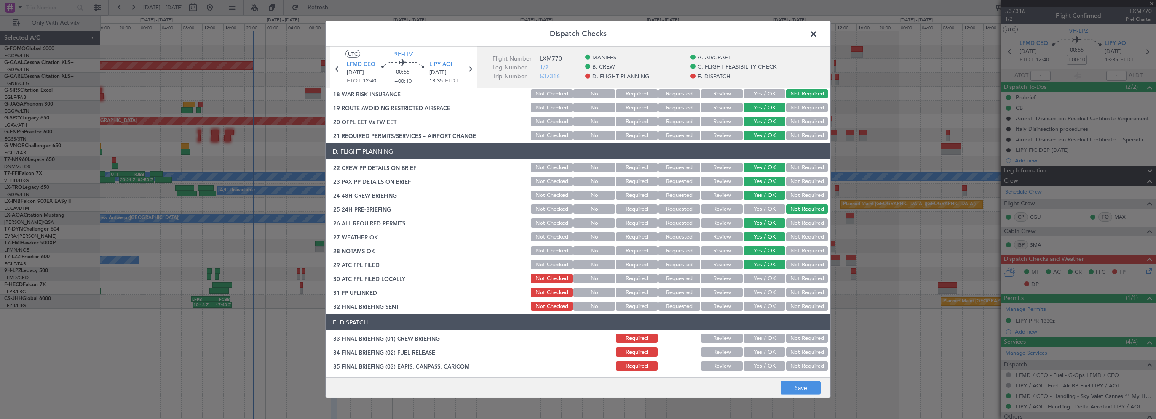
click at [798, 280] on button "Not Required" at bounding box center [807, 278] width 42 height 9
click at [755, 291] on button "Yes / OK" at bounding box center [764, 292] width 42 height 9
click at [754, 308] on button "Yes / OK" at bounding box center [764, 306] width 42 height 9
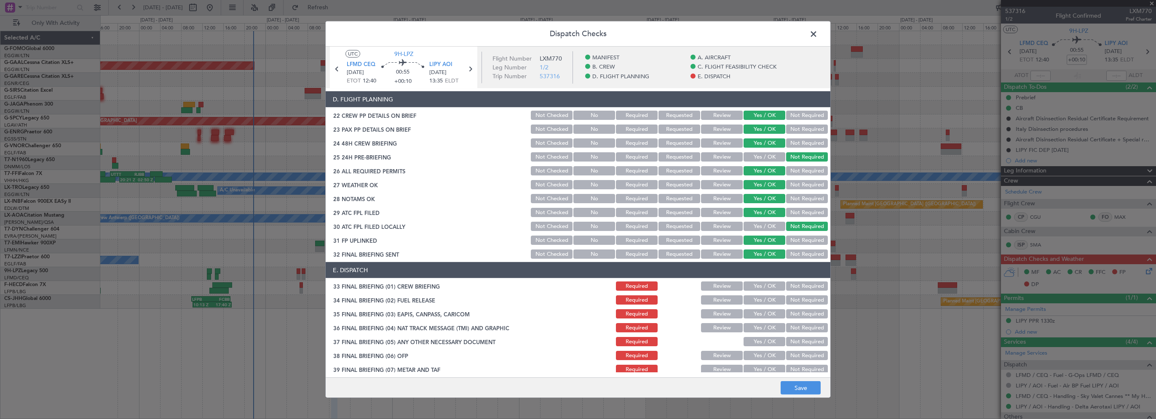
scroll to position [421, 0]
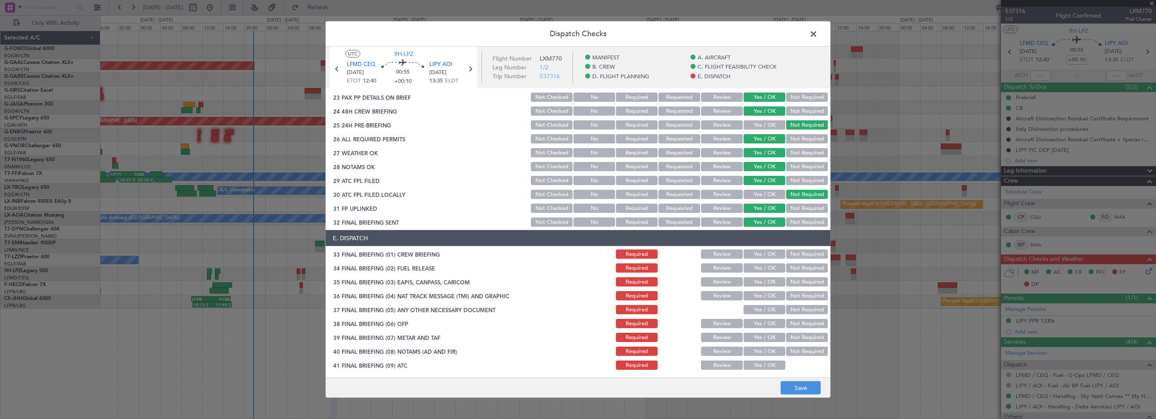
click at [765, 255] on button "Yes / OK" at bounding box center [764, 254] width 42 height 9
click at [763, 268] on button "Yes / OK" at bounding box center [764, 268] width 42 height 9
click at [798, 285] on button "Not Required" at bounding box center [807, 282] width 42 height 9
drag, startPoint x: 794, startPoint y: 295, endPoint x: 793, endPoint y: 304, distance: 9.3
click at [794, 296] on button "Not Required" at bounding box center [807, 295] width 42 height 9
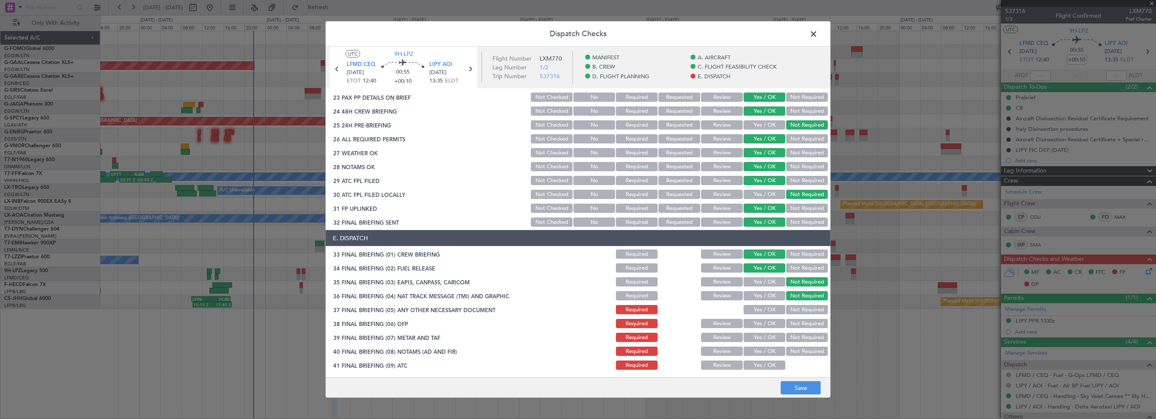
click at [790, 308] on button "Not Required" at bounding box center [807, 309] width 42 height 9
drag, startPoint x: 771, startPoint y: 319, endPoint x: 769, endPoint y: 327, distance: 8.5
click at [771, 320] on button "Yes / OK" at bounding box center [764, 323] width 42 height 9
click at [763, 340] on button "Yes / OK" at bounding box center [764, 337] width 42 height 9
click at [763, 350] on button "Yes / OK" at bounding box center [764, 351] width 42 height 9
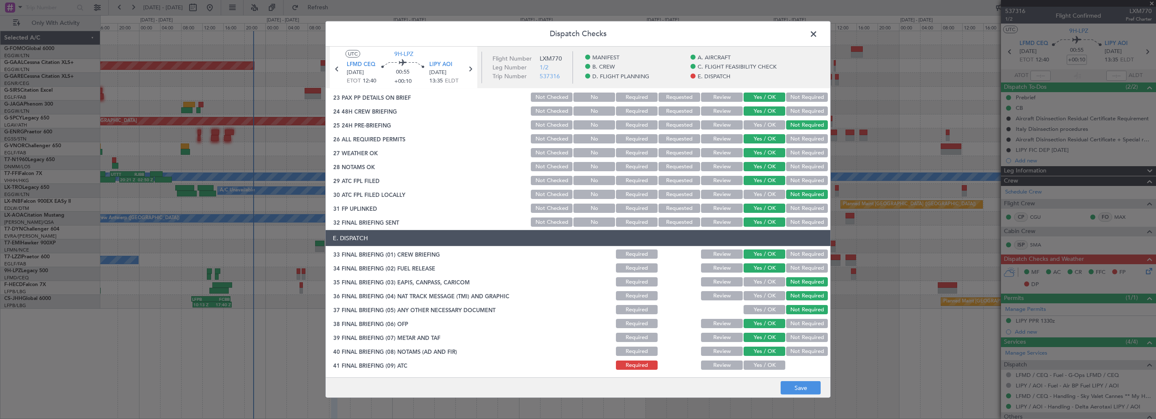
click at [761, 366] on button "Yes / OK" at bounding box center [764, 365] width 42 height 9
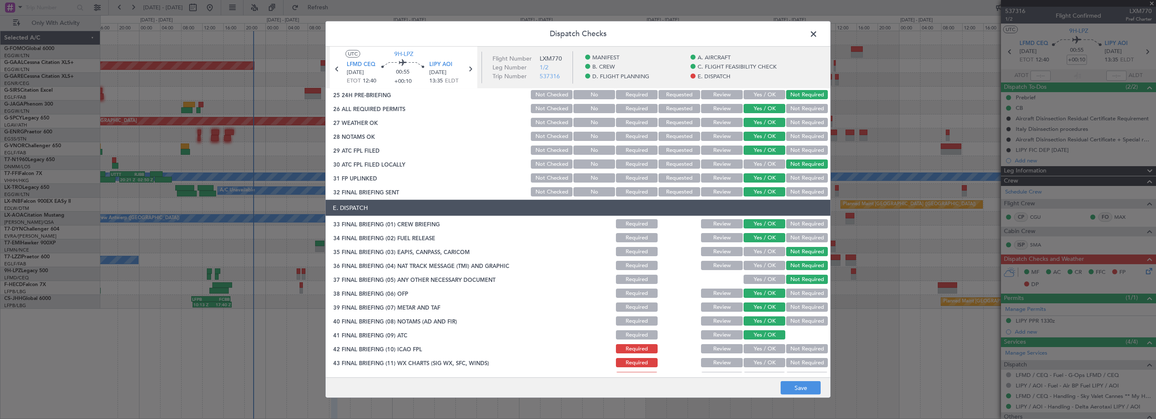
scroll to position [463, 0]
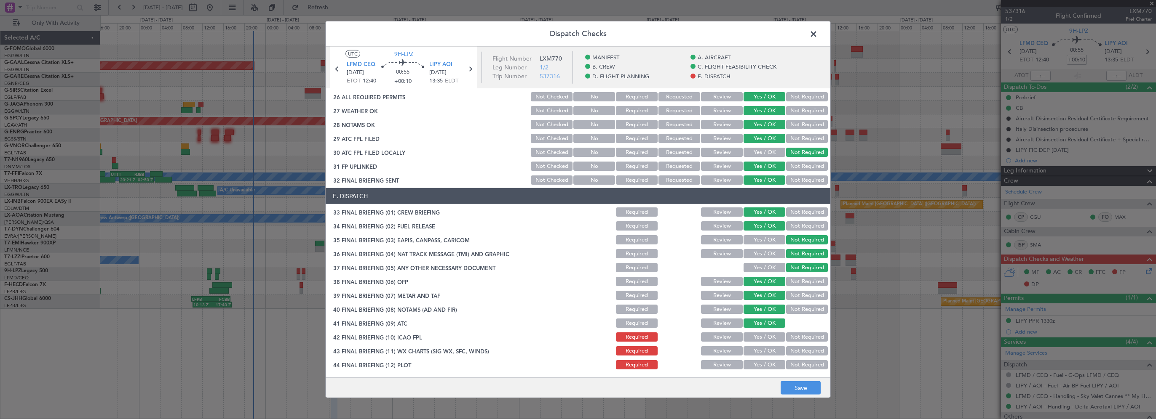
click at [763, 336] on button "Yes / OK" at bounding box center [764, 337] width 42 height 9
click at [757, 352] on button "Yes / OK" at bounding box center [764, 351] width 42 height 9
click at [757, 365] on button "Yes / OK" at bounding box center [764, 364] width 42 height 9
click at [789, 390] on button "Save" at bounding box center [800, 388] width 40 height 13
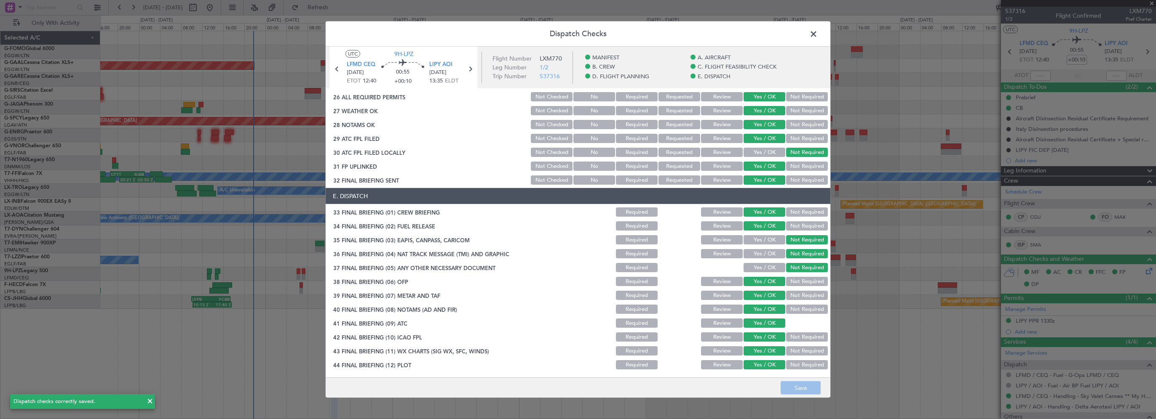
drag, startPoint x: 812, startPoint y: 34, endPoint x: 816, endPoint y: 43, distance: 9.6
click at [817, 34] on span at bounding box center [817, 36] width 0 height 17
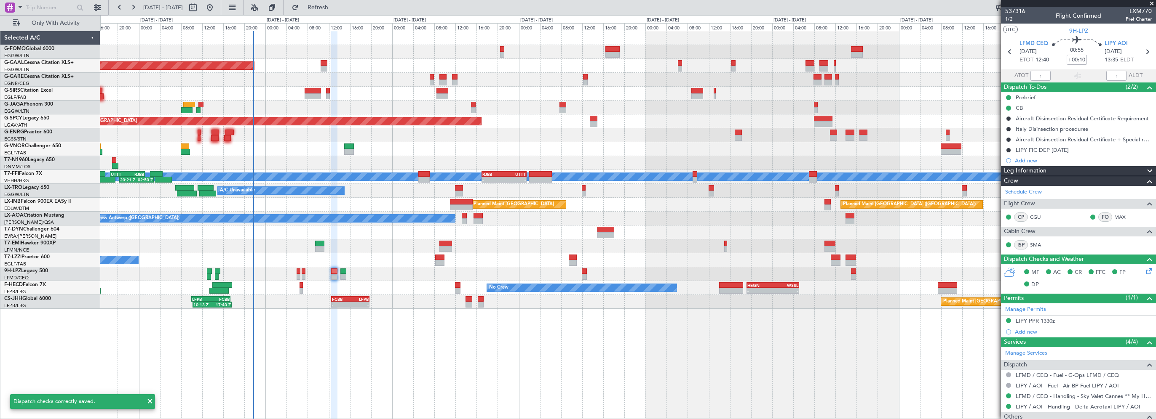
click at [355, 355] on div "06:10 Z 13:35 Z EGGW 06:00 Z KTEB 13:15 Z Planned Maint Dusseldorf Owner Planne…" at bounding box center [627, 225] width 1055 height 389
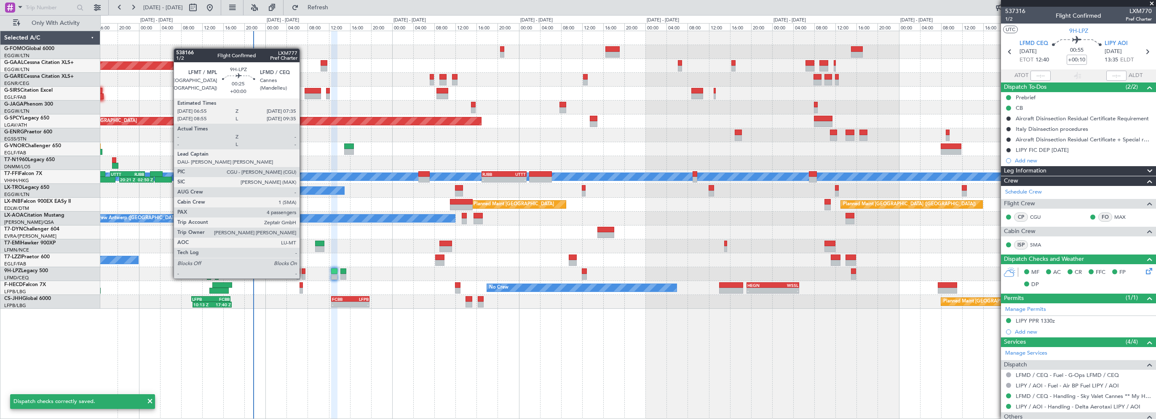
click at [303, 270] on div at bounding box center [304, 272] width 4 height 6
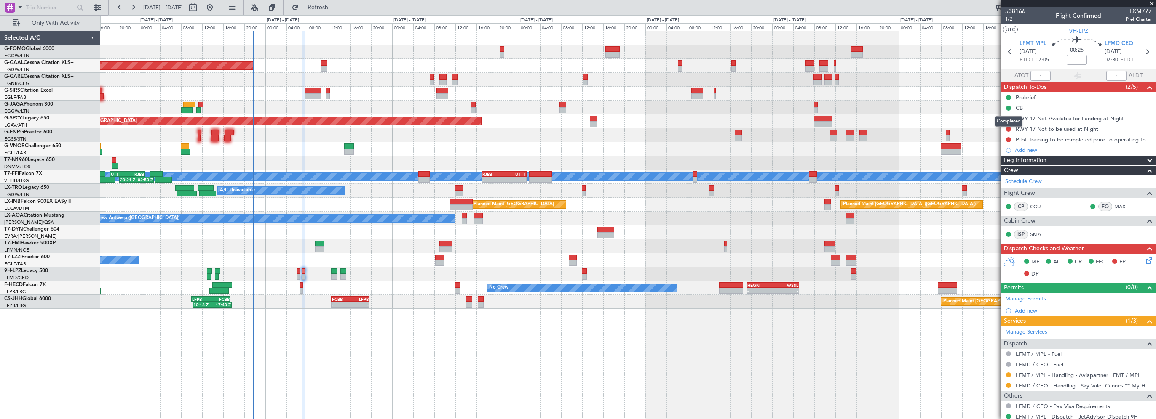
click at [1007, 117] on div "Completed" at bounding box center [1008, 121] width 27 height 11
click at [1007, 118] on button at bounding box center [1008, 118] width 5 height 5
click at [999, 167] on span "Cancelled" at bounding box center [1010, 168] width 24 height 8
click at [1009, 128] on button at bounding box center [1008, 129] width 5 height 5
click at [1004, 177] on span "Cancelled" at bounding box center [1010, 179] width 24 height 8
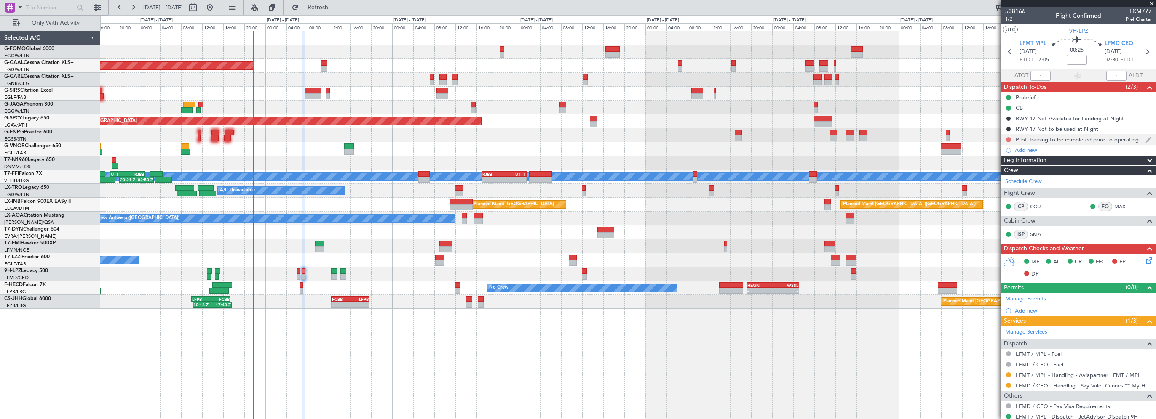
click at [1008, 139] on button at bounding box center [1008, 139] width 5 height 5
click at [1013, 189] on span "Cancelled" at bounding box center [1010, 189] width 24 height 8
click at [1144, 262] on icon at bounding box center [1147, 259] width 7 height 7
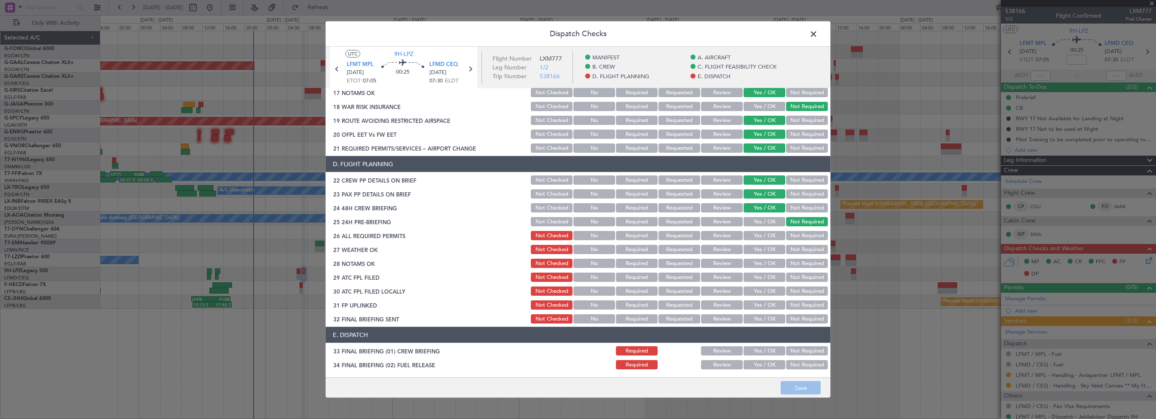
scroll to position [337, 0]
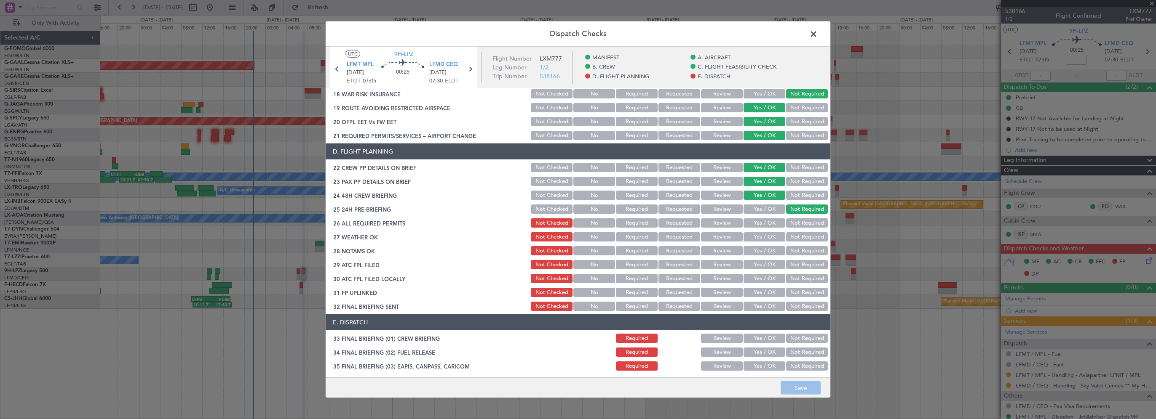
click at [768, 219] on button "Yes / OK" at bounding box center [764, 223] width 42 height 9
click at [765, 237] on button "Yes / OK" at bounding box center [764, 236] width 42 height 9
click at [755, 254] on button "Yes / OK" at bounding box center [764, 250] width 42 height 9
click at [766, 264] on button "Yes / OK" at bounding box center [764, 264] width 42 height 9
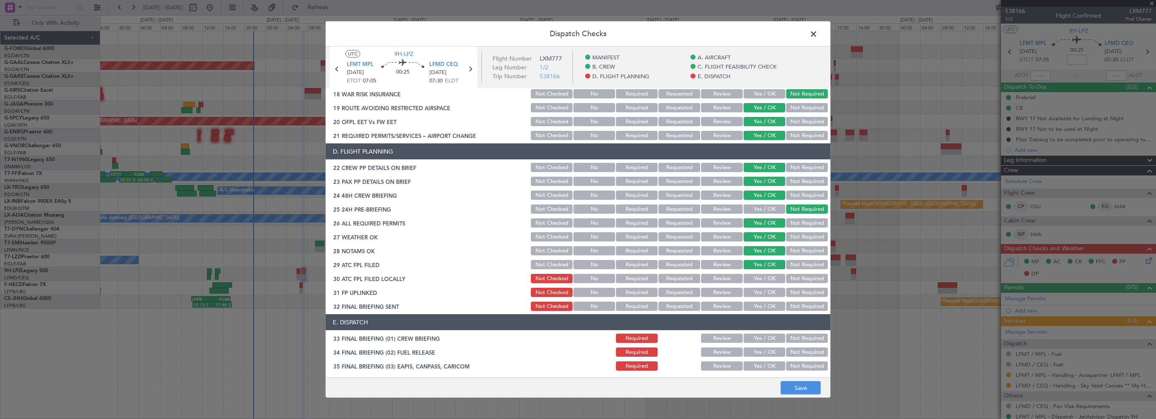
click at [792, 276] on button "Not Required" at bounding box center [807, 278] width 42 height 9
click at [766, 291] on button "Yes / OK" at bounding box center [764, 292] width 42 height 9
click at [761, 307] on button "Yes / OK" at bounding box center [764, 306] width 42 height 9
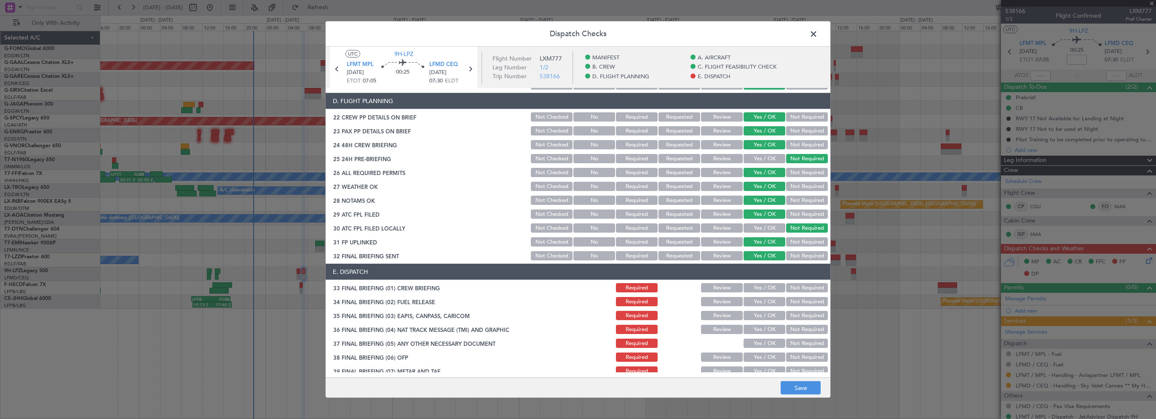
scroll to position [421, 0]
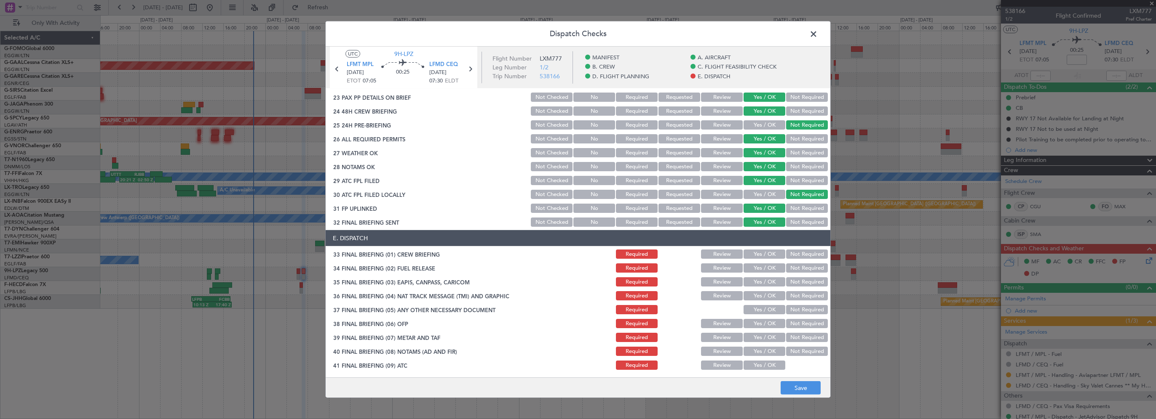
click at [759, 254] on button "Yes / OK" at bounding box center [764, 254] width 42 height 9
click at [755, 268] on button "Yes / OK" at bounding box center [764, 268] width 42 height 9
click at [795, 287] on div "Not Required" at bounding box center [806, 282] width 43 height 12
click at [796, 282] on button "Not Required" at bounding box center [807, 282] width 42 height 9
click at [791, 297] on button "Not Required" at bounding box center [807, 295] width 42 height 9
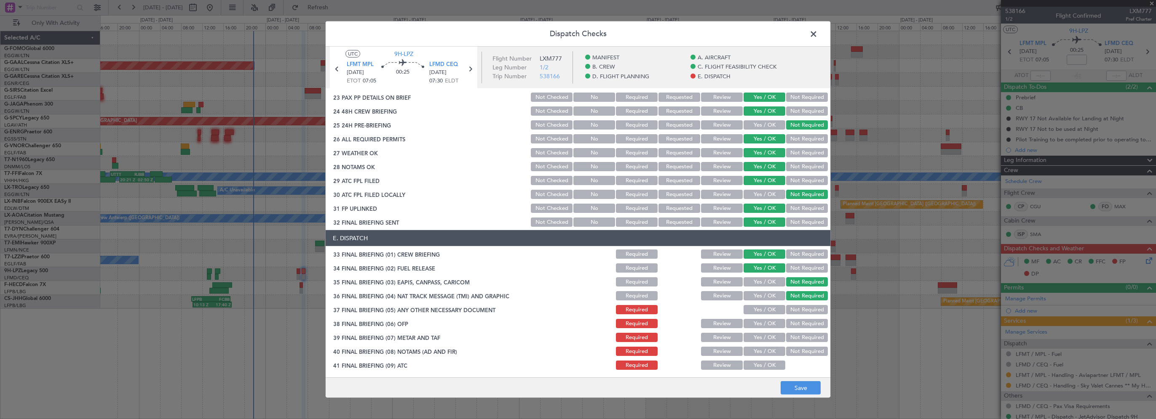
click at [788, 307] on button "Not Required" at bounding box center [807, 309] width 42 height 9
click at [767, 327] on button "Yes / OK" at bounding box center [764, 323] width 42 height 9
click at [764, 334] on button "Yes / OK" at bounding box center [764, 337] width 42 height 9
click at [762, 354] on button "Yes / OK" at bounding box center [764, 351] width 42 height 9
click at [761, 363] on button "Yes / OK" at bounding box center [764, 365] width 42 height 9
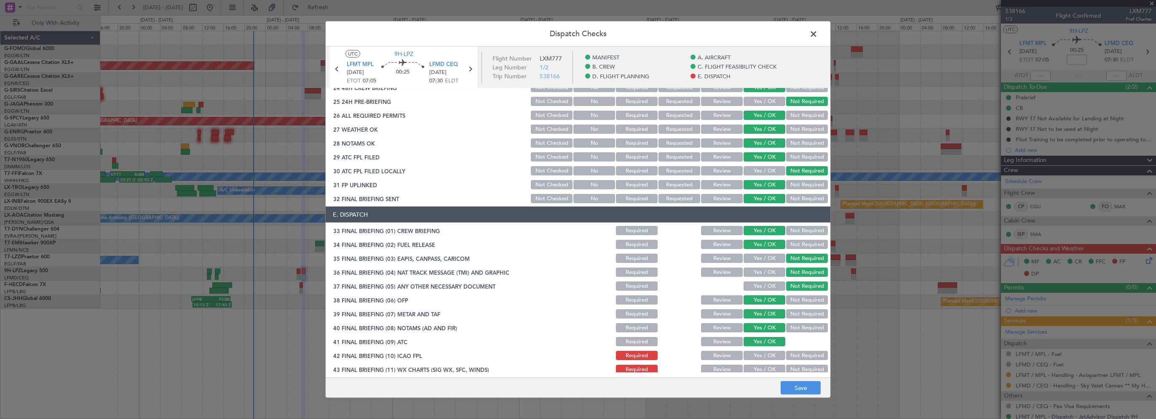
scroll to position [463, 0]
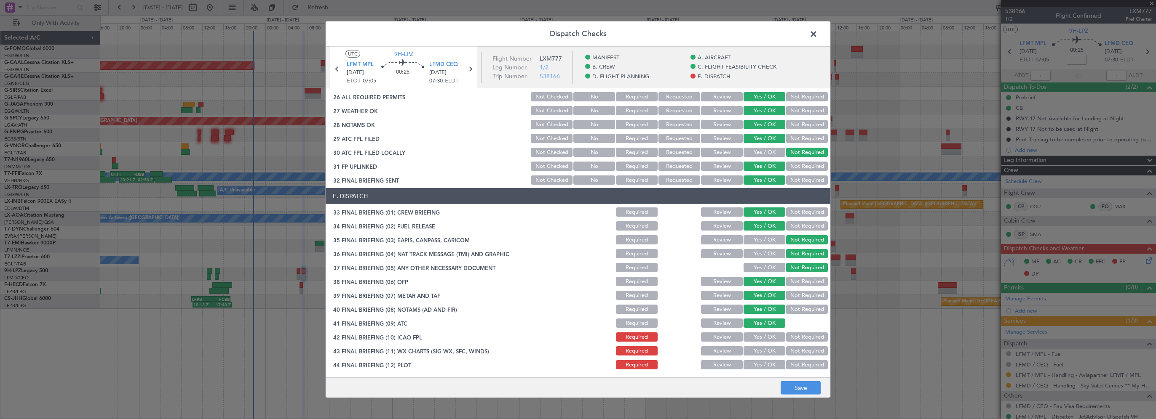
click at [768, 339] on button "Yes / OK" at bounding box center [764, 337] width 42 height 9
click at [767, 354] on button "Yes / OK" at bounding box center [764, 351] width 42 height 9
click at [763, 365] on button "Yes / OK" at bounding box center [764, 364] width 42 height 9
click at [794, 382] on button "Save" at bounding box center [800, 388] width 40 height 13
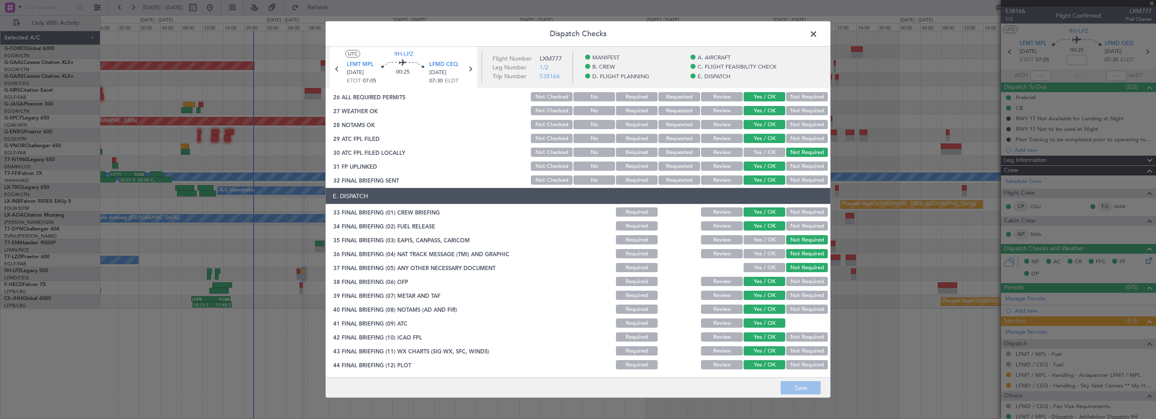
click at [817, 35] on span at bounding box center [817, 36] width 0 height 17
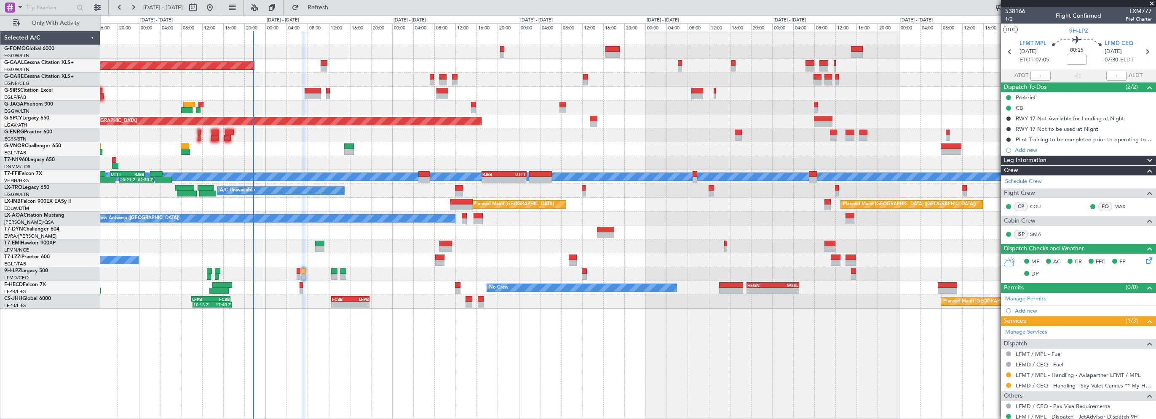
click at [311, 316] on div "06:10 Z 13:35 Z EGGW 06:00 Z KTEB 13:15 Z Planned Maint Dusseldorf Owner Planne…" at bounding box center [627, 225] width 1055 height 389
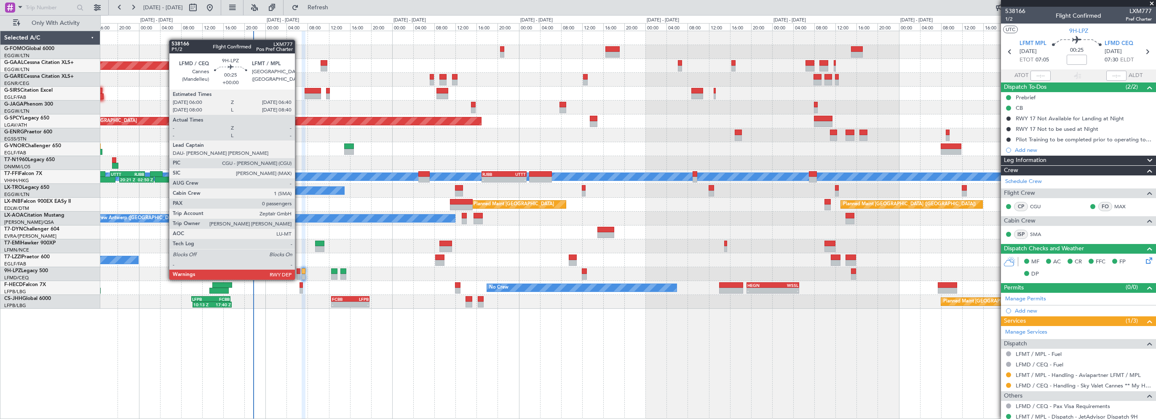
click at [299, 272] on div at bounding box center [298, 272] width 4 height 6
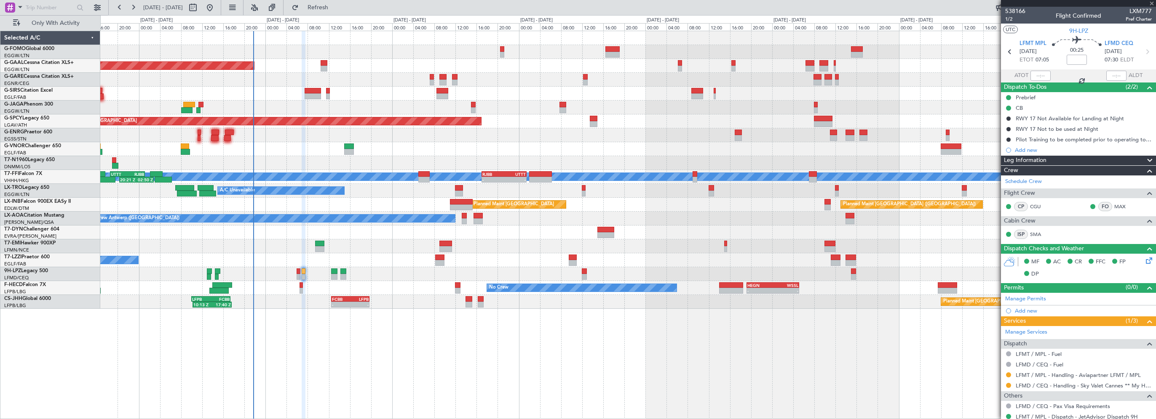
type input "0"
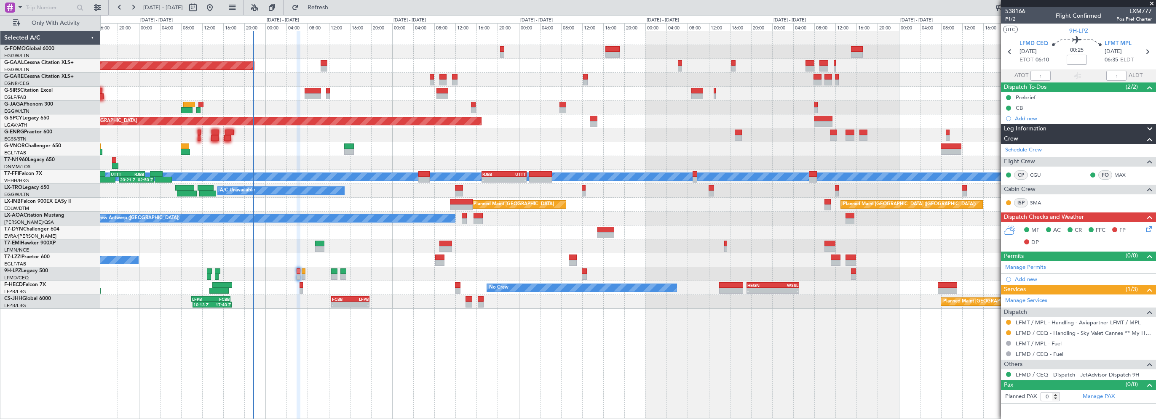
click at [1150, 229] on icon at bounding box center [1147, 227] width 7 height 7
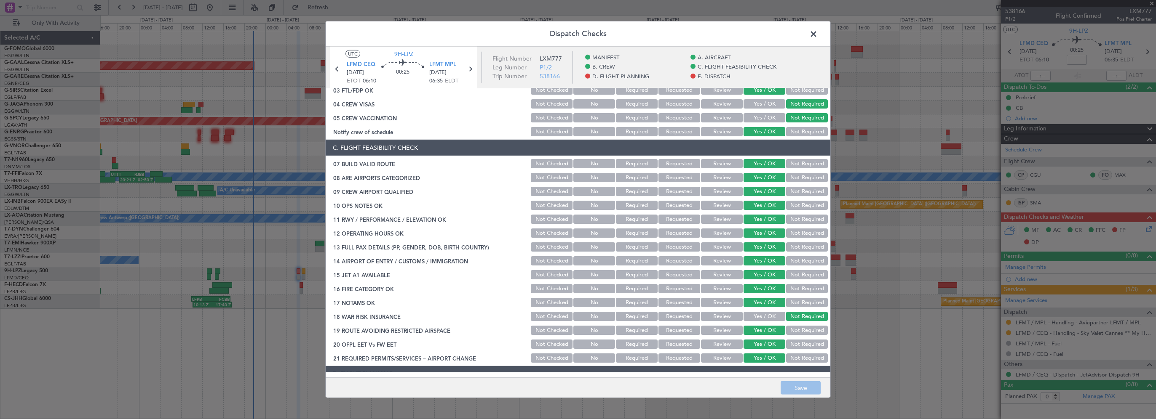
scroll to position [253, 0]
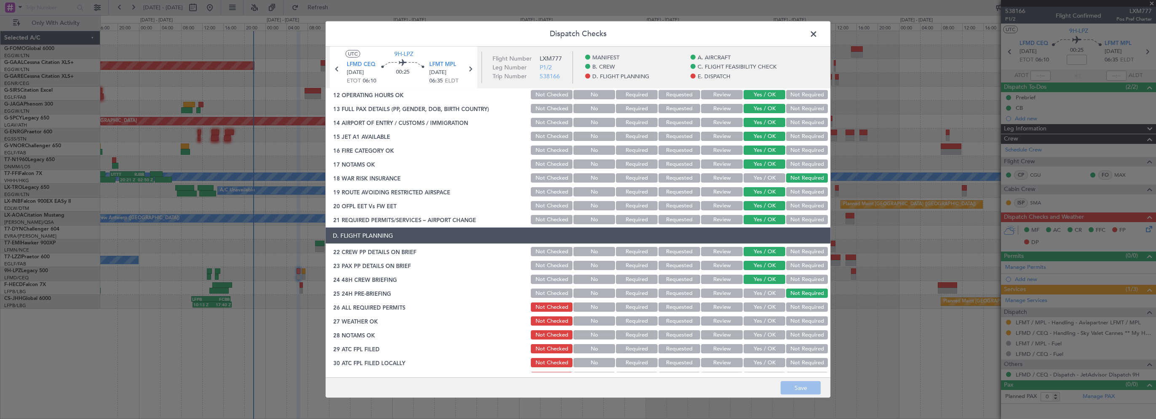
click at [761, 305] on button "Yes / OK" at bounding box center [764, 307] width 42 height 9
click at [762, 322] on button "Yes / OK" at bounding box center [764, 321] width 42 height 9
click at [755, 336] on button "Yes / OK" at bounding box center [764, 335] width 42 height 9
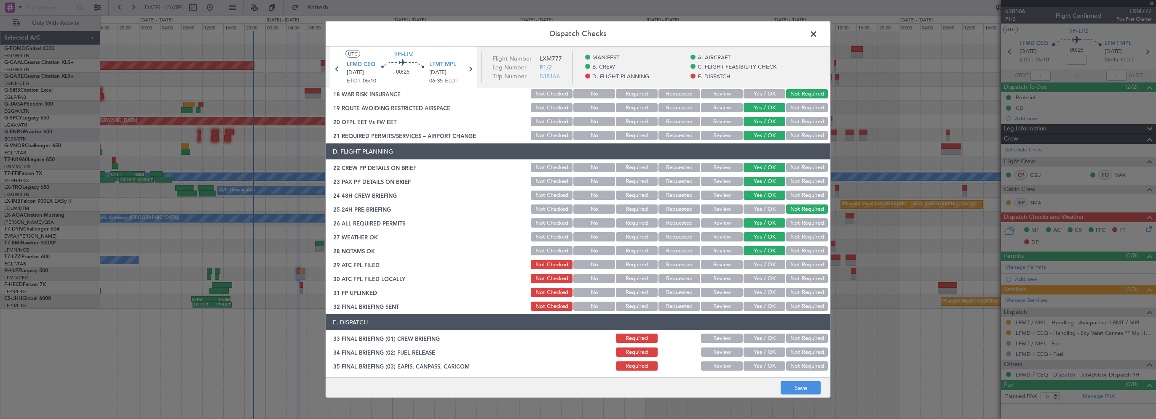
click at [746, 267] on button "Yes / OK" at bounding box center [764, 264] width 42 height 9
click at [787, 278] on button "Not Required" at bounding box center [807, 278] width 42 height 9
click at [759, 289] on button "Yes / OK" at bounding box center [764, 292] width 42 height 9
click at [755, 308] on button "Yes / OK" at bounding box center [764, 306] width 42 height 9
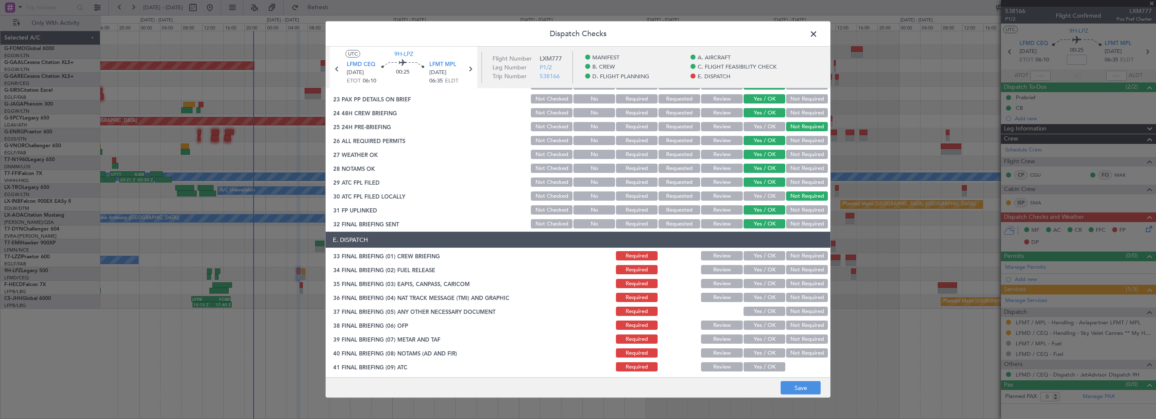
scroll to position [421, 0]
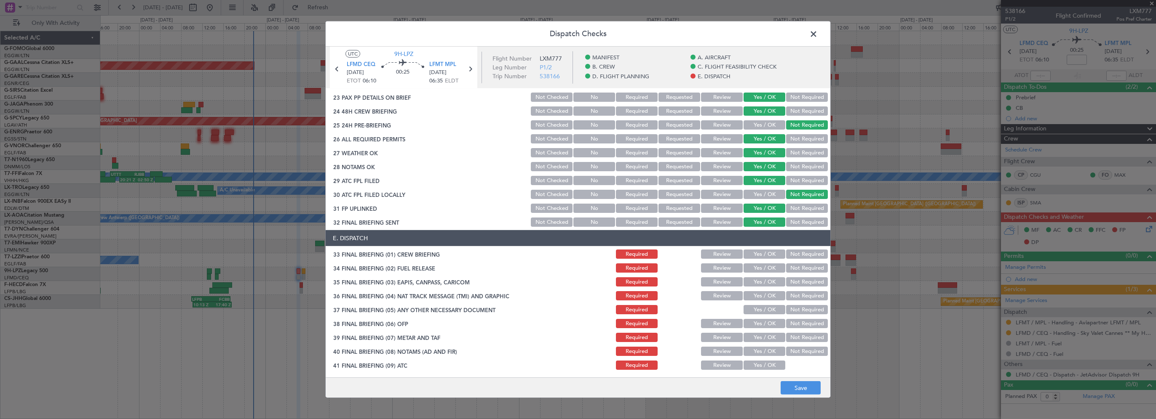
click at [764, 256] on button "Yes / OK" at bounding box center [764, 254] width 42 height 9
click at [764, 271] on button "Yes / OK" at bounding box center [764, 268] width 42 height 9
click at [794, 285] on button "Not Required" at bounding box center [807, 282] width 42 height 9
click at [793, 297] on button "Not Required" at bounding box center [807, 295] width 42 height 9
click at [790, 308] on button "Not Required" at bounding box center [807, 309] width 42 height 9
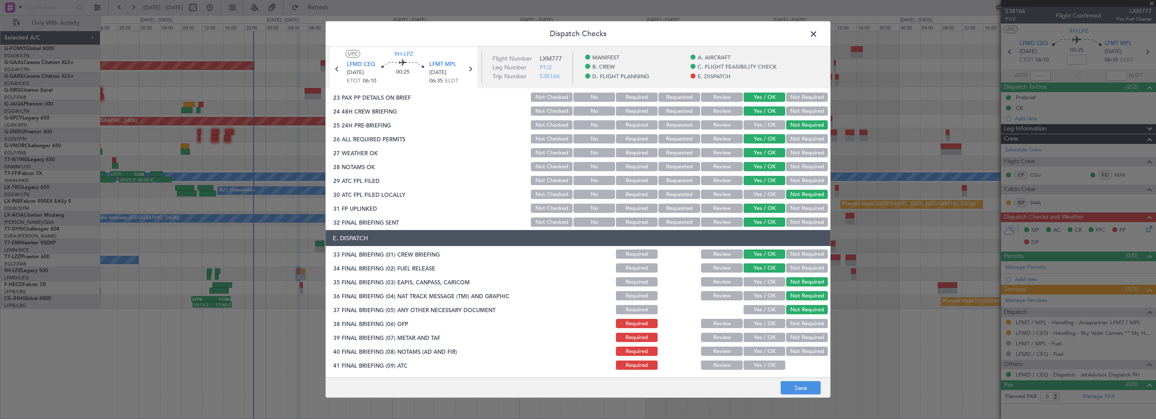
click at [750, 329] on div "Yes / OK" at bounding box center [763, 324] width 43 height 12
click at [756, 325] on button "Yes / OK" at bounding box center [764, 323] width 42 height 9
drag, startPoint x: 756, startPoint y: 337, endPoint x: 753, endPoint y: 352, distance: 15.5
click at [756, 337] on button "Yes / OK" at bounding box center [764, 337] width 42 height 9
click at [753, 353] on button "Yes / OK" at bounding box center [764, 351] width 42 height 9
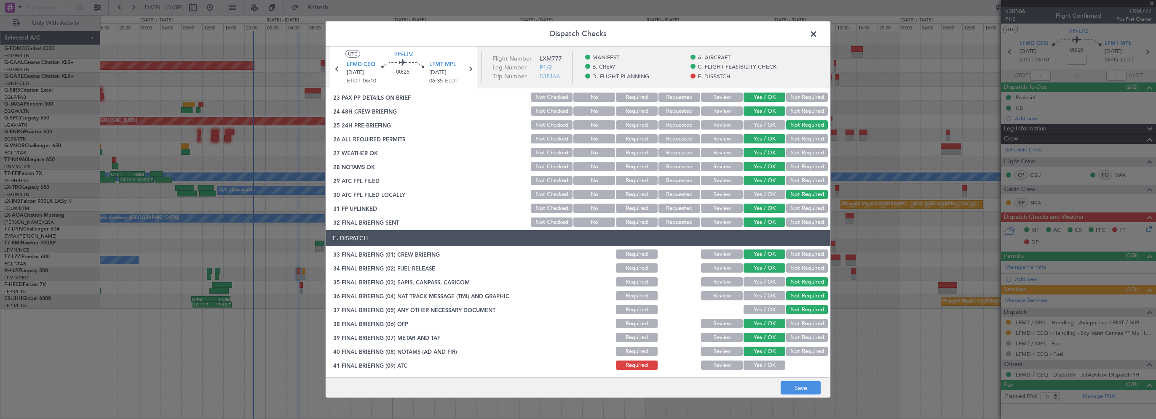
click at [753, 364] on button "Yes / OK" at bounding box center [764, 365] width 42 height 9
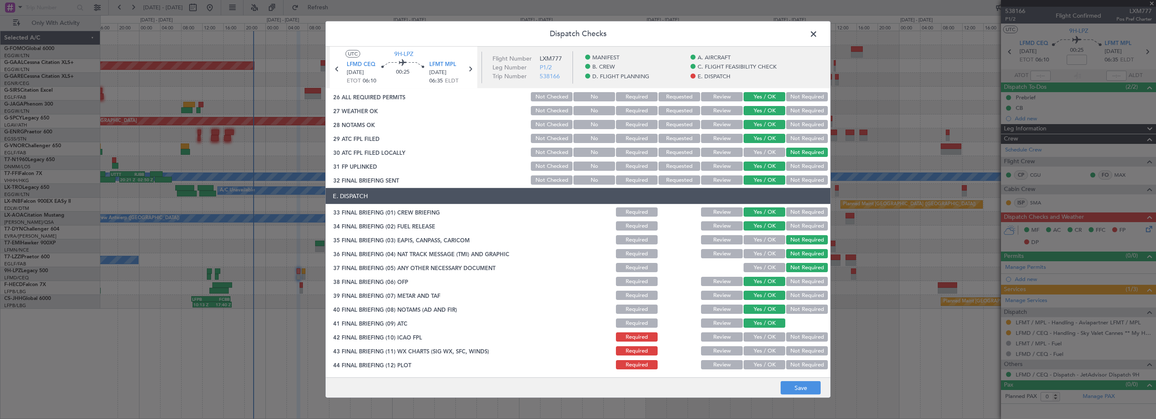
click at [758, 338] on button "Yes / OK" at bounding box center [764, 337] width 42 height 9
click at [753, 352] on button "Yes / OK" at bounding box center [764, 351] width 42 height 9
drag, startPoint x: 755, startPoint y: 363, endPoint x: 792, endPoint y: 376, distance: 39.2
click at [755, 363] on button "Yes / OK" at bounding box center [764, 364] width 42 height 9
click at [797, 391] on button "Save" at bounding box center [800, 388] width 40 height 13
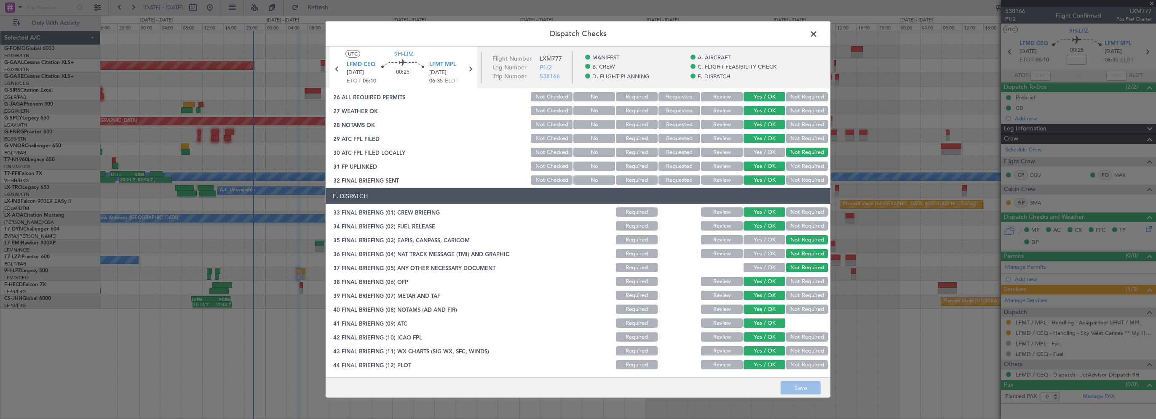
click at [817, 31] on span at bounding box center [817, 36] width 0 height 17
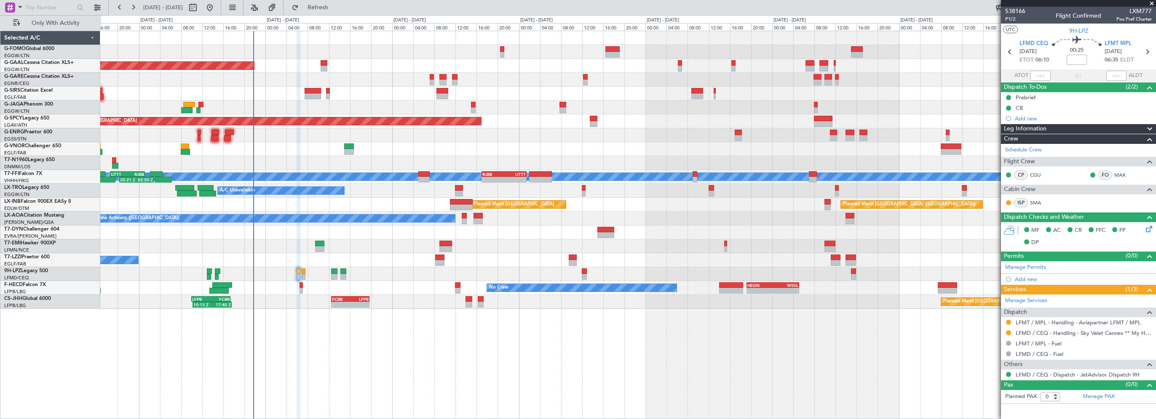
click at [366, 376] on div "06:10 Z 13:35 Z EGGW 06:00 Z KTEB 13:15 Z Planned Maint Dusseldorf Owner Planne…" at bounding box center [627, 225] width 1055 height 389
click at [1145, 227] on icon at bounding box center [1147, 227] width 7 height 7
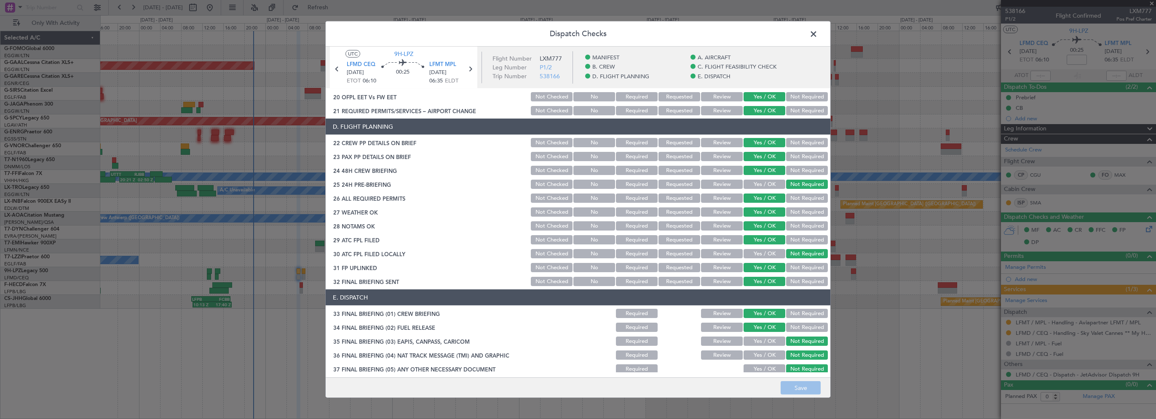
scroll to position [337, 0]
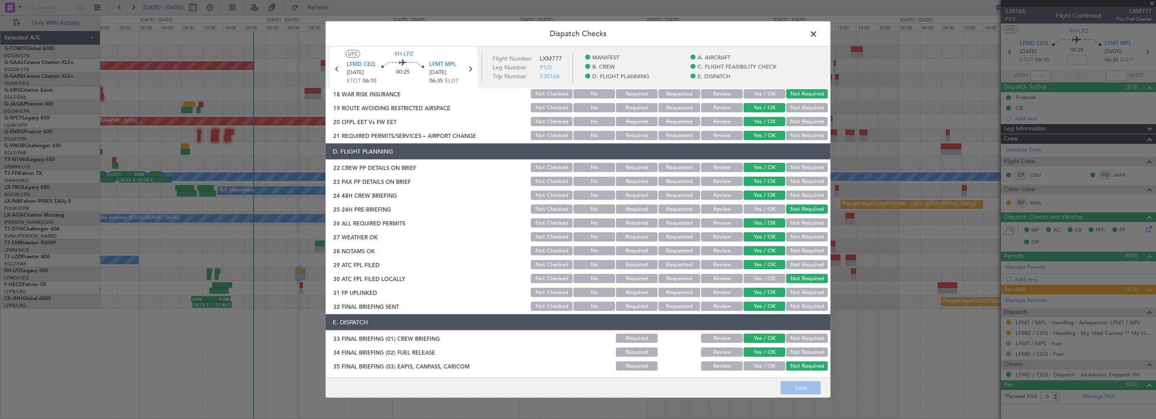
click at [715, 234] on button "Review" at bounding box center [722, 236] width 42 height 9
click at [713, 248] on button "Review" at bounding box center [722, 250] width 42 height 9
click at [797, 386] on button "Save" at bounding box center [800, 388] width 40 height 13
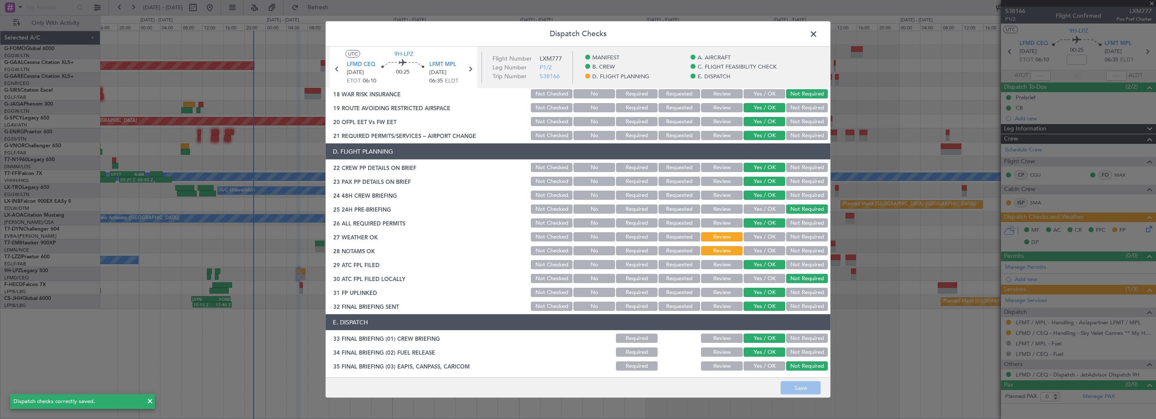
click at [817, 33] on span at bounding box center [817, 36] width 0 height 17
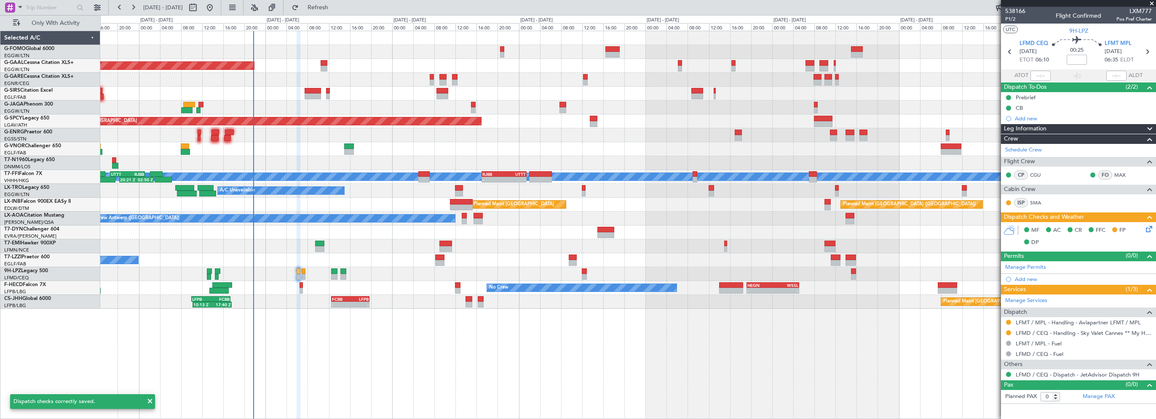
click at [855, 336] on div "06:10 Z 13:35 Z EGGW 06:00 Z KTEB 13:15 Z Planned Maint Dusseldorf Owner Planne…" at bounding box center [627, 225] width 1055 height 389
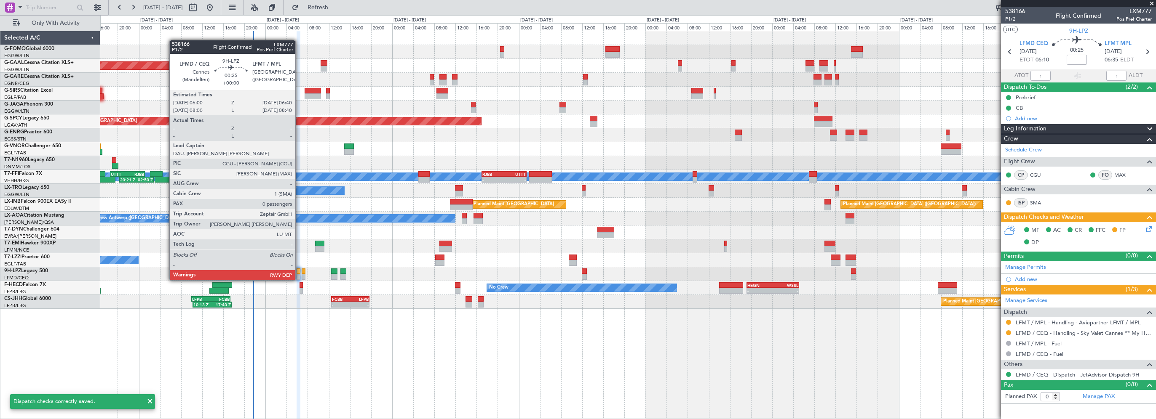
click at [299, 272] on div at bounding box center [298, 272] width 4 height 6
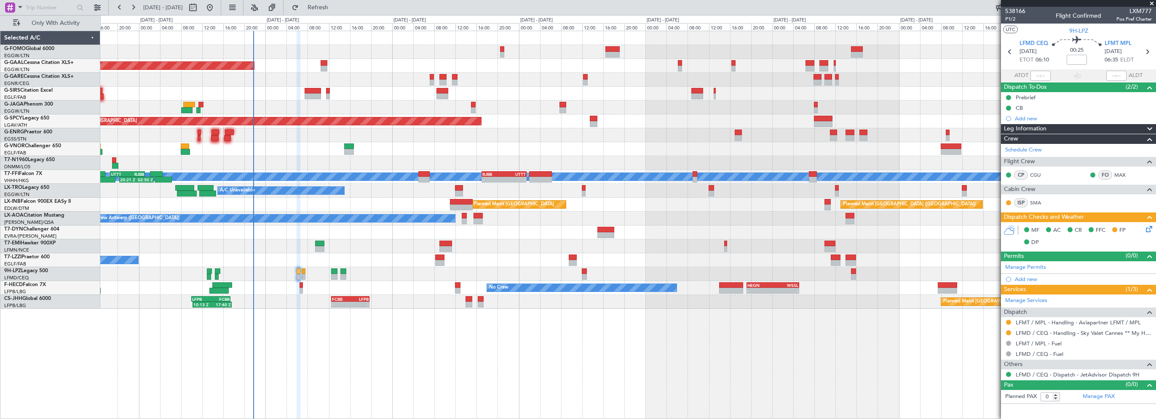
click at [1070, 128] on div "Leg Information" at bounding box center [1078, 129] width 155 height 10
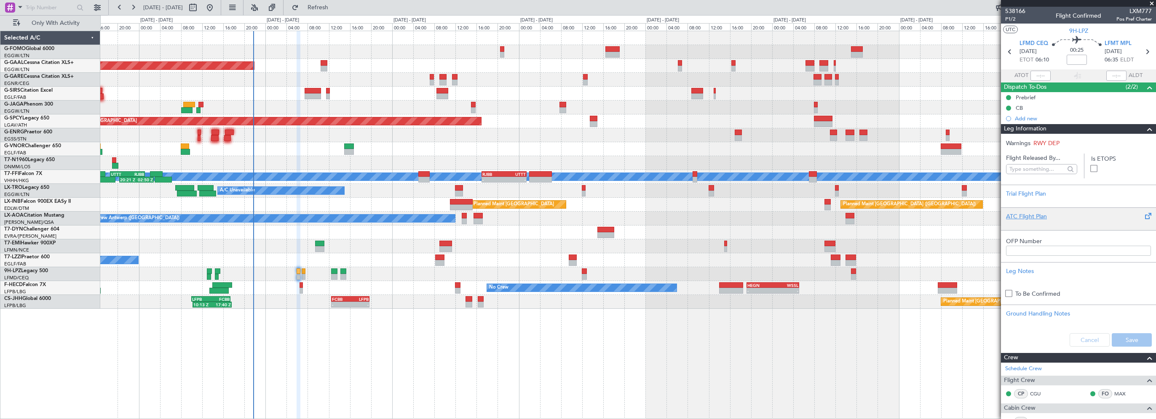
click at [1014, 213] on div "ATC Flight Plan" at bounding box center [1078, 216] width 145 height 9
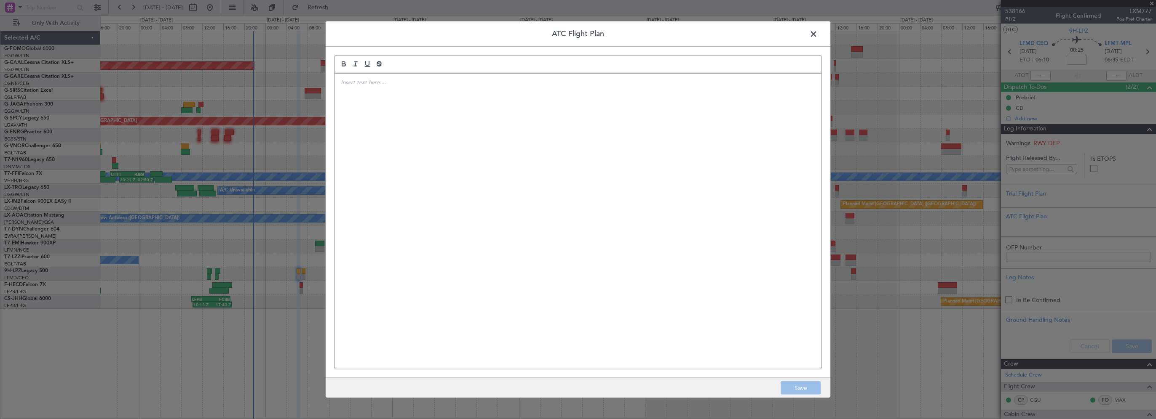
click at [435, 150] on div at bounding box center [577, 222] width 487 height 296
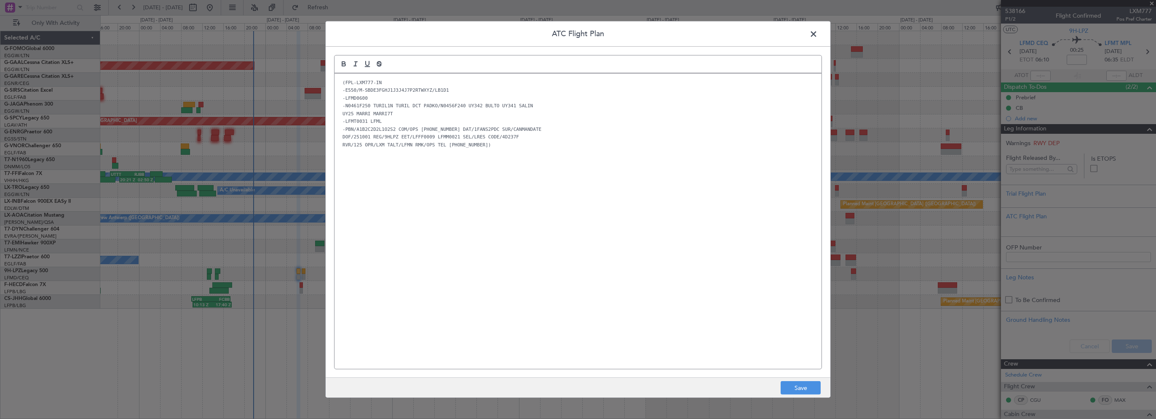
scroll to position [0, 0]
click at [585, 274] on div "(FPL-LXM777-IN -E550/M-SBDE3FGHJ1J3J4J7P2RTWXYZ/LB1D1 -LFMD0600 -N0461F250 TURI…" at bounding box center [577, 222] width 487 height 296
click at [790, 385] on button "Save" at bounding box center [800, 388] width 40 height 13
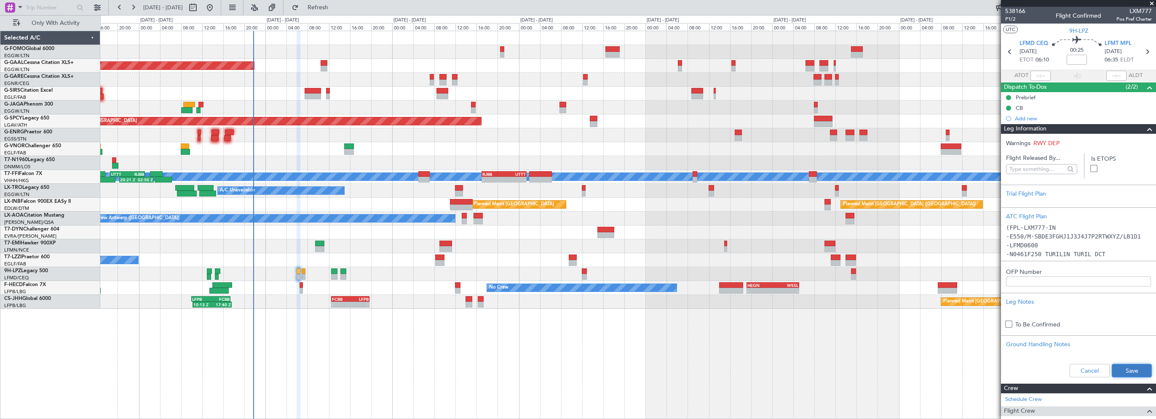
click at [1120, 367] on button "Save" at bounding box center [1131, 370] width 40 height 13
click at [312, 339] on div "06:10 Z 13:35 Z EGGW 06:00 Z KTEB 13:15 Z Planned Maint Dusseldorf Owner Planne…" at bounding box center [627, 225] width 1055 height 389
click at [337, 347] on div "06:10 Z 13:35 Z EGGW 06:00 Z KTEB 13:15 Z Planned Maint Dusseldorf Owner Planne…" at bounding box center [627, 225] width 1055 height 389
click at [1153, 1] on span at bounding box center [1151, 4] width 8 height 8
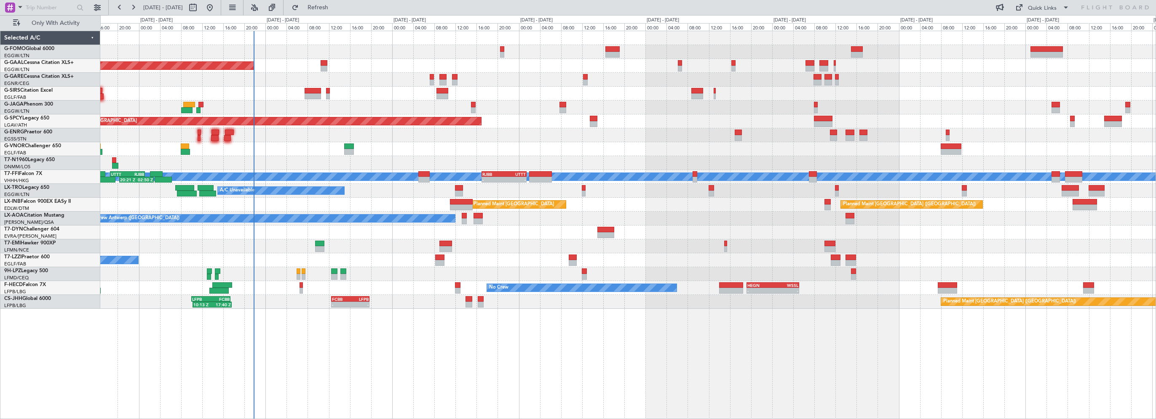
click at [387, 359] on div "06:10 Z 13:35 Z EGGW 06:00 Z KTEB 13:15 Z Planned Maint Dusseldorf Owner Planne…" at bounding box center [627, 225] width 1055 height 389
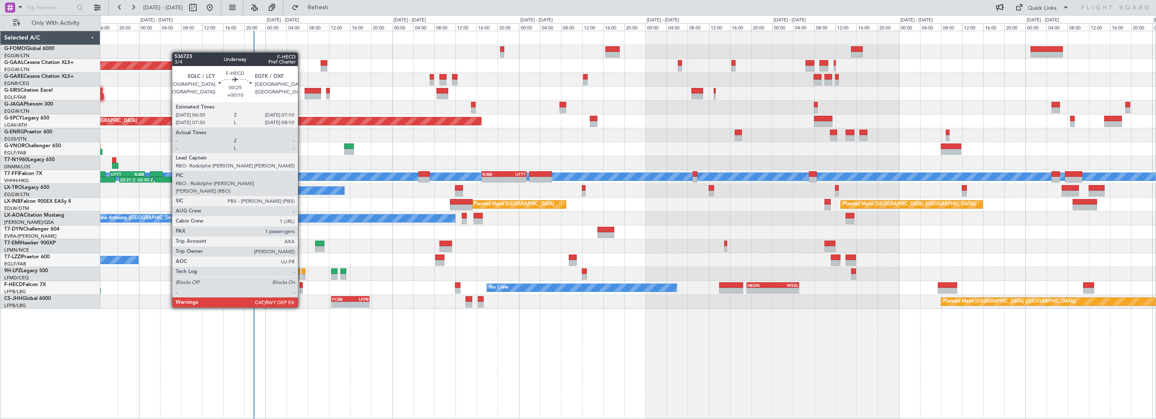
click at [302, 285] on div at bounding box center [301, 286] width 4 height 6
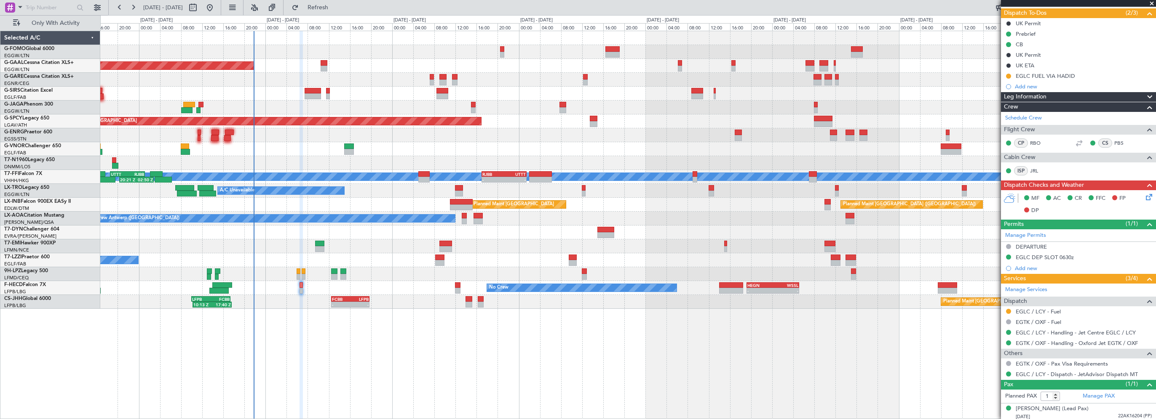
scroll to position [76, 0]
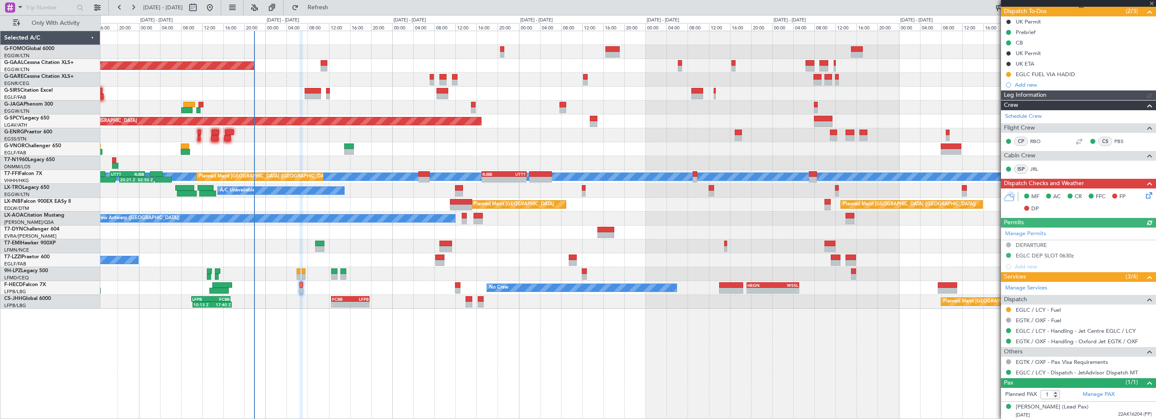
click at [381, 387] on div "06:10 Z 13:35 Z EGGW 06:00 Z KTEB 13:15 Z Planned [GEOGRAPHIC_DATA] Owner Plann…" at bounding box center [627, 225] width 1055 height 389
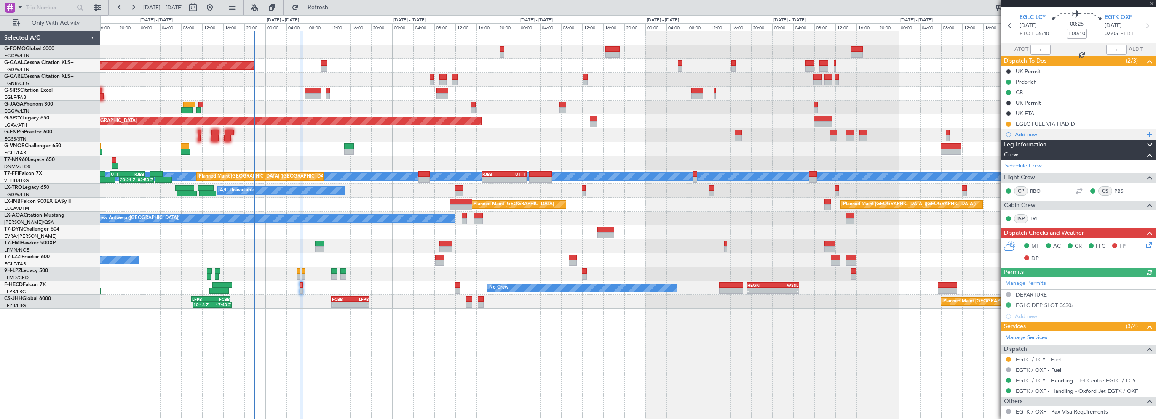
scroll to position [0, 0]
